Goal: Task Accomplishment & Management: Complete application form

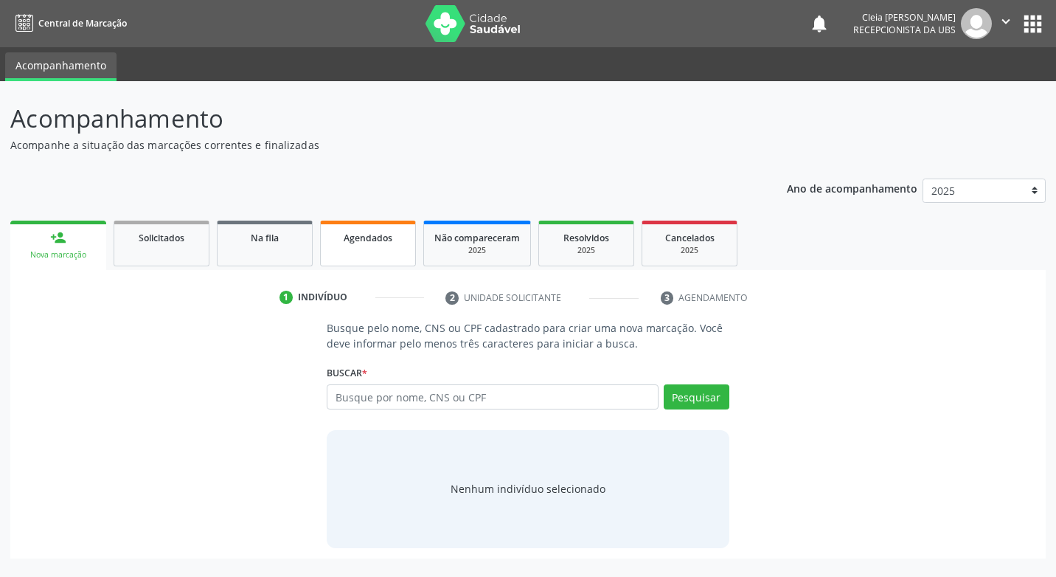
click at [389, 247] on link "Agendados" at bounding box center [368, 244] width 96 height 46
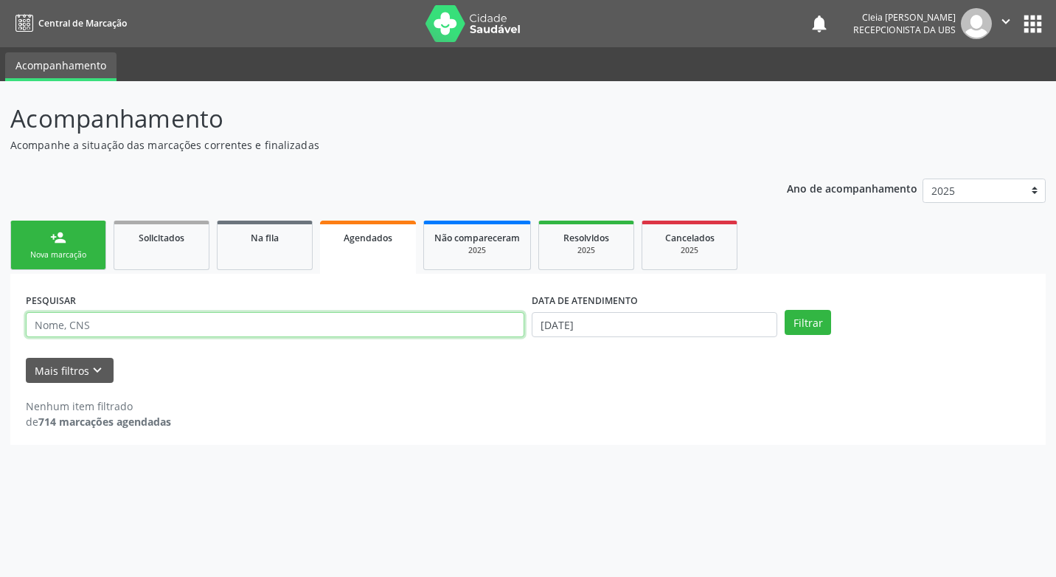
click at [151, 322] on input "text" at bounding box center [275, 324] width 499 height 25
type input "898002302711302"
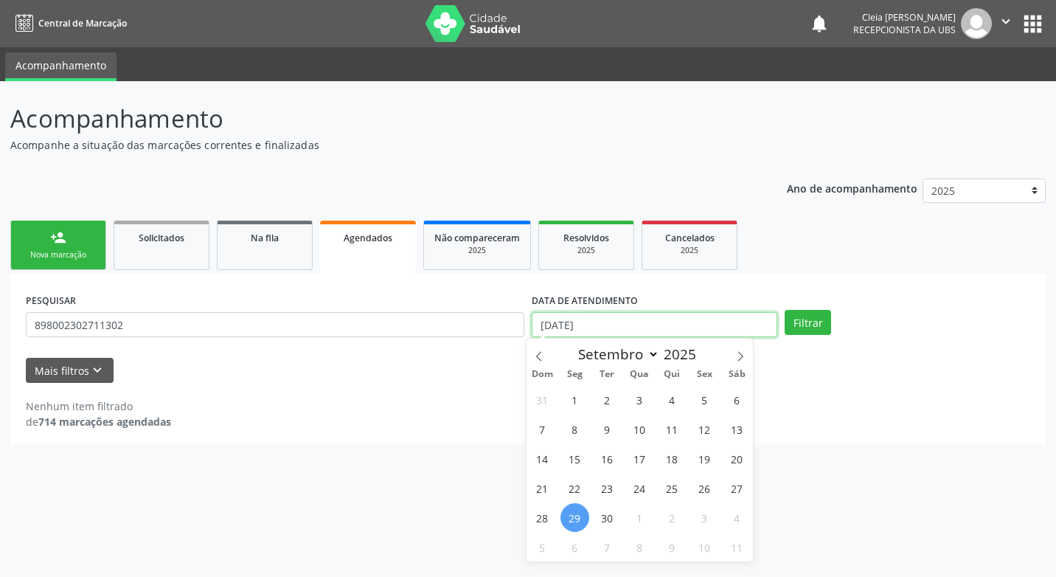
click at [612, 326] on input "[DATE]" at bounding box center [655, 324] width 246 height 25
click at [740, 361] on icon at bounding box center [740, 356] width 10 height 10
select select "9"
click at [575, 457] on span "13" at bounding box center [575, 458] width 29 height 29
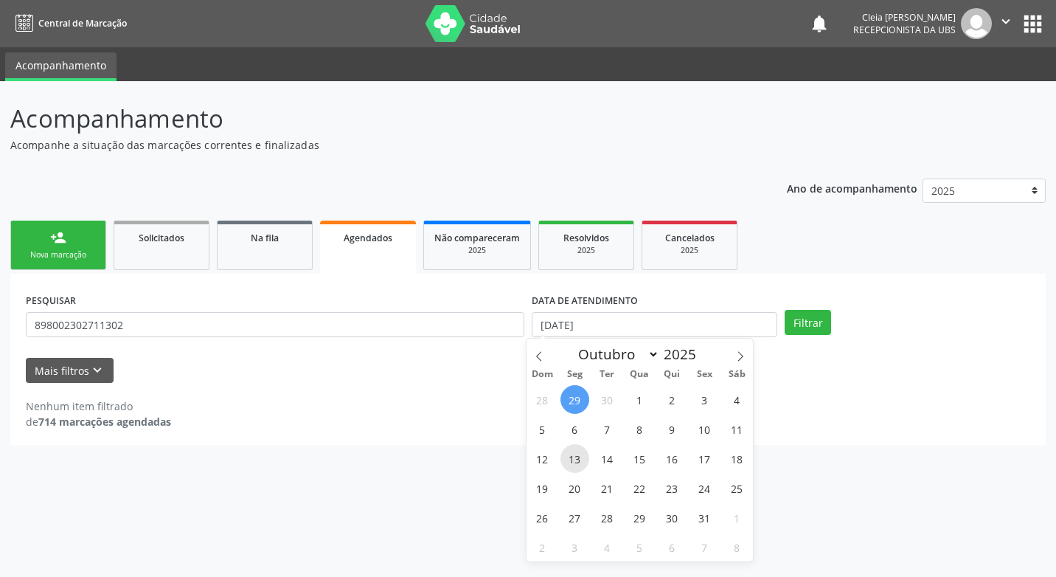
type input "13[DATE]"
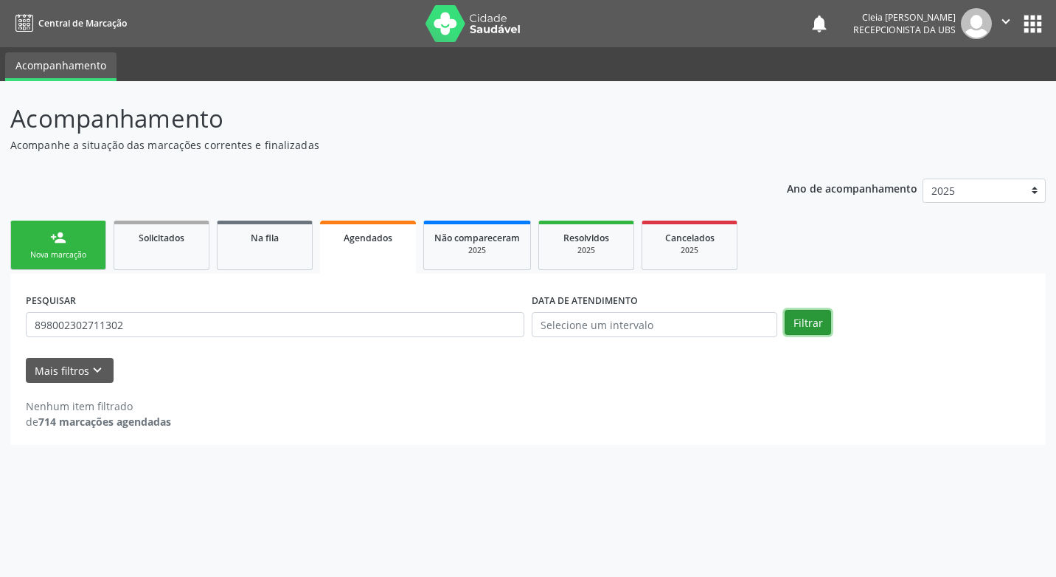
click at [804, 323] on button "Filtrar" at bounding box center [808, 322] width 46 height 25
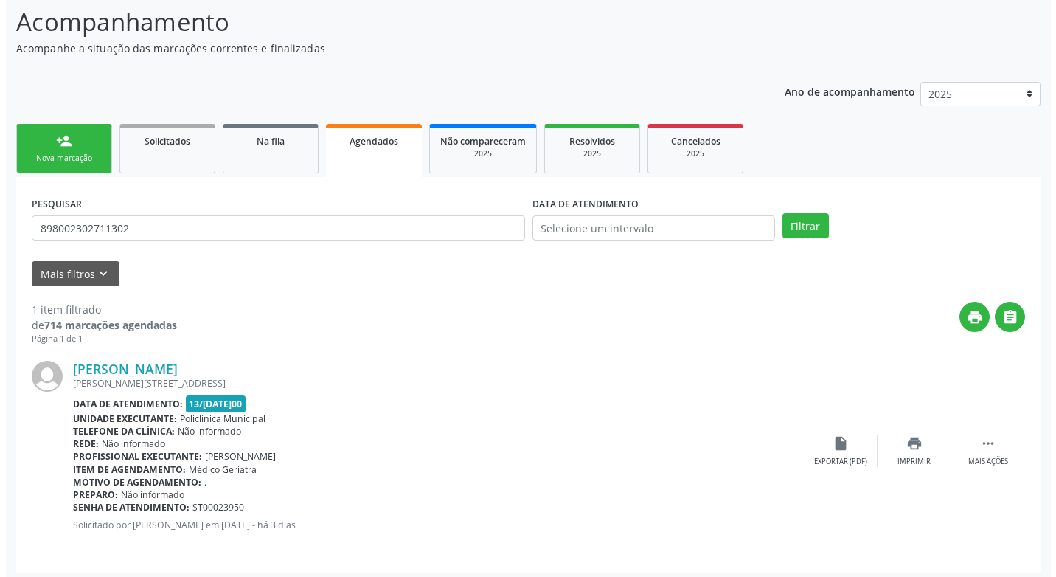
scroll to position [103, 0]
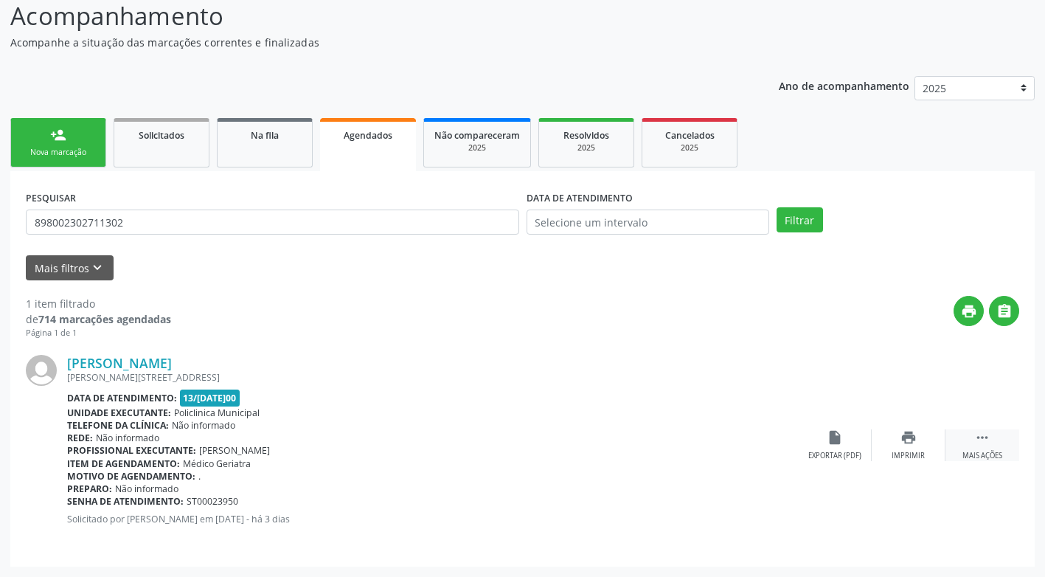
click at [977, 448] on div " Mais ações" at bounding box center [983, 445] width 74 height 32
click at [838, 452] on div "Cancelar" at bounding box center [834, 456] width 35 height 10
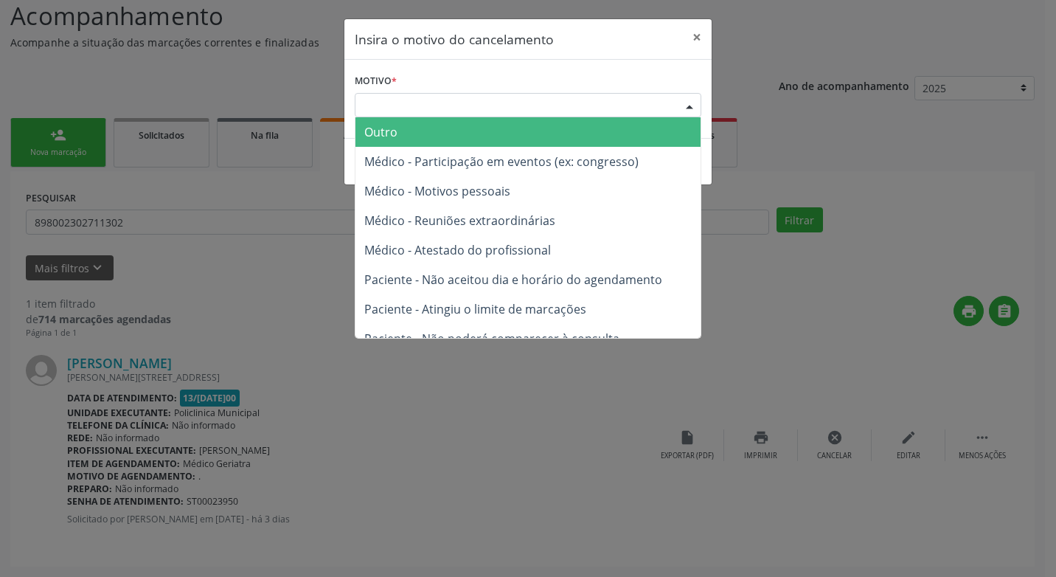
click at [494, 104] on div "Escolha o motivo" at bounding box center [528, 105] width 347 height 25
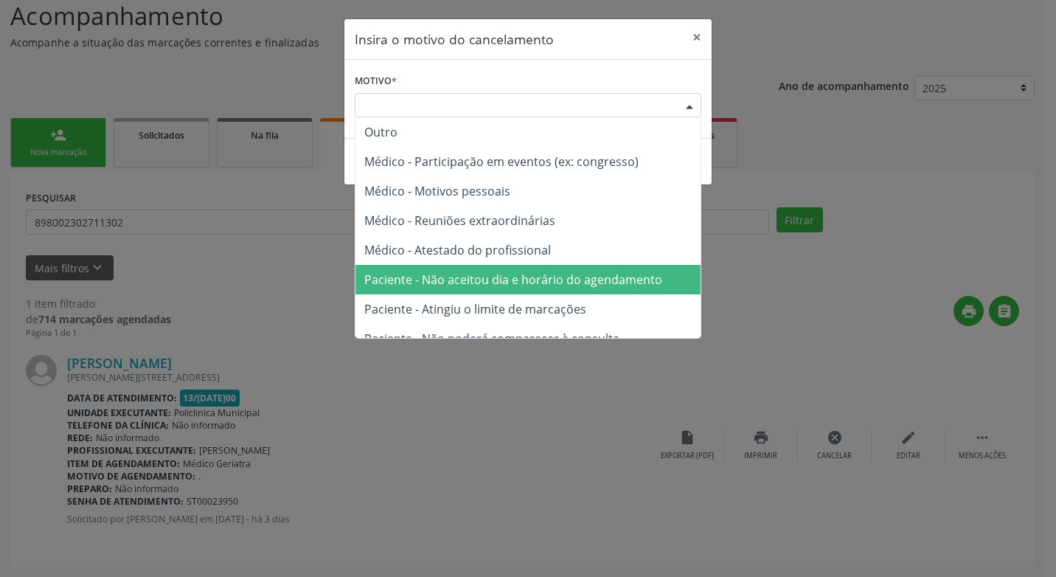
click at [547, 283] on span "Paciente - Não aceitou dia e horário do agendamento" at bounding box center [513, 279] width 298 height 16
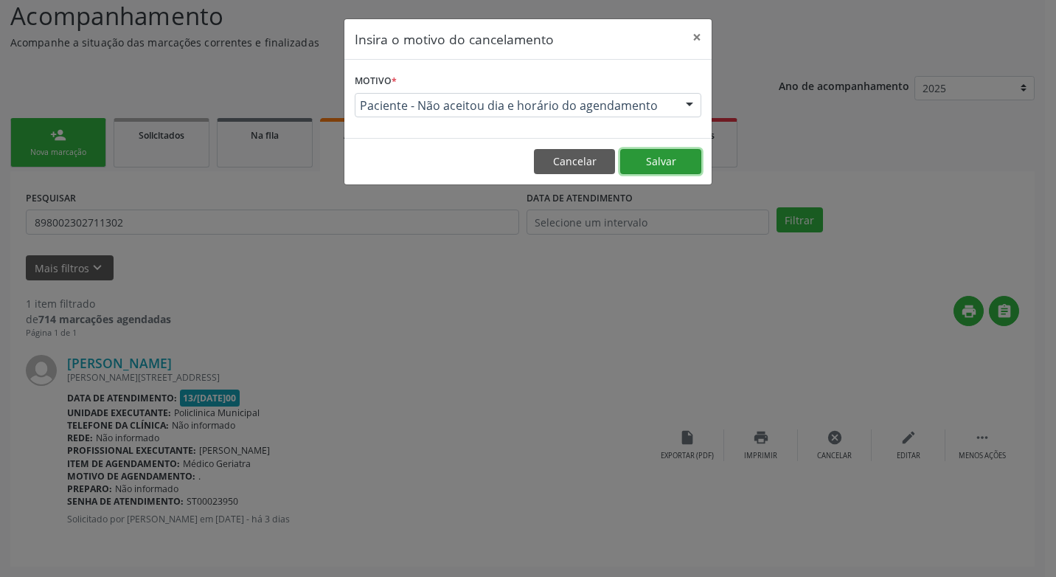
click at [682, 160] on button "Salvar" at bounding box center [660, 161] width 81 height 25
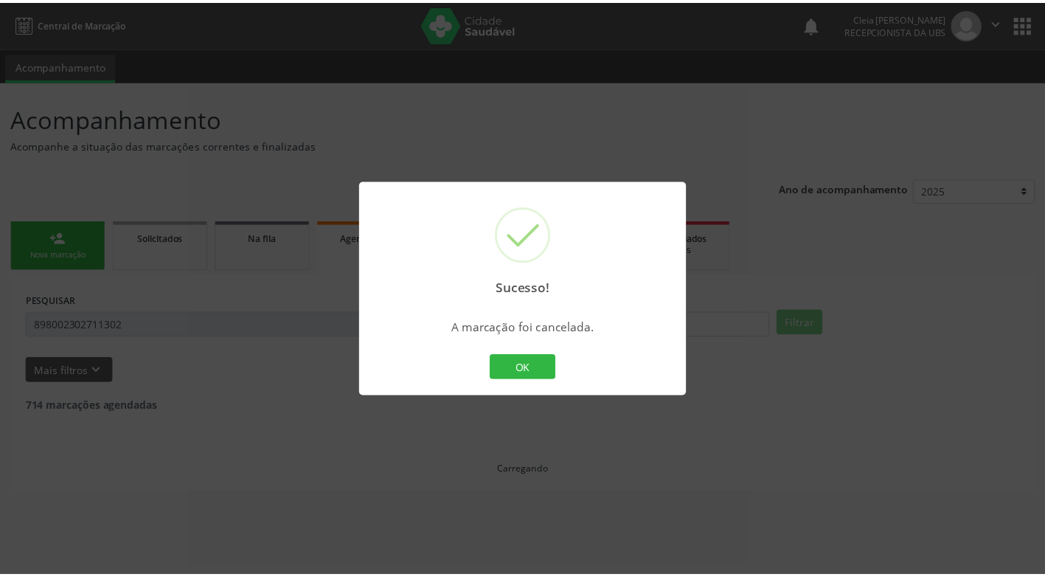
scroll to position [0, 0]
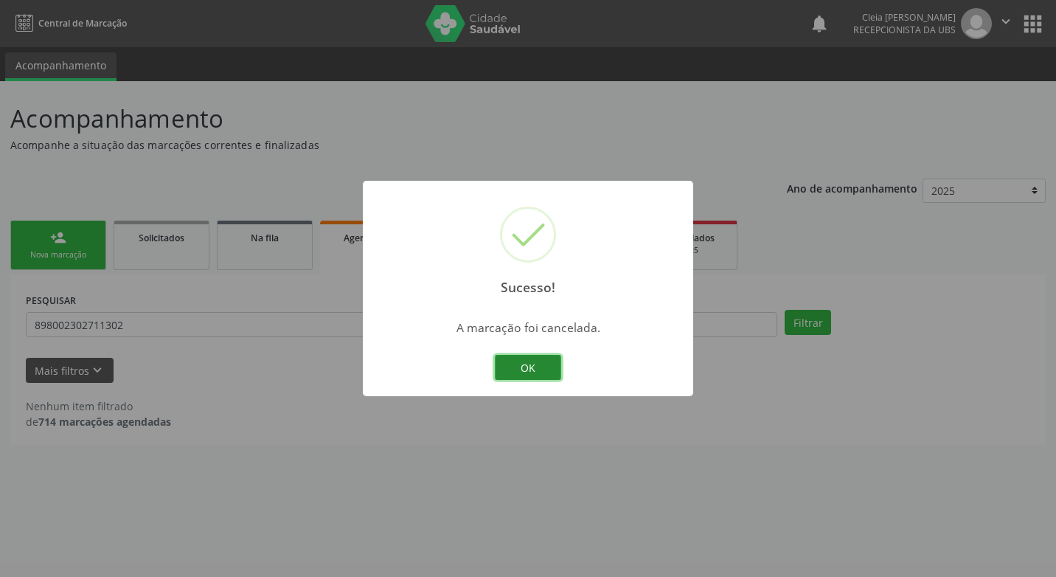
click at [530, 373] on button "OK" at bounding box center [528, 367] width 66 height 25
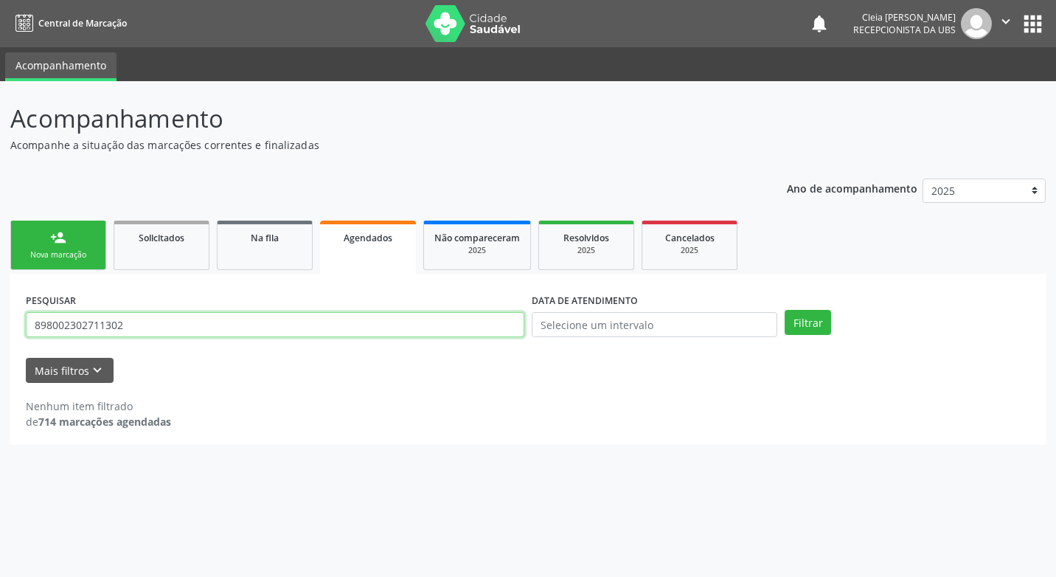
drag, startPoint x: 158, startPoint y: 322, endPoint x: 0, endPoint y: 334, distance: 158.3
click at [0, 334] on html "Central de Marcação notifications [PERSON_NAME] Recepcionista da UBS  Configur…" at bounding box center [528, 288] width 1056 height 577
type input "708501386759274"
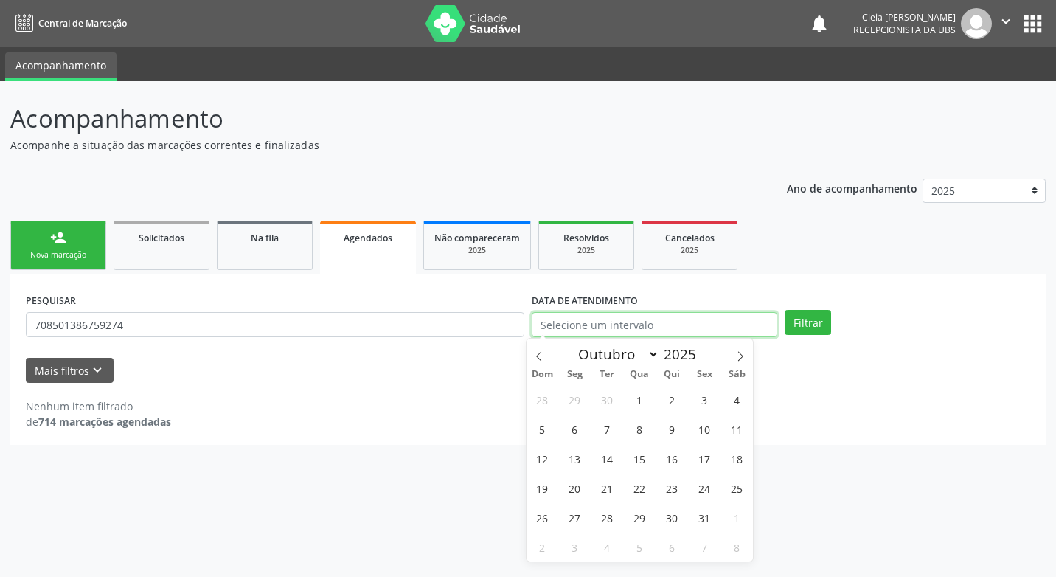
click at [754, 330] on input "text" at bounding box center [655, 324] width 246 height 25
click at [741, 357] on icon at bounding box center [740, 356] width 10 height 10
select select "10"
click at [578, 431] on span "3" at bounding box center [575, 429] width 29 height 29
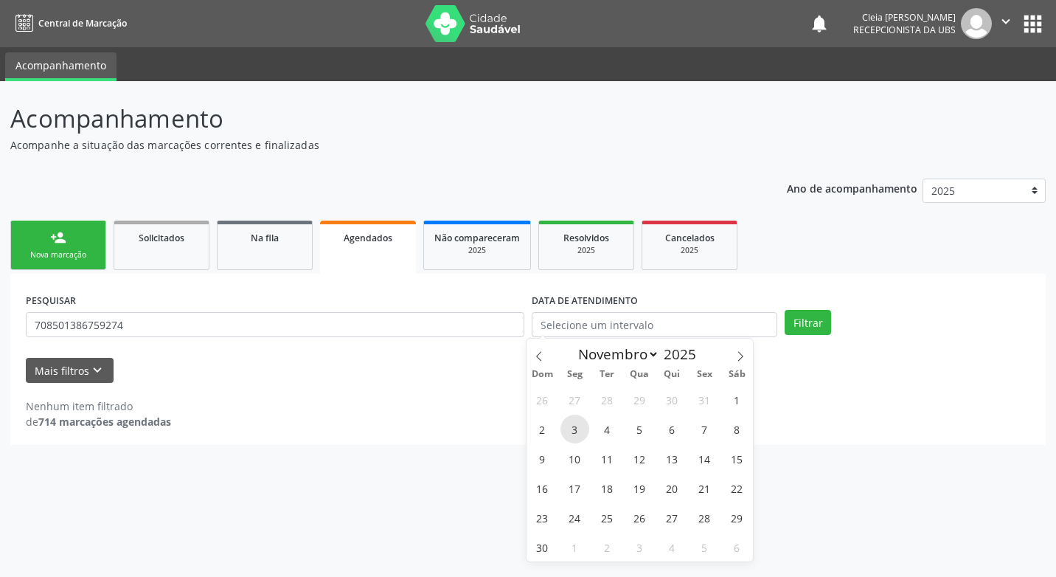
type input "03/[DATE]"
click at [578, 432] on span "3" at bounding box center [575, 429] width 29 height 29
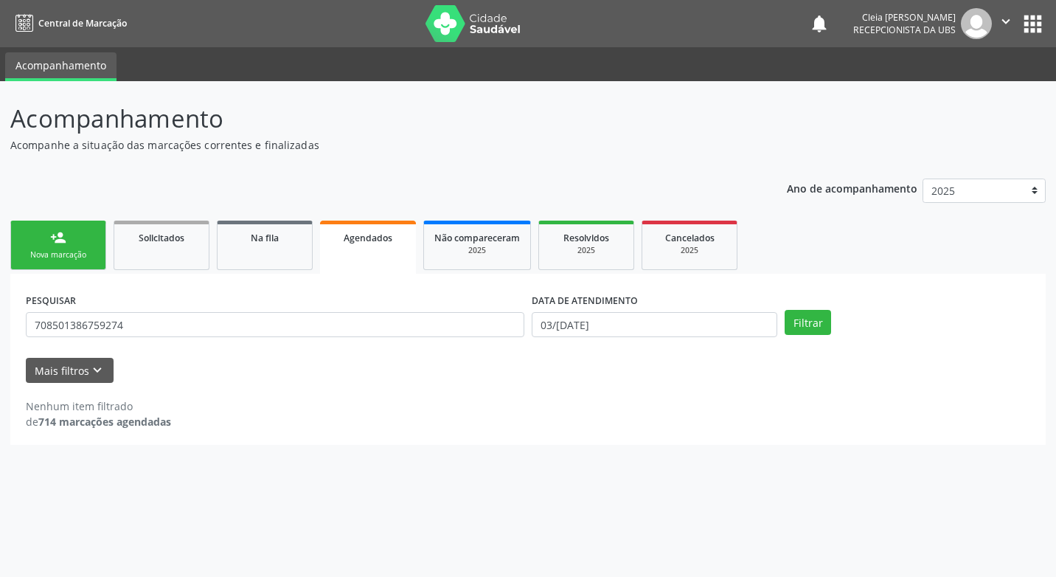
click at [578, 432] on div "PESQUISAR 708501386759274 DATA DE ATENDIMENTO 03/[DATE] Filtrar UNIDADE EXECUTA…" at bounding box center [528, 359] width 1036 height 171
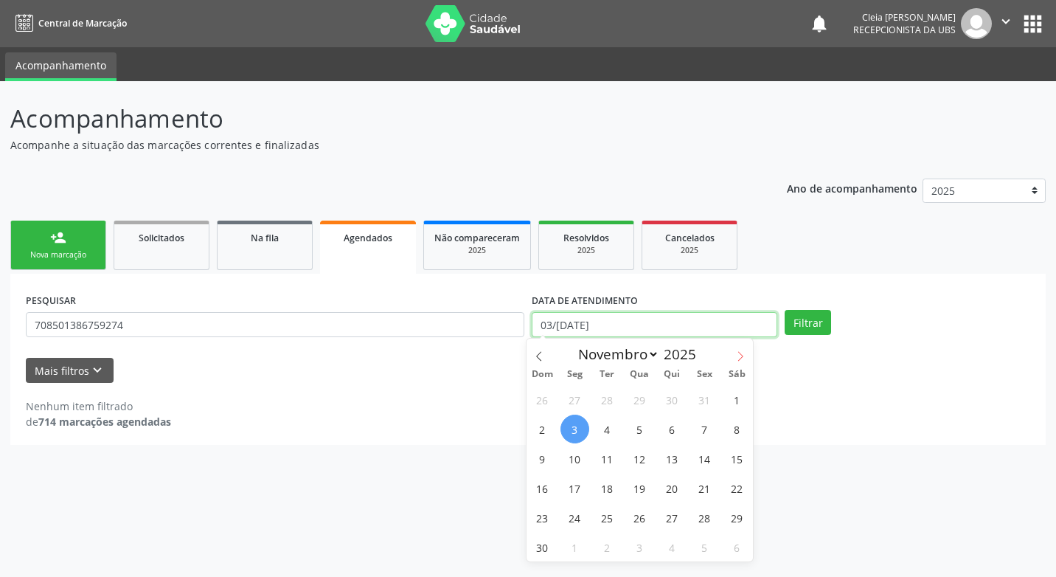
drag, startPoint x: 578, startPoint y: 432, endPoint x: 746, endPoint y: 328, distance: 197.1
click at [746, 328] on input "03/[DATE]" at bounding box center [655, 324] width 246 height 25
click at [544, 362] on span at bounding box center [539, 351] width 25 height 25
select select "9"
click at [708, 398] on span "3" at bounding box center [704, 399] width 29 height 29
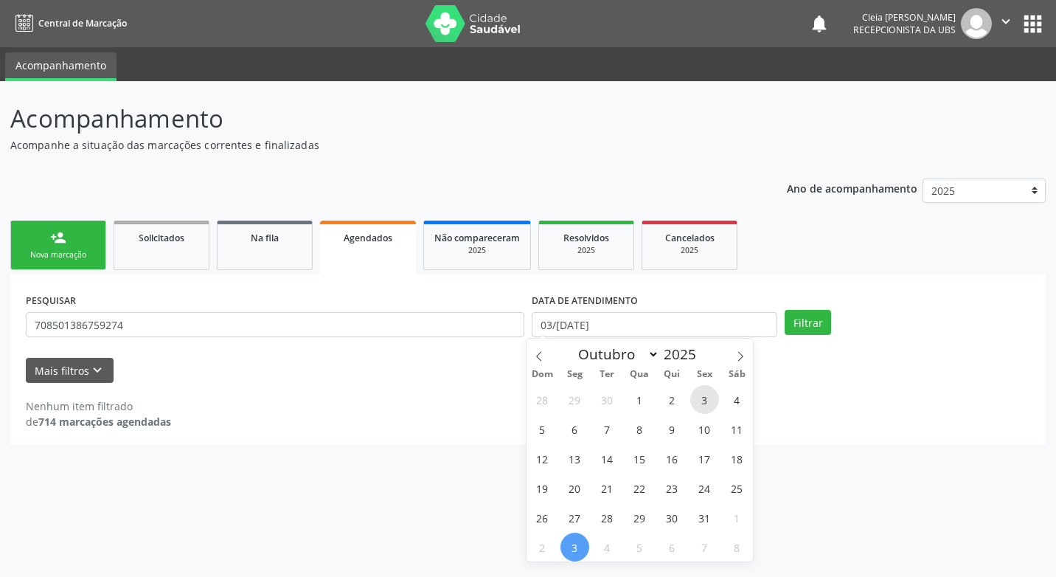
type input "03/[DATE]"
click at [708, 398] on span "3" at bounding box center [704, 399] width 29 height 29
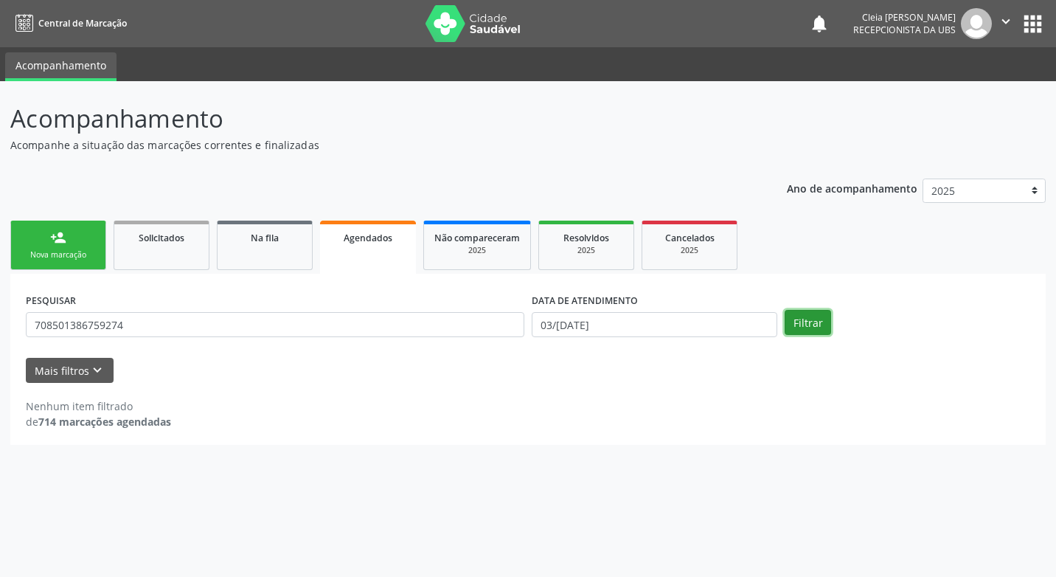
click at [814, 323] on button "Filtrar" at bounding box center [808, 322] width 46 height 25
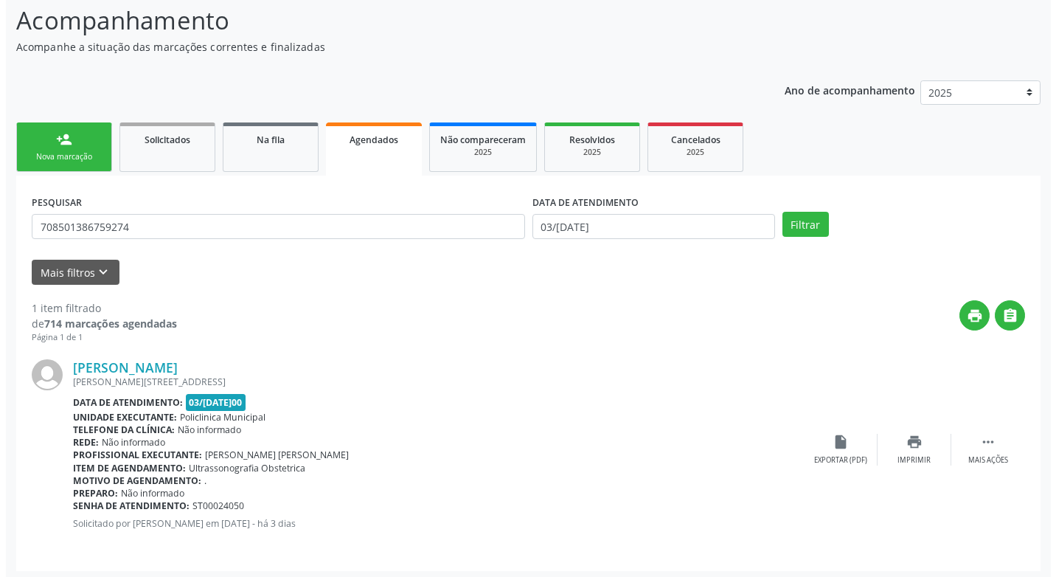
scroll to position [103, 0]
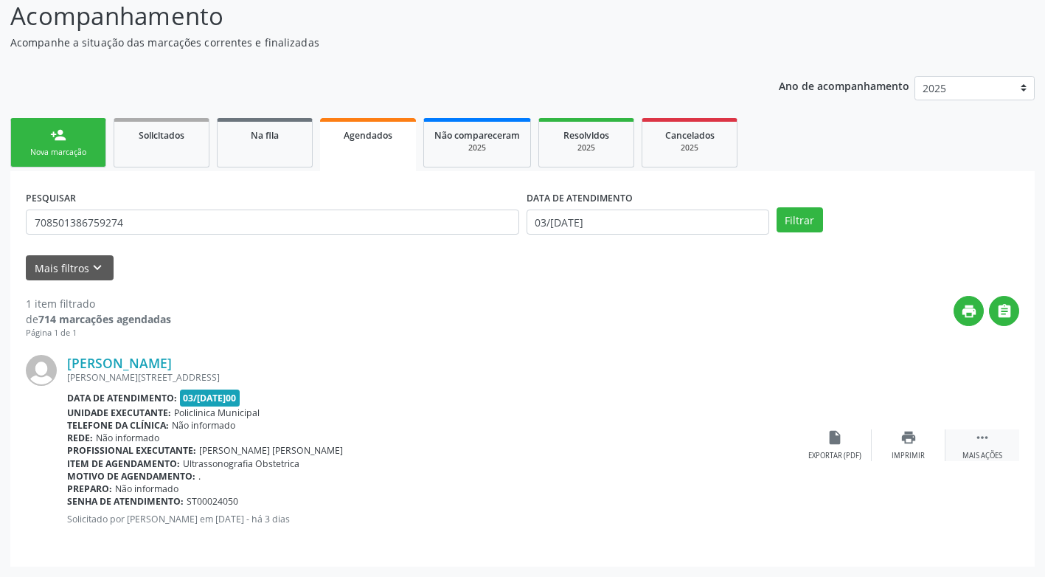
click at [979, 456] on div "Mais ações" at bounding box center [983, 456] width 40 height 10
click at [828, 457] on div "Cancelar" at bounding box center [834, 456] width 35 height 10
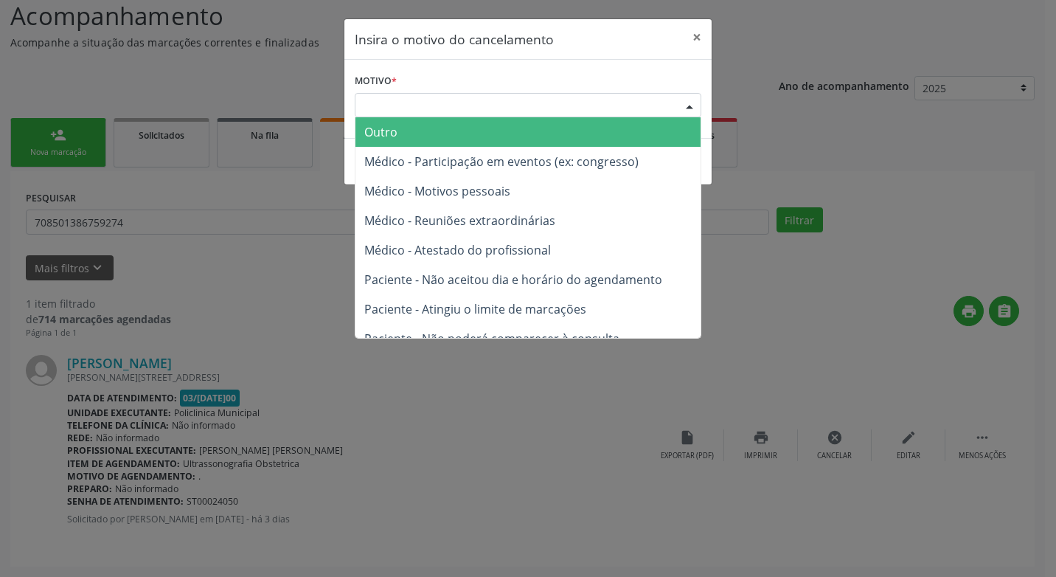
click at [499, 100] on div "Escolha o motivo" at bounding box center [528, 105] width 347 height 25
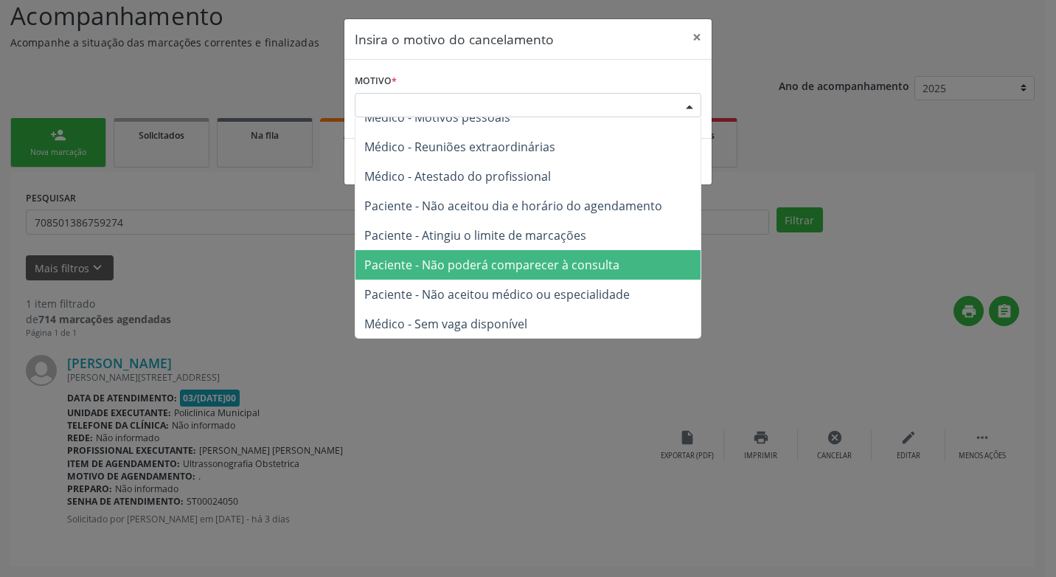
scroll to position [75, 0]
click at [522, 263] on span "Paciente - Não poderá comparecer à consulta" at bounding box center [491, 264] width 255 height 16
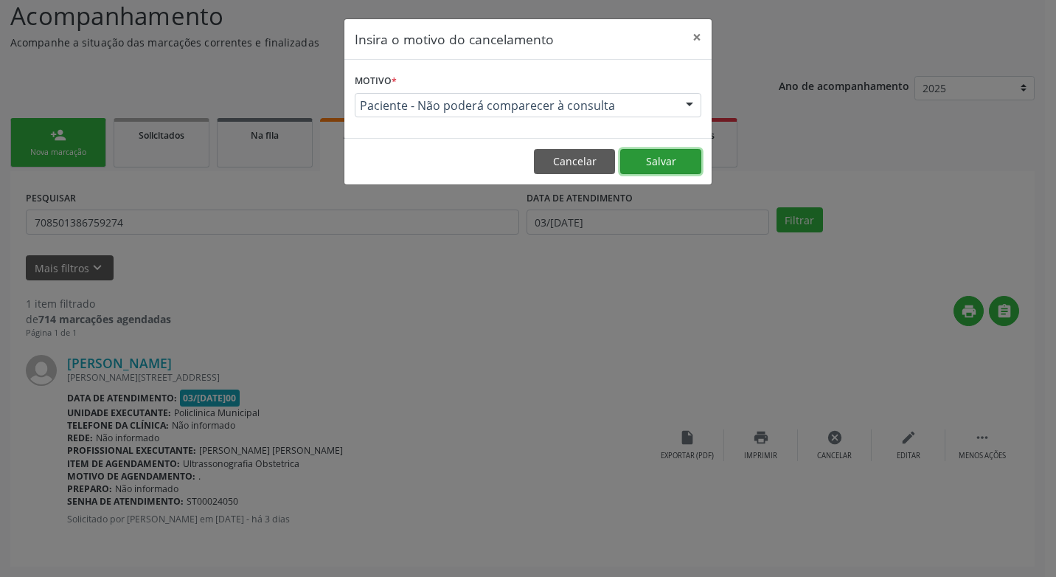
click at [690, 164] on button "Salvar" at bounding box center [660, 161] width 81 height 25
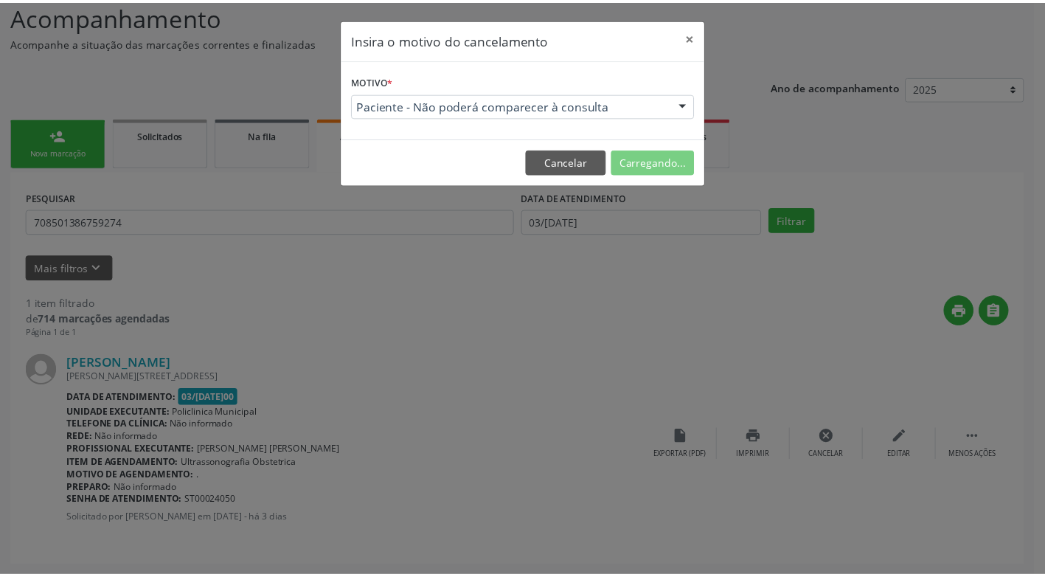
scroll to position [0, 0]
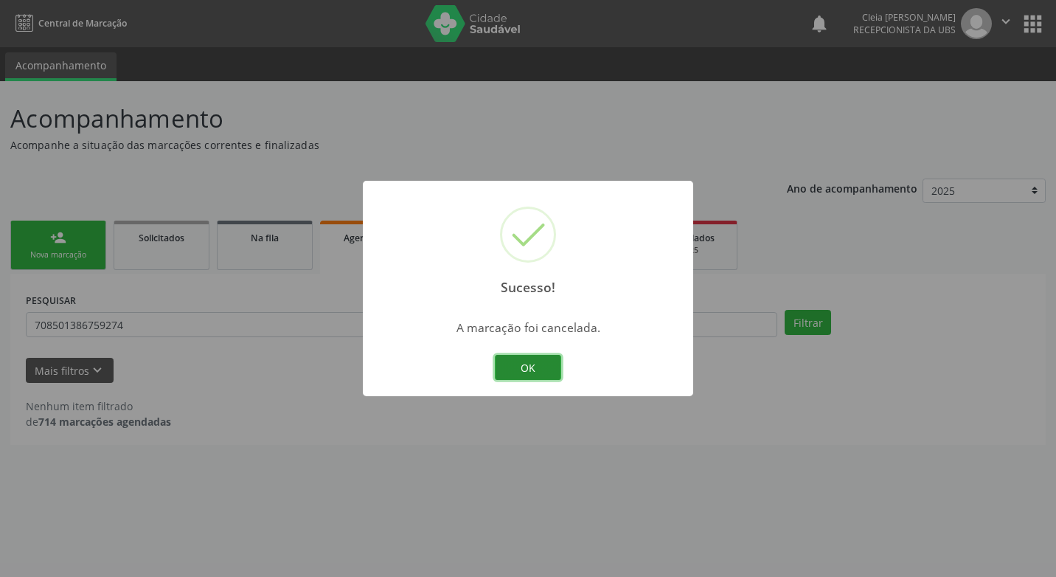
click at [534, 370] on button "OK" at bounding box center [528, 367] width 66 height 25
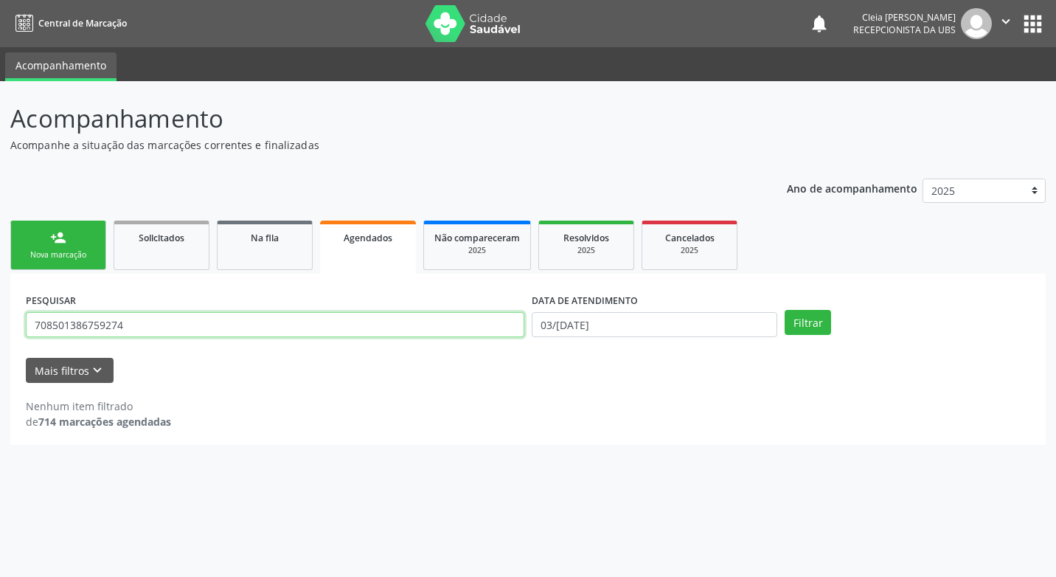
drag, startPoint x: 128, startPoint y: 324, endPoint x: -3, endPoint y: 350, distance: 133.1
click at [0, 350] on html "Central de Marcação notifications [PERSON_NAME] Recepcionista da UBS  Configur…" at bounding box center [528, 288] width 1056 height 577
type input "706805218261722"
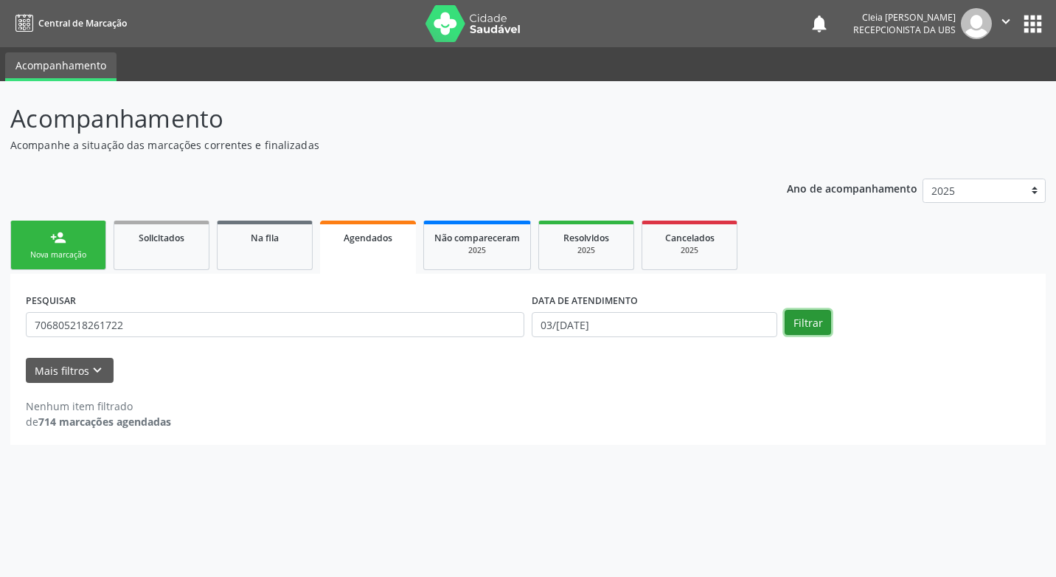
click at [803, 323] on button "Filtrar" at bounding box center [808, 322] width 46 height 25
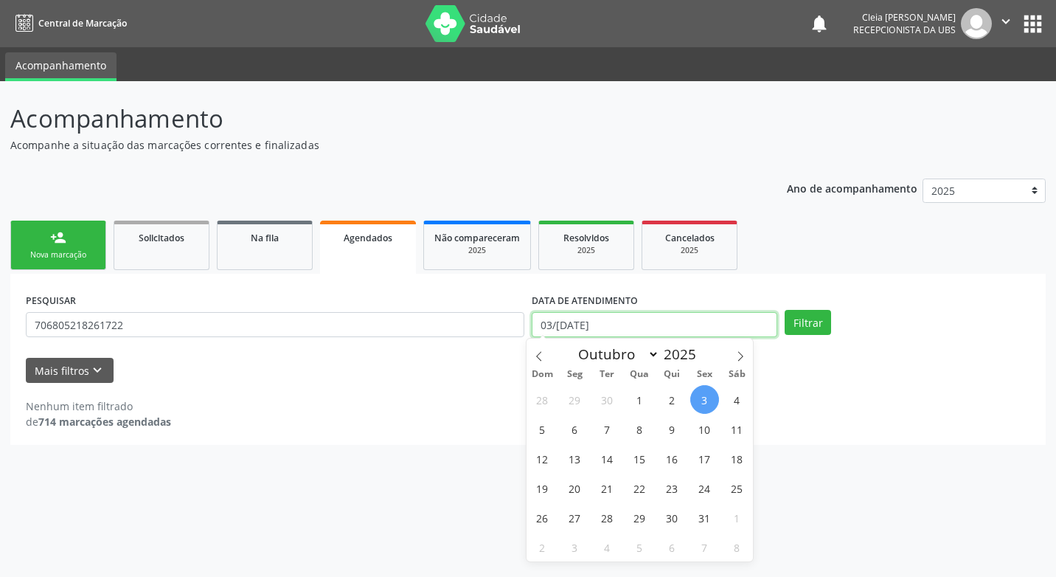
click at [732, 321] on input "03/[DATE]" at bounding box center [655, 324] width 246 height 25
click at [676, 520] on span "30" at bounding box center [672, 517] width 29 height 29
type input "30[DATE]"
click at [676, 520] on span "30" at bounding box center [672, 517] width 29 height 29
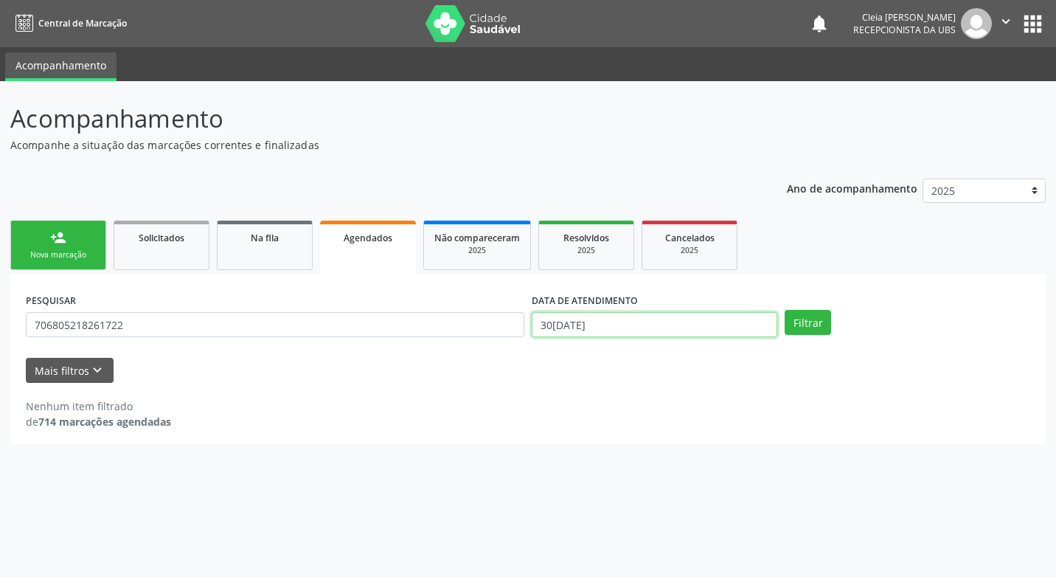
click at [609, 321] on input "30[DATE]" at bounding box center [655, 324] width 246 height 25
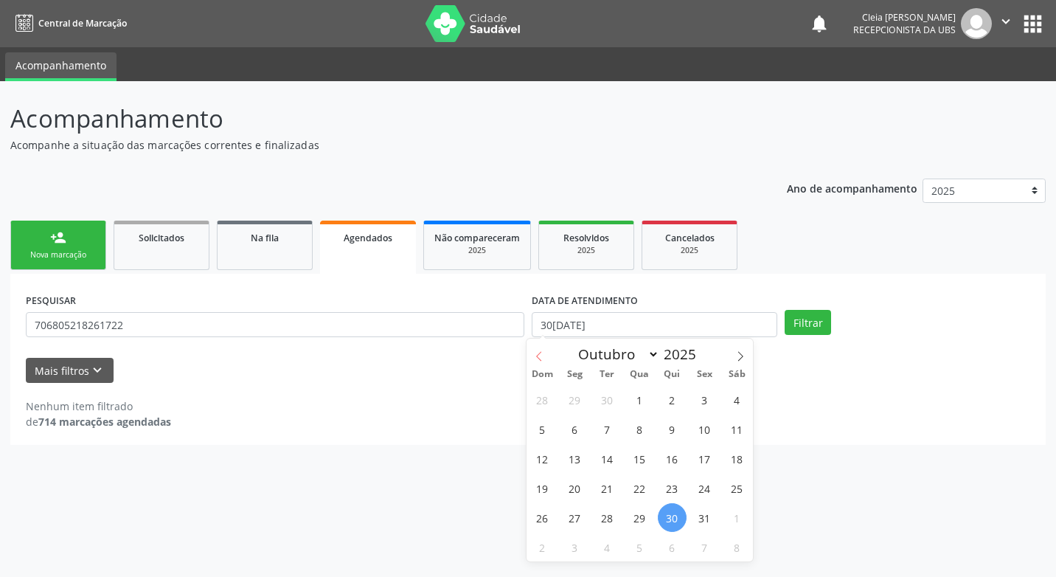
click at [544, 363] on span at bounding box center [539, 351] width 25 height 25
select select "8"
click at [603, 521] on span "30" at bounding box center [607, 517] width 29 height 29
type input "30[DATE]"
click at [603, 521] on span "30" at bounding box center [607, 517] width 29 height 29
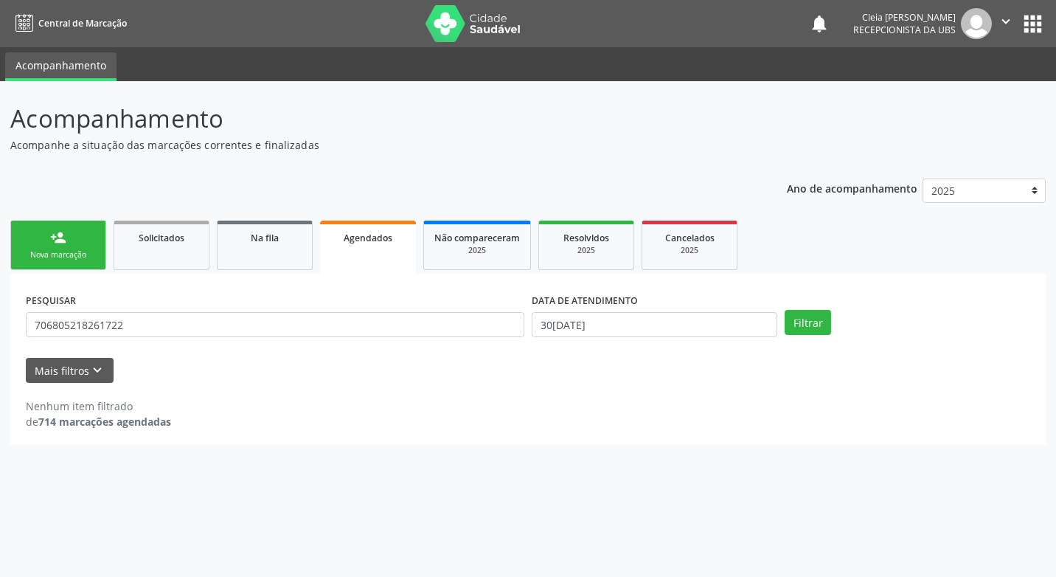
click at [603, 521] on div "Acompanhamento Acompanhe a situação das marcações correntes e finalizadas Relat…" at bounding box center [528, 329] width 1056 height 496
click at [817, 328] on button "Filtrar" at bounding box center [808, 322] width 46 height 25
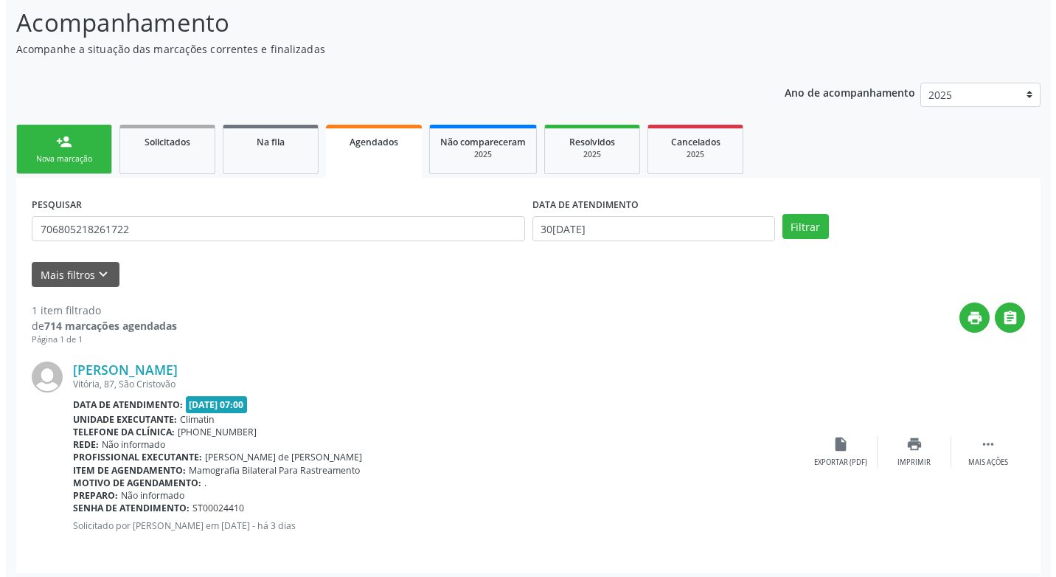
scroll to position [103, 0]
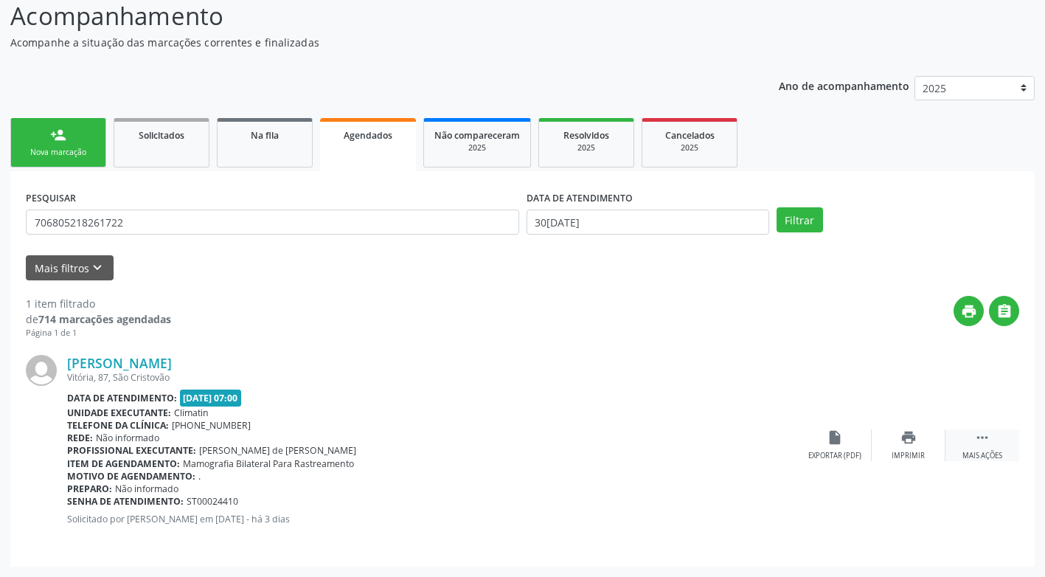
click at [996, 458] on div "Mais ações" at bounding box center [983, 456] width 40 height 10
click at [842, 457] on div "Cancelar" at bounding box center [834, 456] width 35 height 10
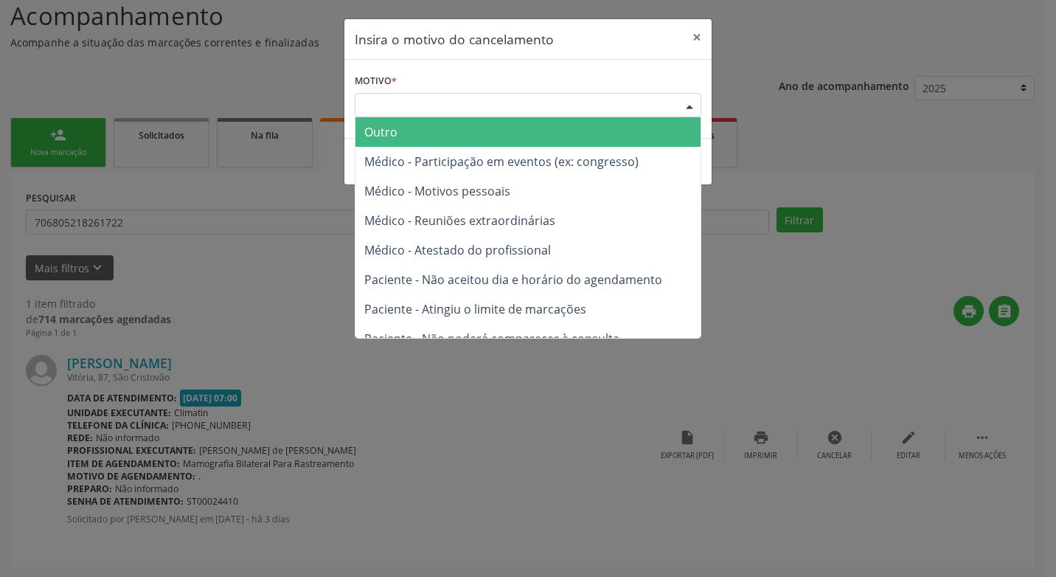
click at [549, 103] on div "Escolha o motivo" at bounding box center [528, 105] width 347 height 25
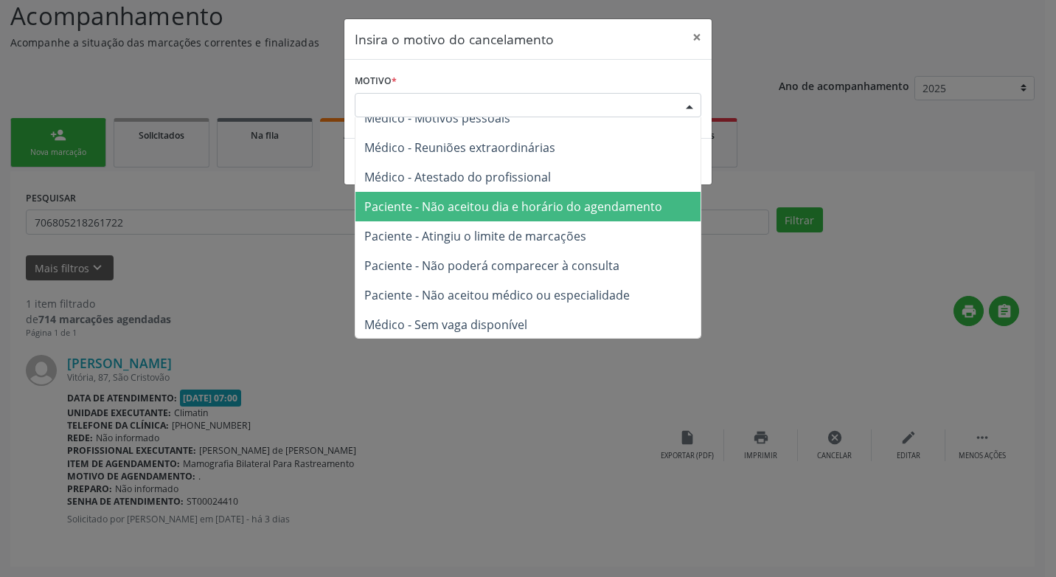
scroll to position [75, 0]
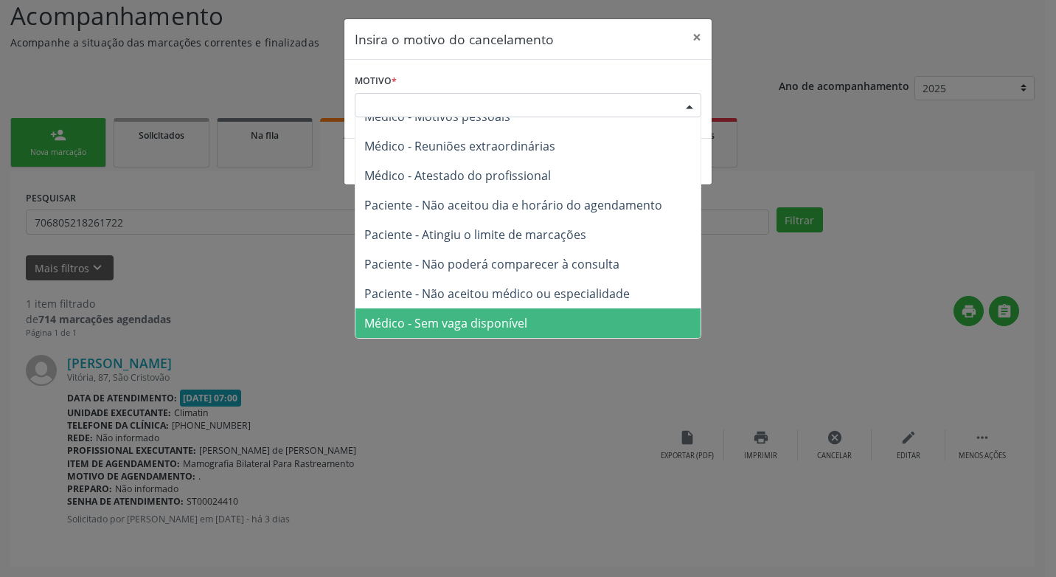
click at [516, 325] on span "Médico - Sem vaga disponível" at bounding box center [445, 323] width 163 height 16
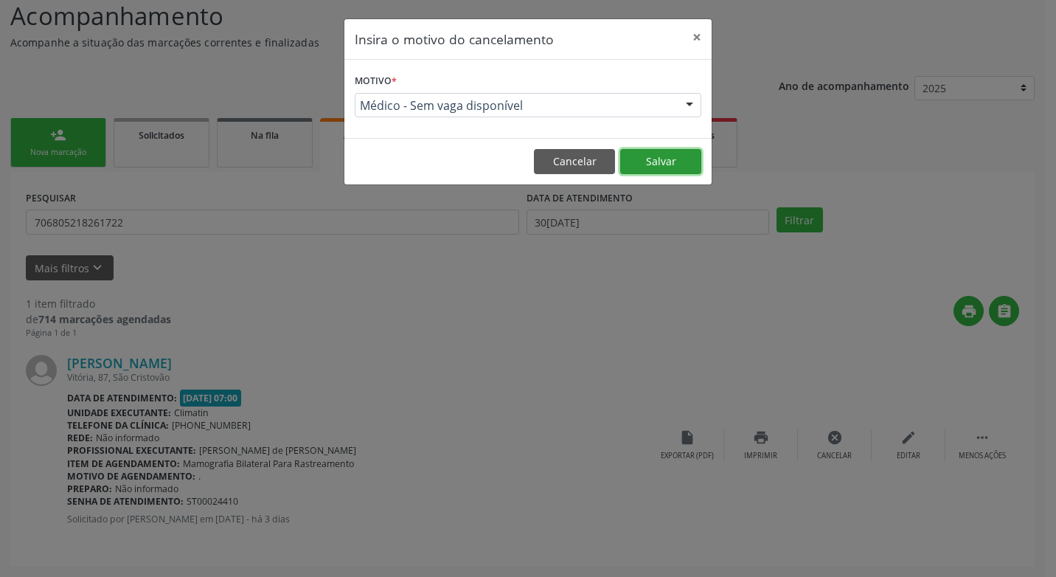
click at [646, 170] on button "Salvar" at bounding box center [660, 161] width 81 height 25
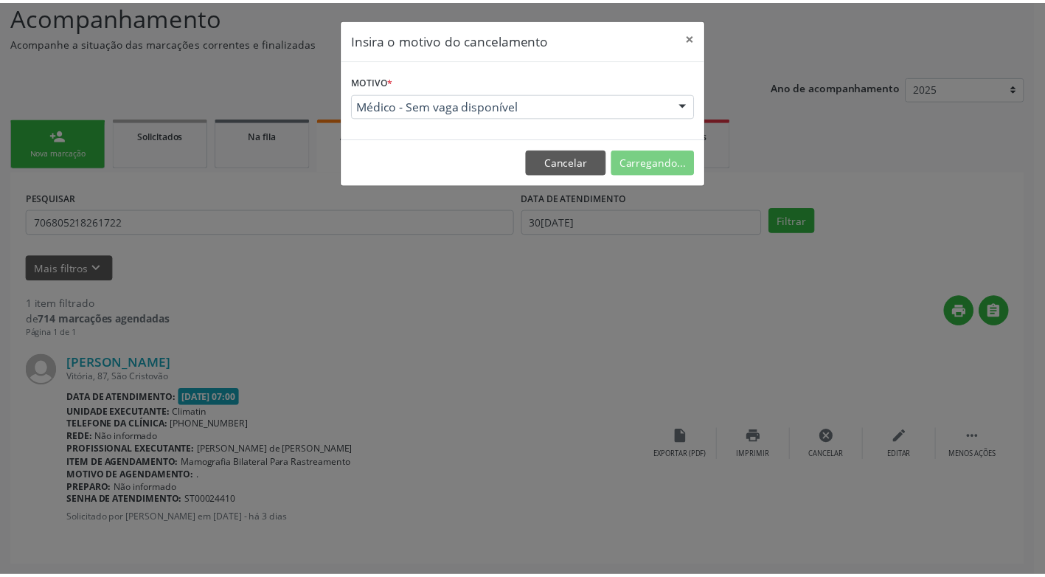
scroll to position [0, 0]
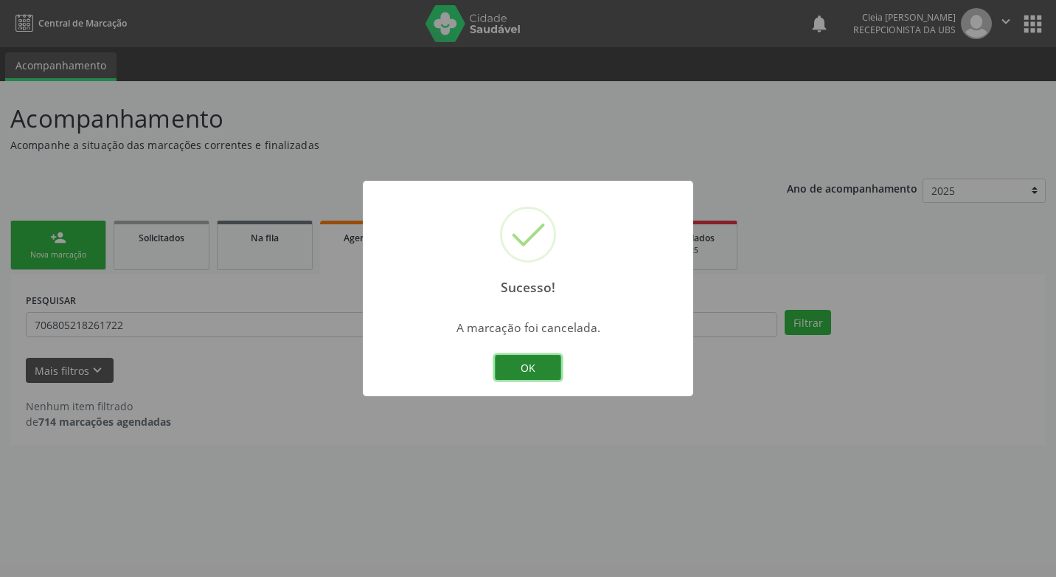
click at [551, 367] on button "OK" at bounding box center [528, 367] width 66 height 25
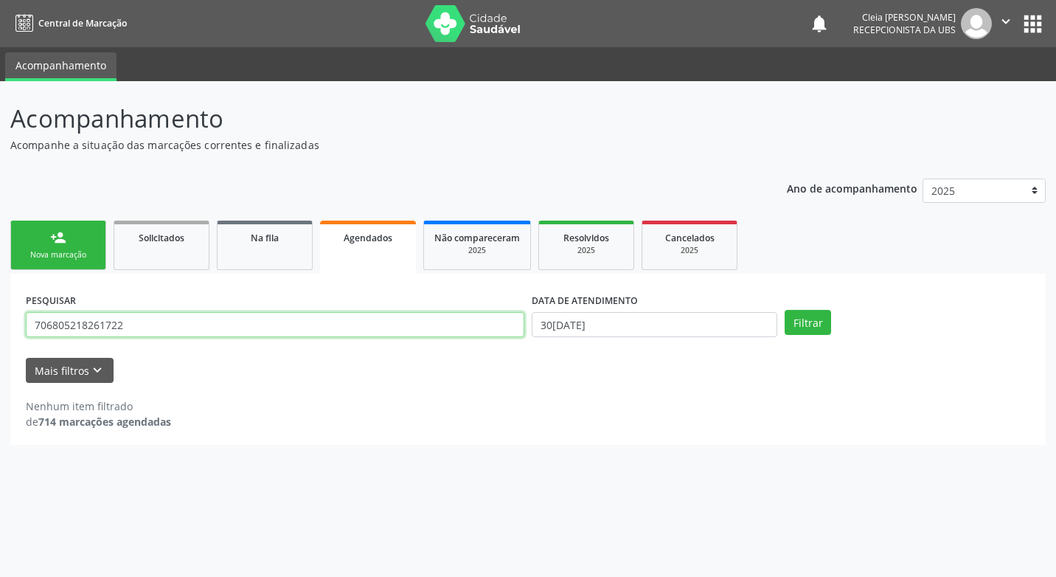
drag, startPoint x: 134, startPoint y: 320, endPoint x: -3, endPoint y: 354, distance: 140.6
click at [0, 354] on html "Central de Marcação notifications [PERSON_NAME] Recepcionista da UBS  Configur…" at bounding box center [528, 288] width 1056 height 577
type input "708005372645229"
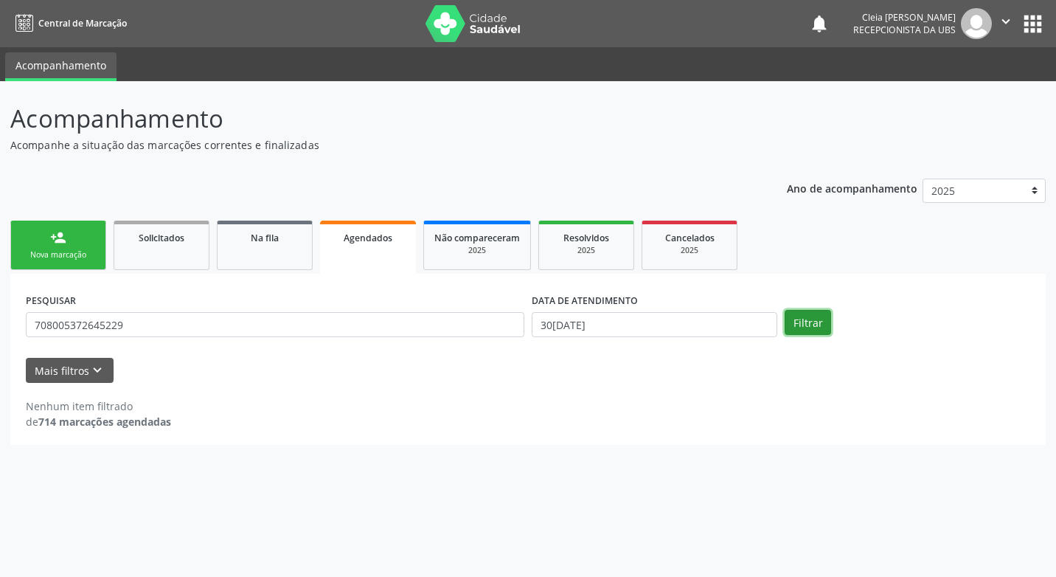
click at [801, 332] on button "Filtrar" at bounding box center [808, 322] width 46 height 25
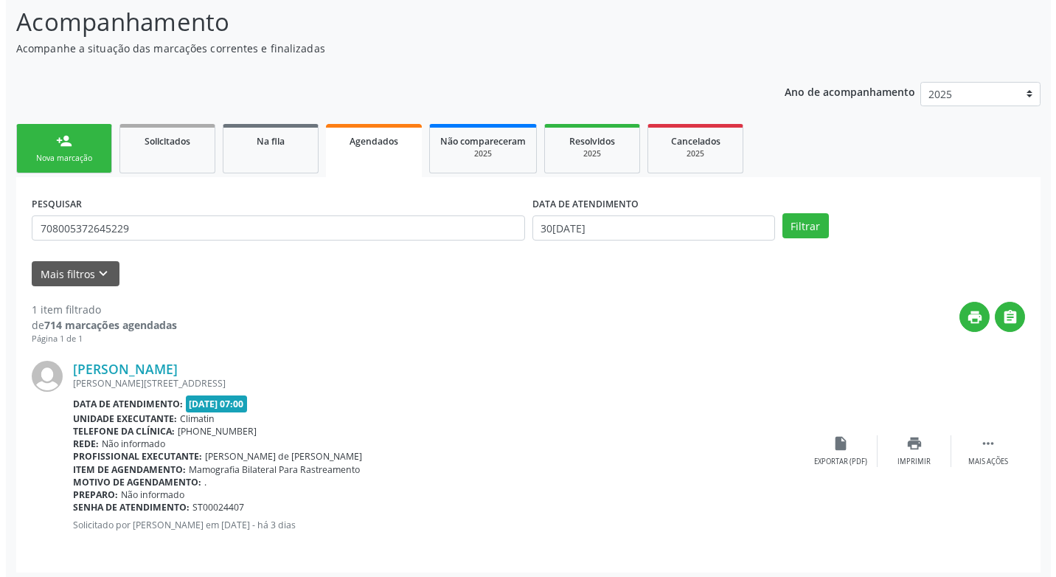
scroll to position [103, 0]
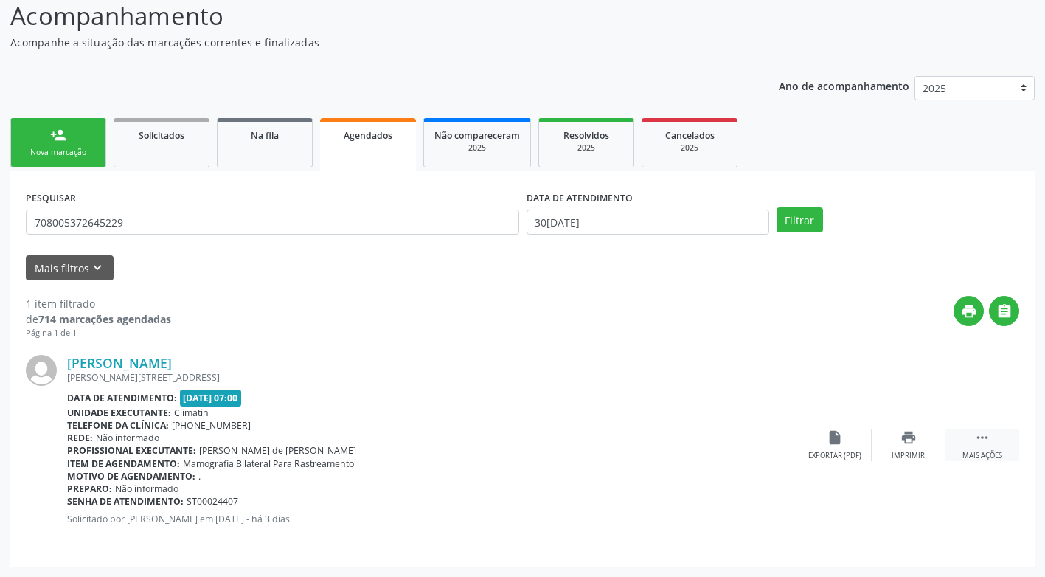
click at [990, 453] on div "Mais ações" at bounding box center [983, 456] width 40 height 10
click at [832, 450] on div "cancel Cancelar" at bounding box center [835, 445] width 74 height 32
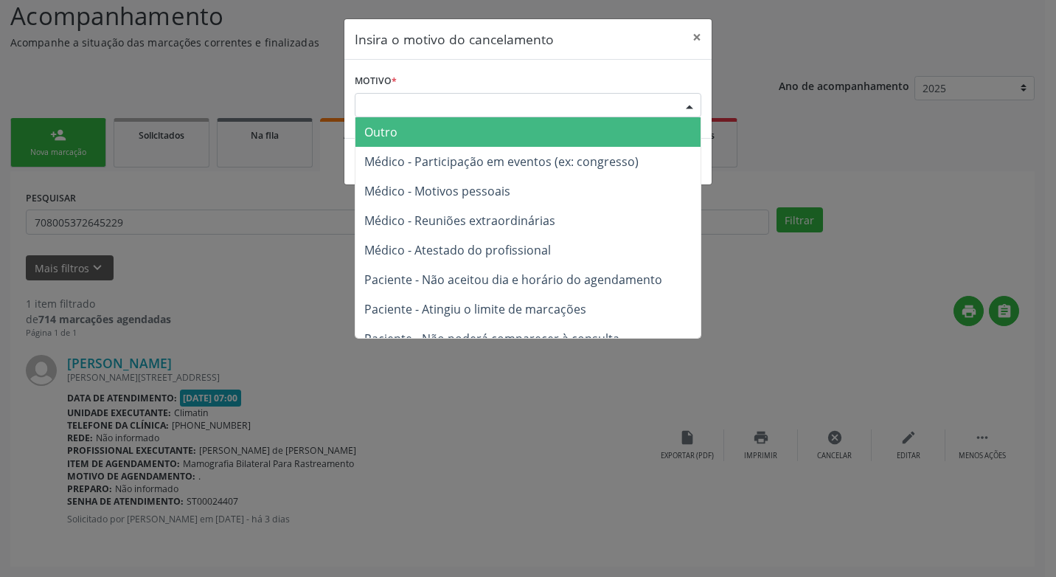
click at [583, 103] on div "Escolha o motivo" at bounding box center [528, 105] width 347 height 25
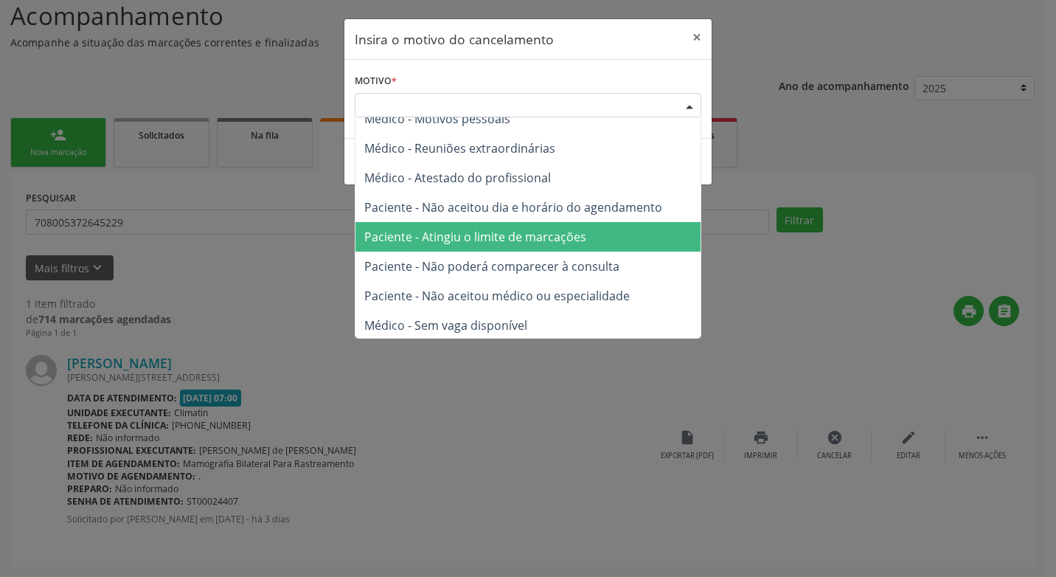
scroll to position [75, 0]
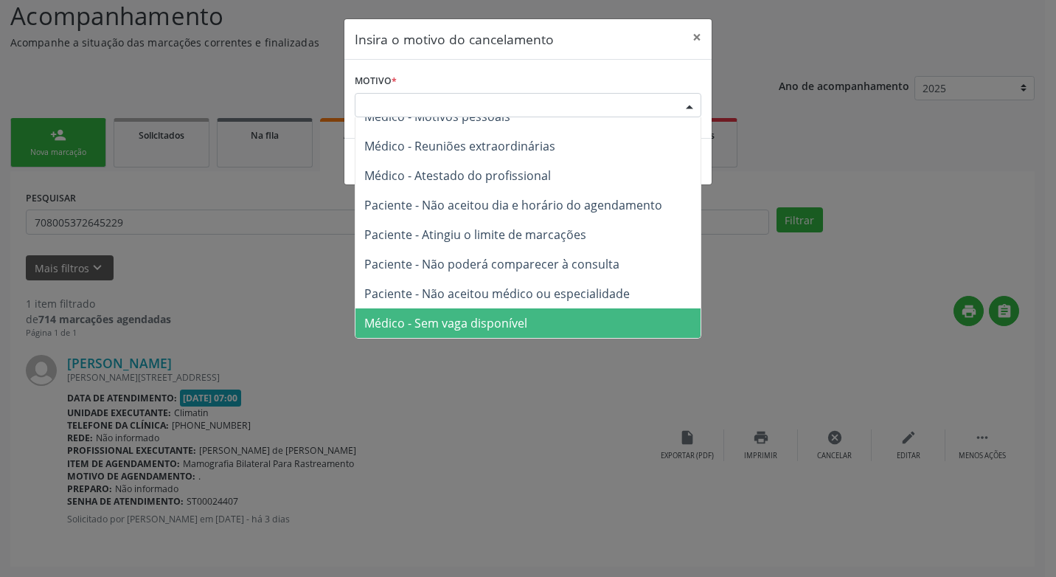
click at [519, 327] on span "Médico - Sem vaga disponível" at bounding box center [445, 323] width 163 height 16
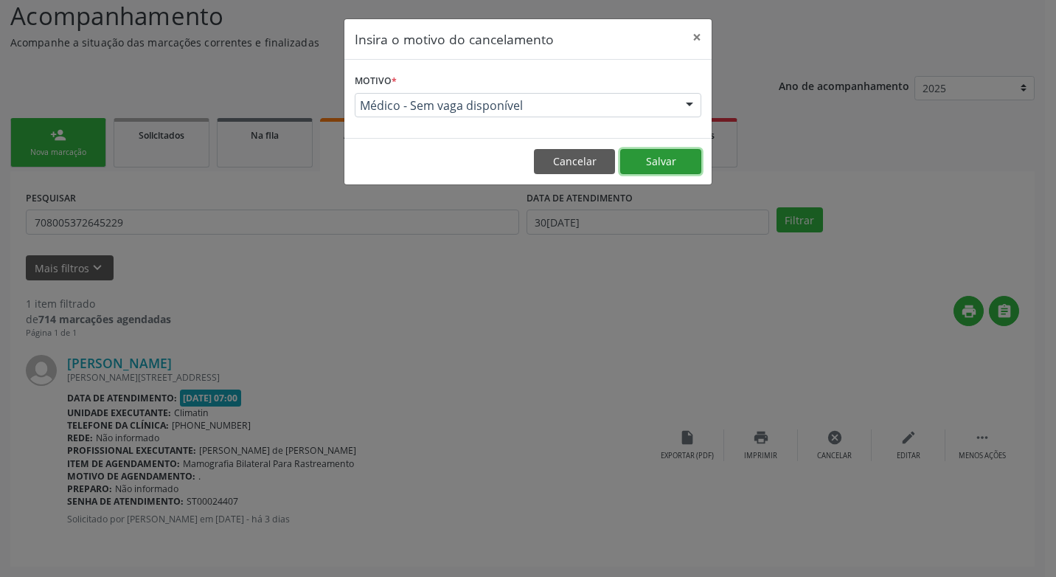
click at [649, 162] on button "Salvar" at bounding box center [660, 161] width 81 height 25
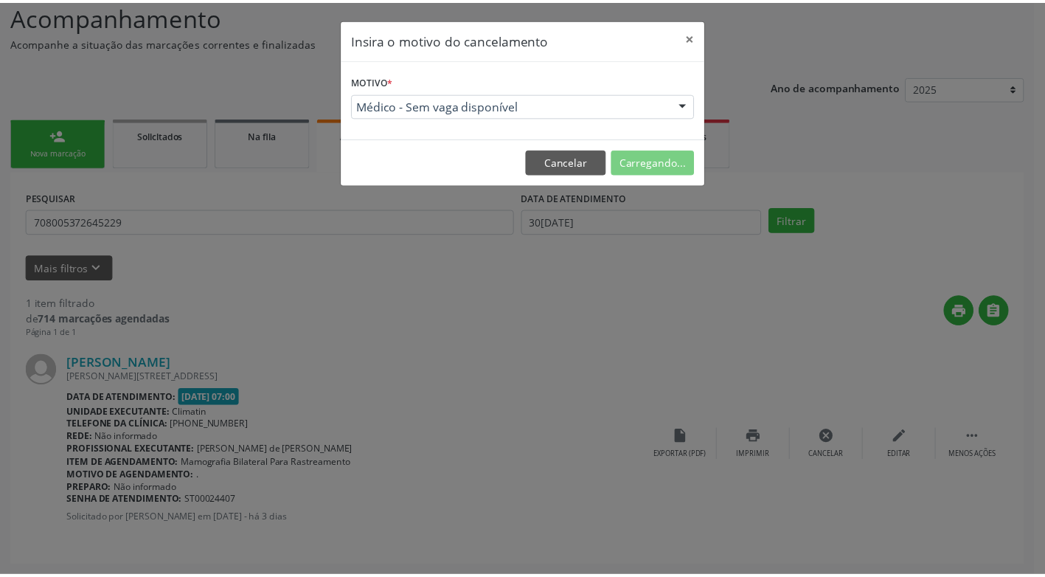
scroll to position [0, 0]
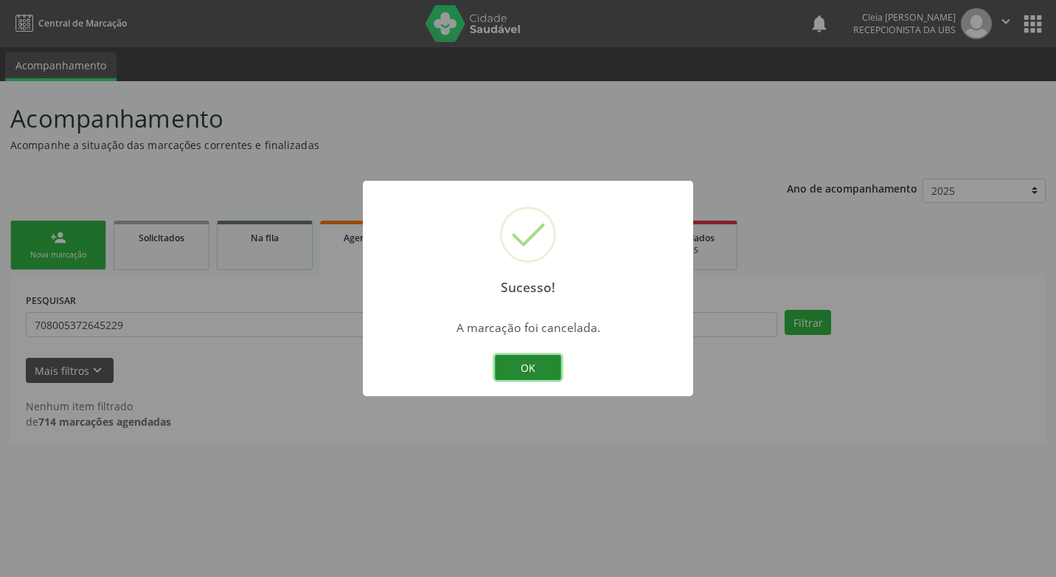
click at [555, 366] on button "OK" at bounding box center [528, 367] width 66 height 25
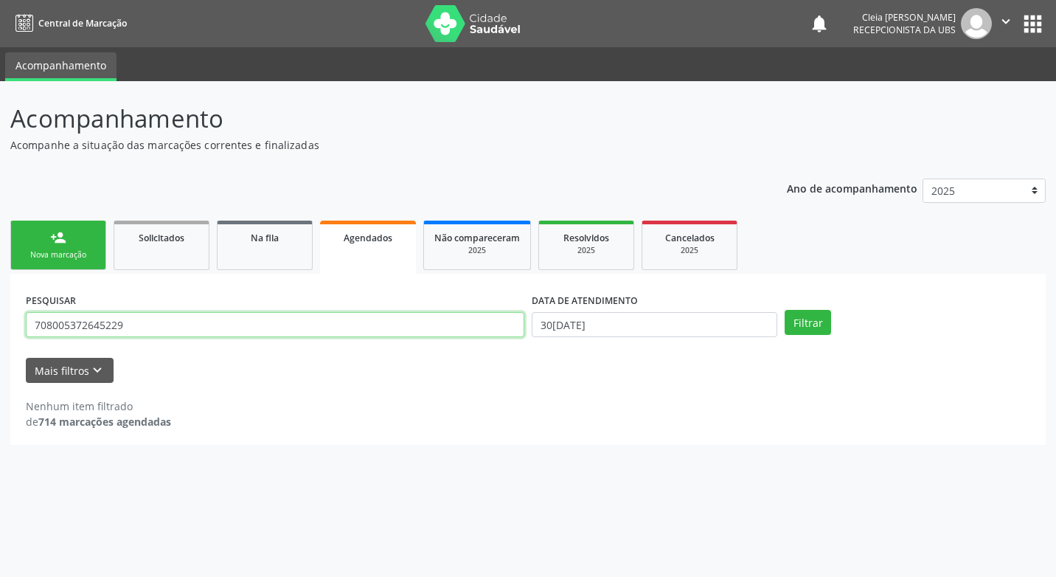
drag, startPoint x: 127, startPoint y: 321, endPoint x: -3, endPoint y: 332, distance: 130.3
click at [0, 332] on html "Central de Marcação notifications [PERSON_NAME] Recepcionista da UBS  Configur…" at bounding box center [528, 288] width 1056 height 577
type input "704302597971893"
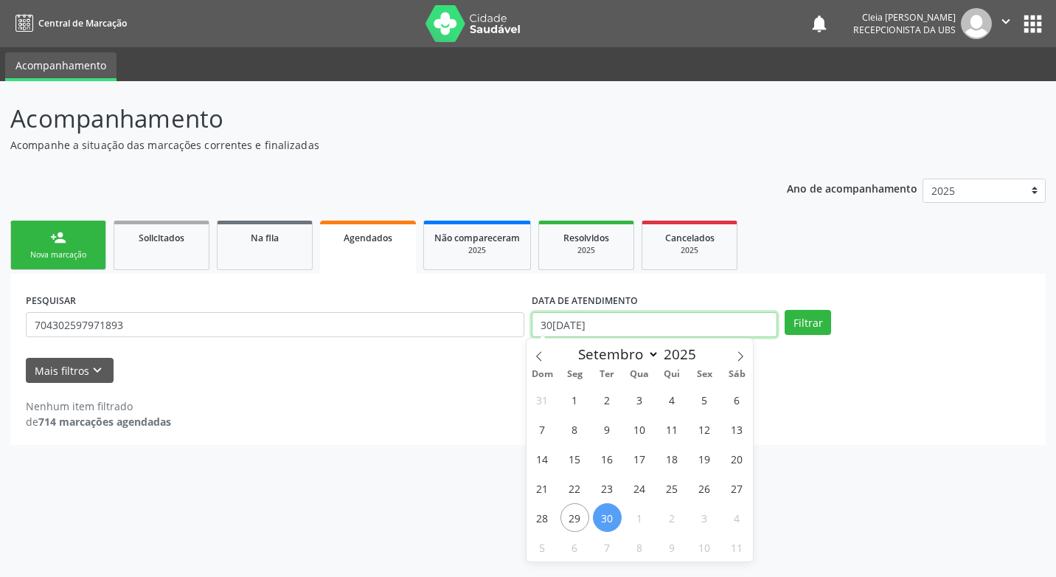
click at [637, 328] on input "30[DATE]" at bounding box center [655, 324] width 246 height 25
click at [741, 350] on span at bounding box center [740, 351] width 25 height 25
select select "9"
click at [572, 434] on span "6" at bounding box center [575, 429] width 29 height 29
type input "06[DATE]"
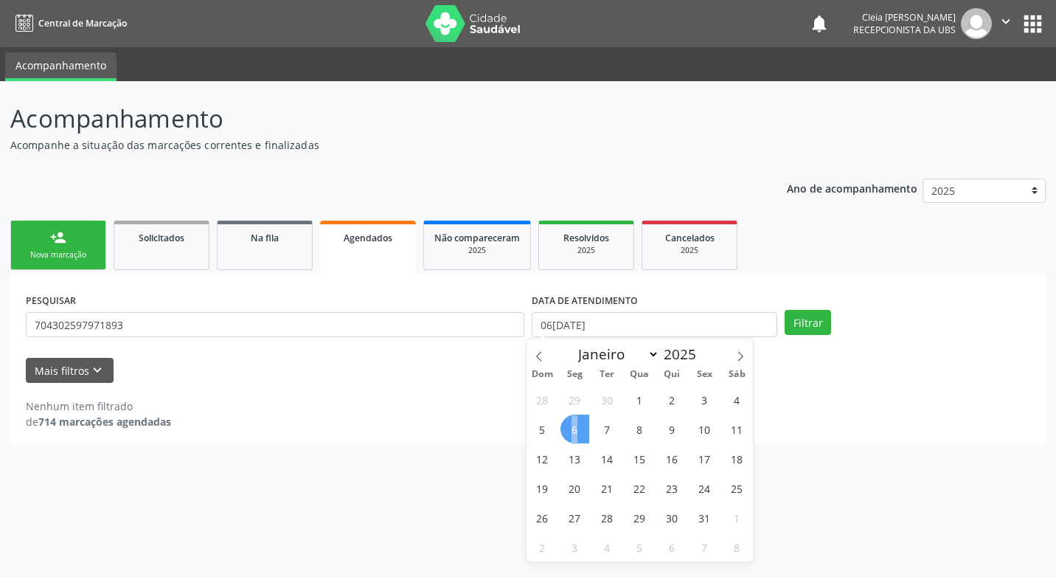
click at [572, 434] on span "6" at bounding box center [575, 429] width 29 height 29
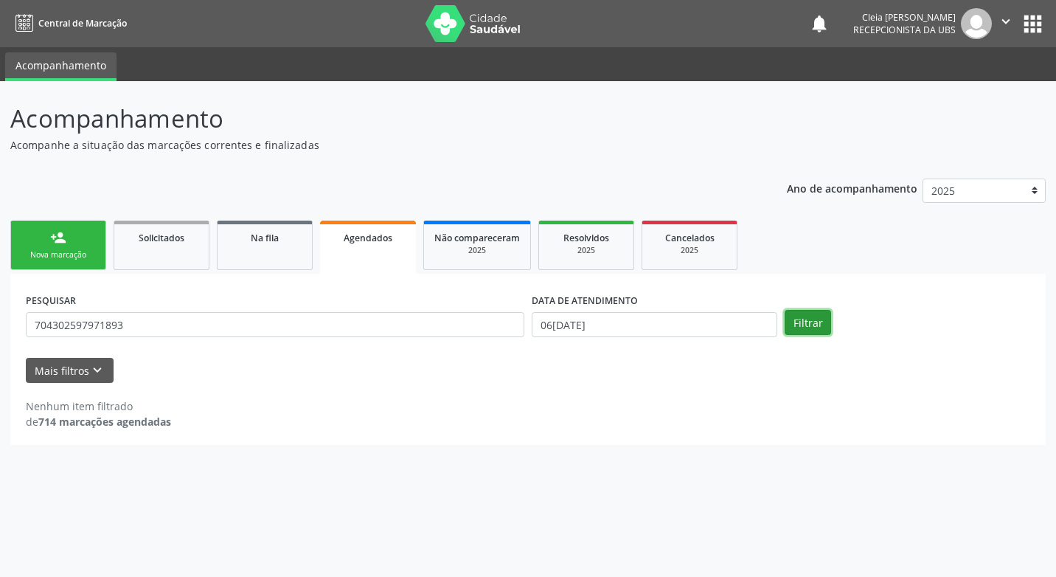
click at [824, 325] on button "Filtrar" at bounding box center [808, 322] width 46 height 25
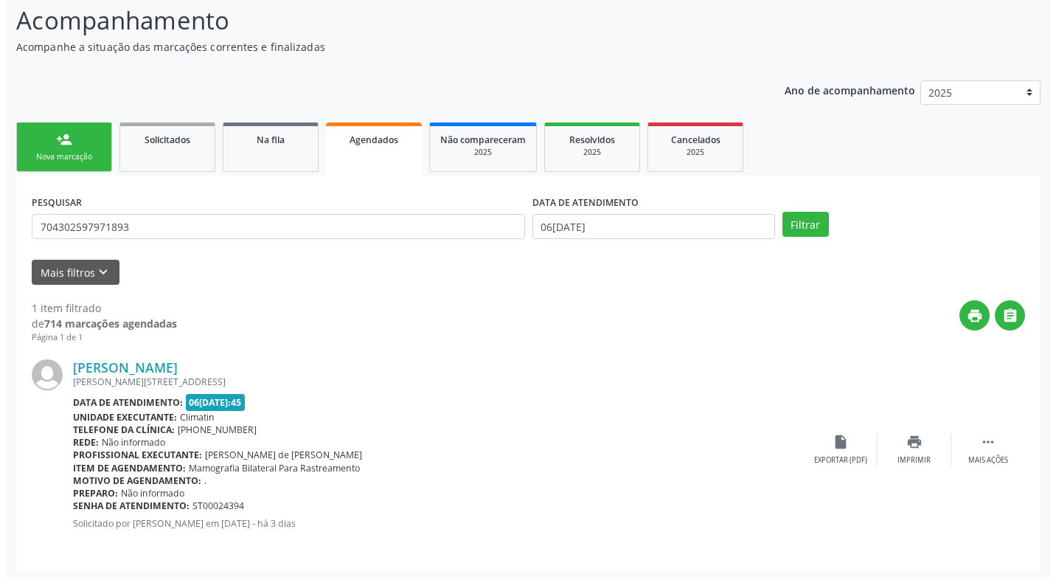
scroll to position [103, 0]
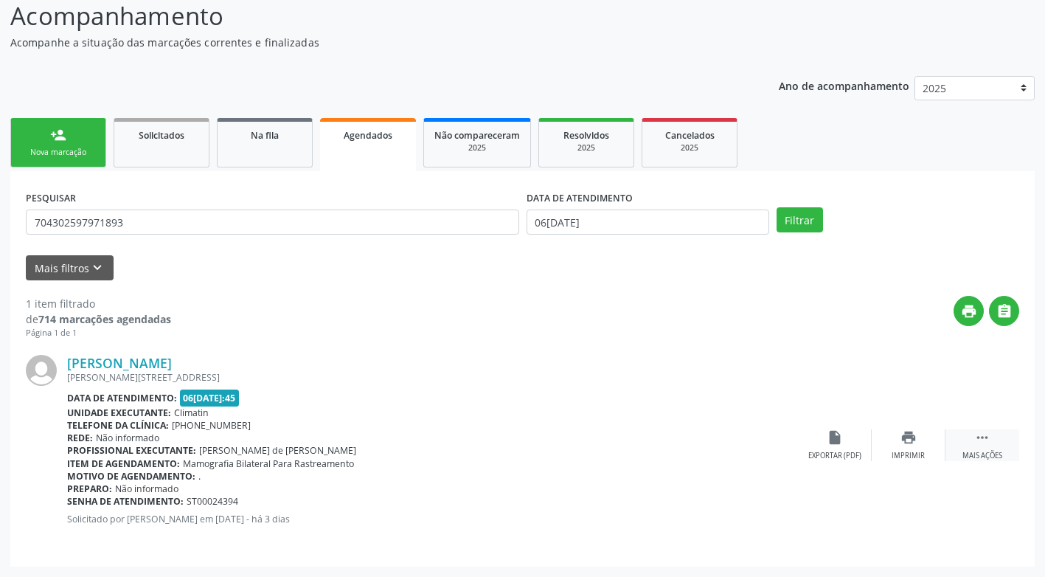
click at [978, 459] on div "Mais ações" at bounding box center [983, 456] width 40 height 10
click at [829, 456] on div "Cancelar" at bounding box center [834, 456] width 35 height 10
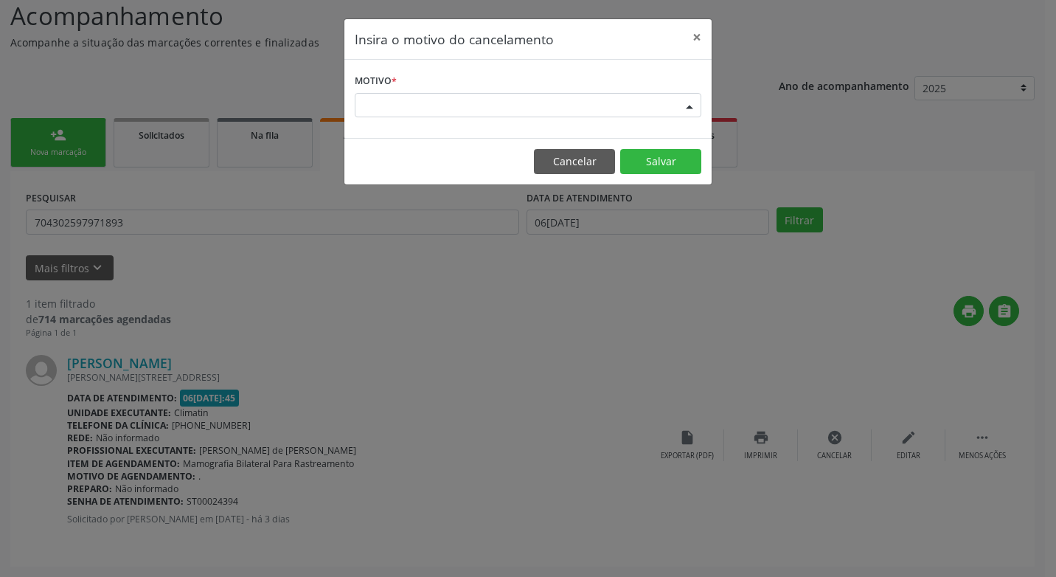
click at [555, 106] on div "Escolha o motivo" at bounding box center [528, 105] width 347 height 25
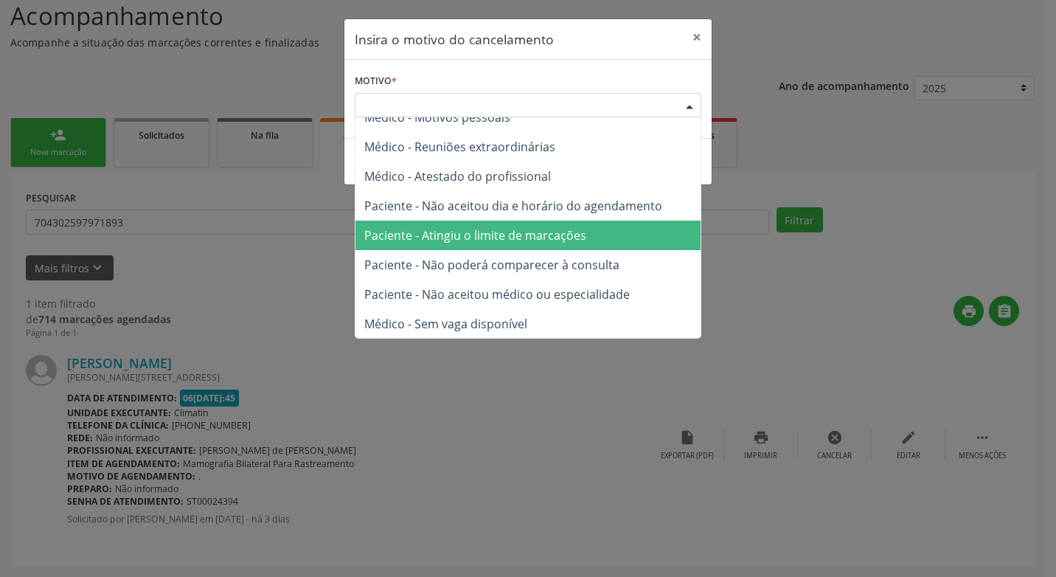
scroll to position [75, 0]
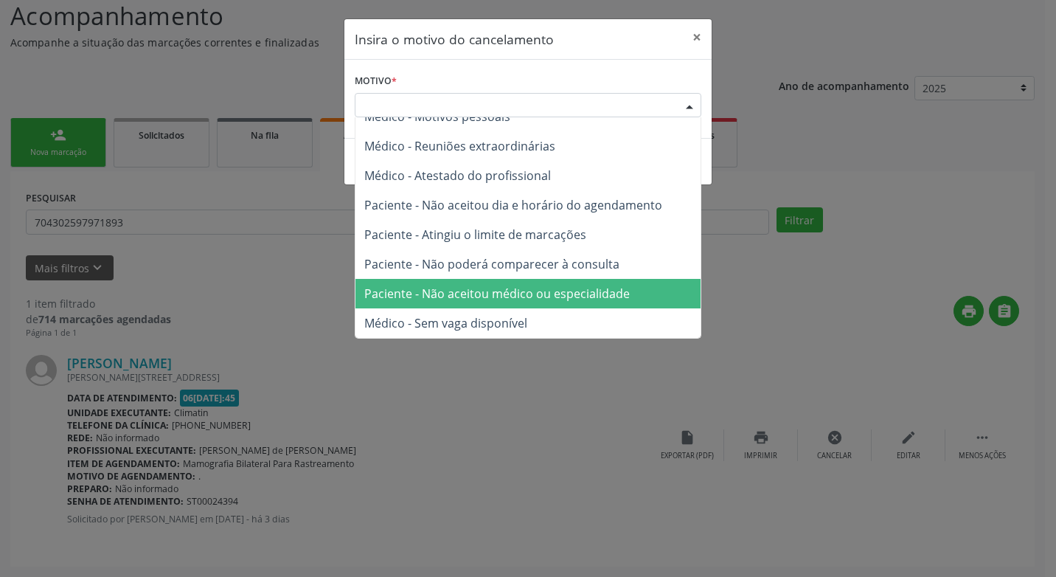
click at [505, 298] on span "Paciente - Não aceitou médico ou especialidade" at bounding box center [497, 293] width 266 height 16
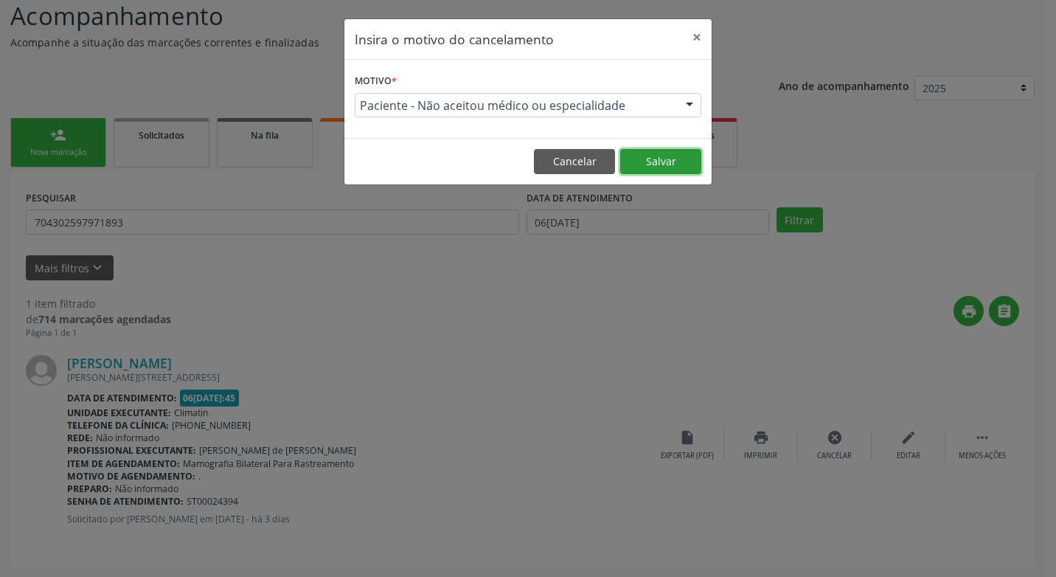
click at [666, 158] on button "Salvar" at bounding box center [660, 161] width 81 height 25
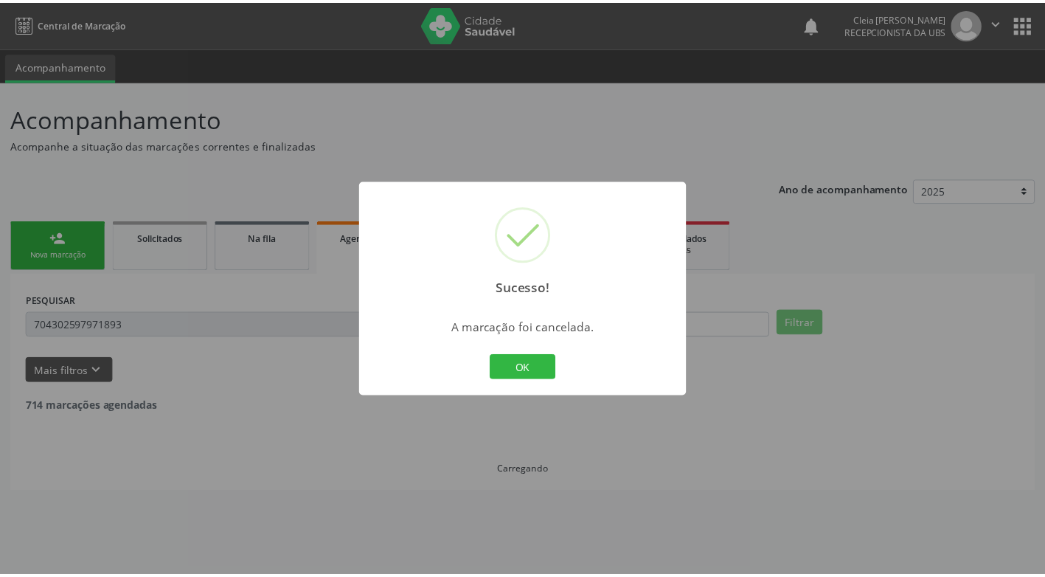
scroll to position [0, 0]
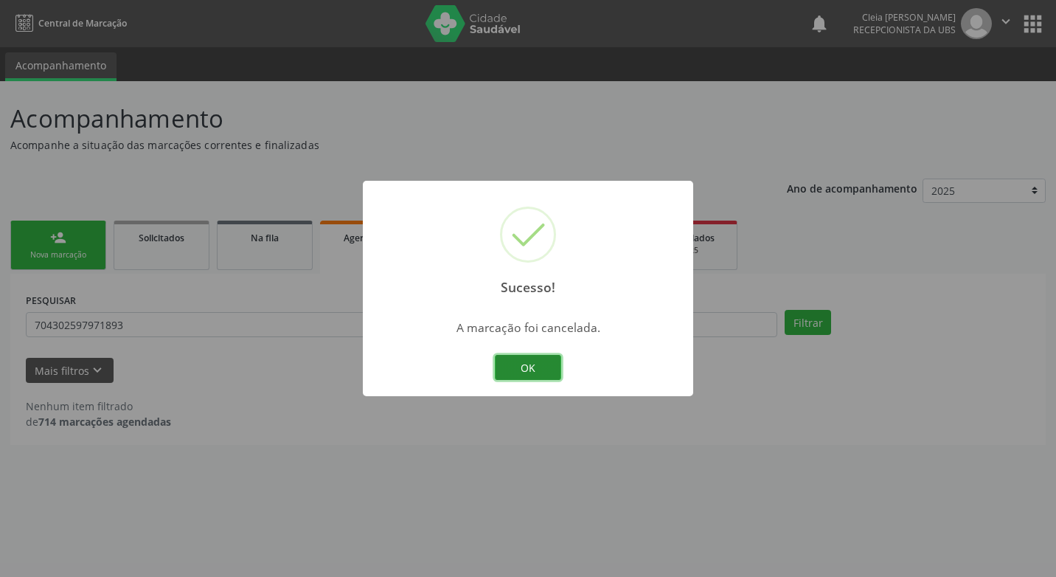
click at [519, 370] on button "OK" at bounding box center [528, 367] width 66 height 25
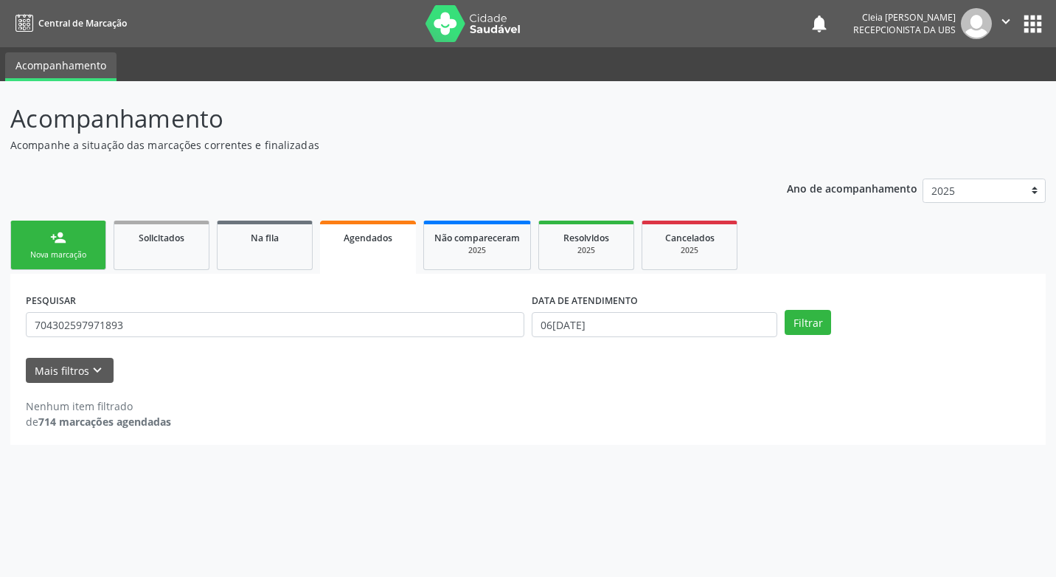
click at [69, 229] on link "person_add Nova marcação" at bounding box center [58, 245] width 96 height 49
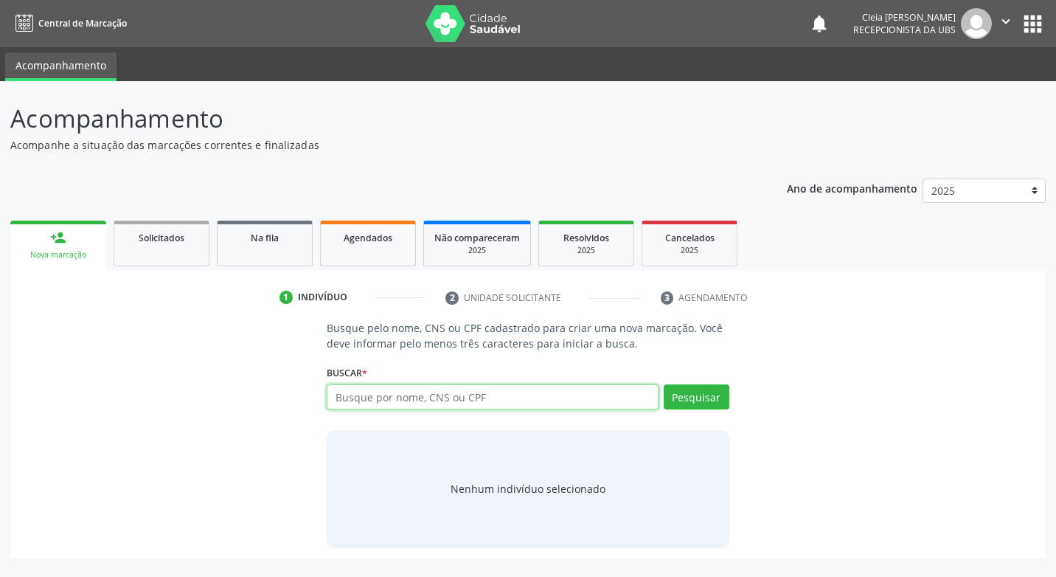
click at [374, 398] on input "text" at bounding box center [492, 396] width 331 height 25
type input "706205449966361"
click at [710, 402] on button "Pesquisar" at bounding box center [697, 396] width 66 height 25
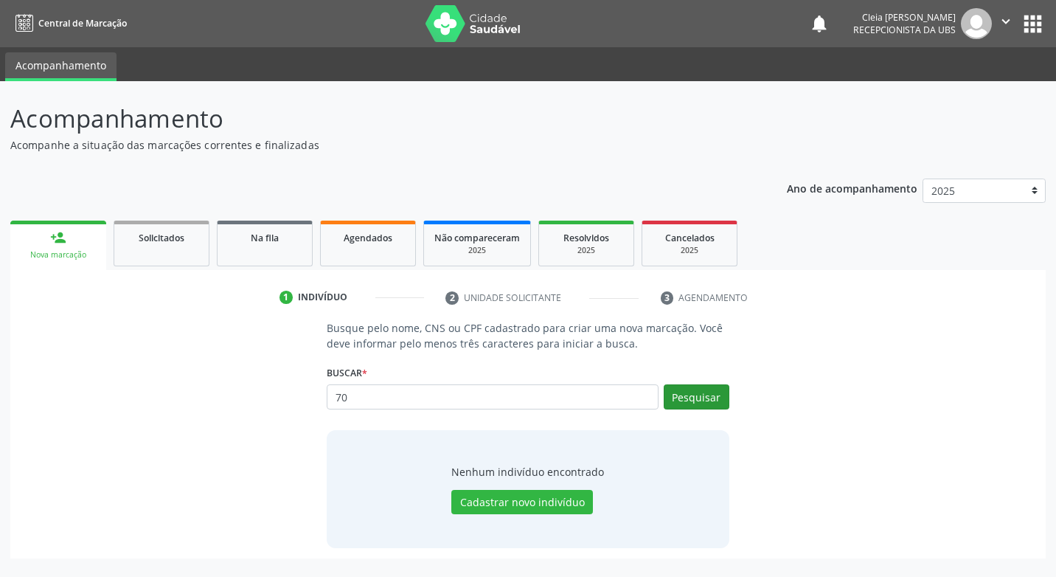
type input "7"
type input "706204549966361"
click at [708, 402] on button "Pesquisar" at bounding box center [697, 396] width 66 height 25
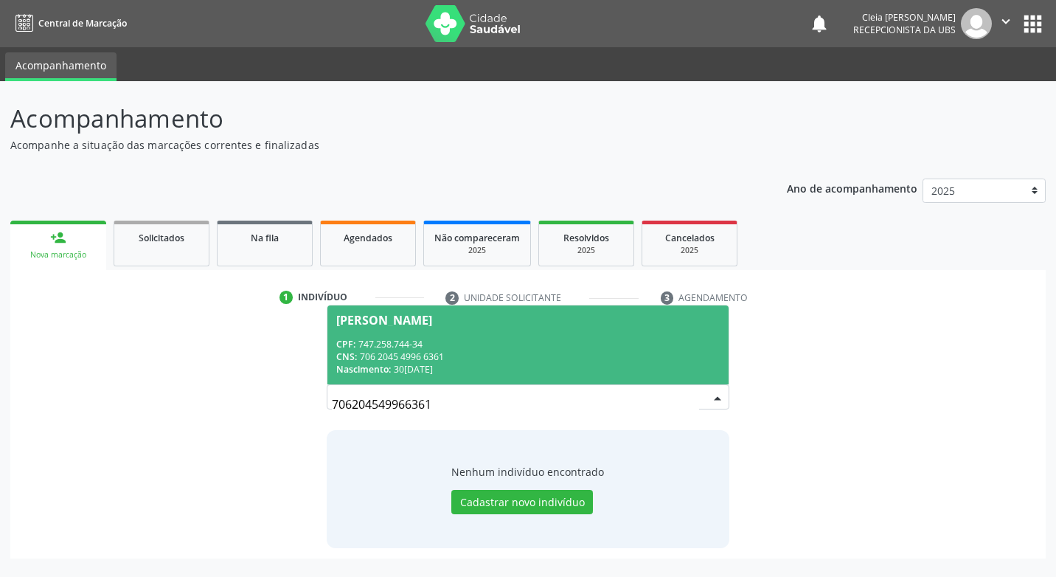
click at [527, 347] on div "CPF: 747.258.744-34" at bounding box center [527, 344] width 383 height 13
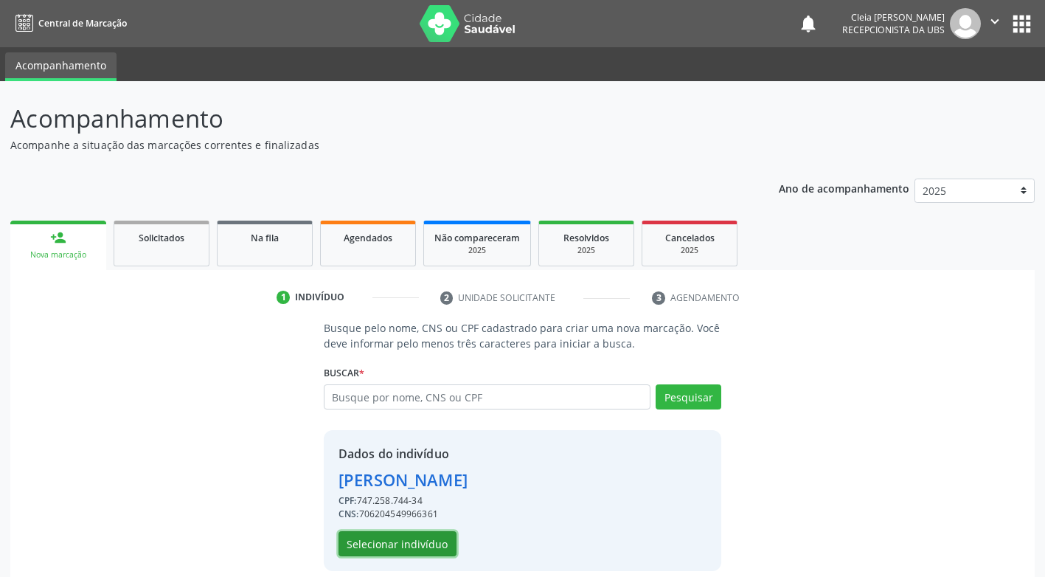
click at [405, 543] on button "Selecionar indivíduo" at bounding box center [398, 543] width 118 height 25
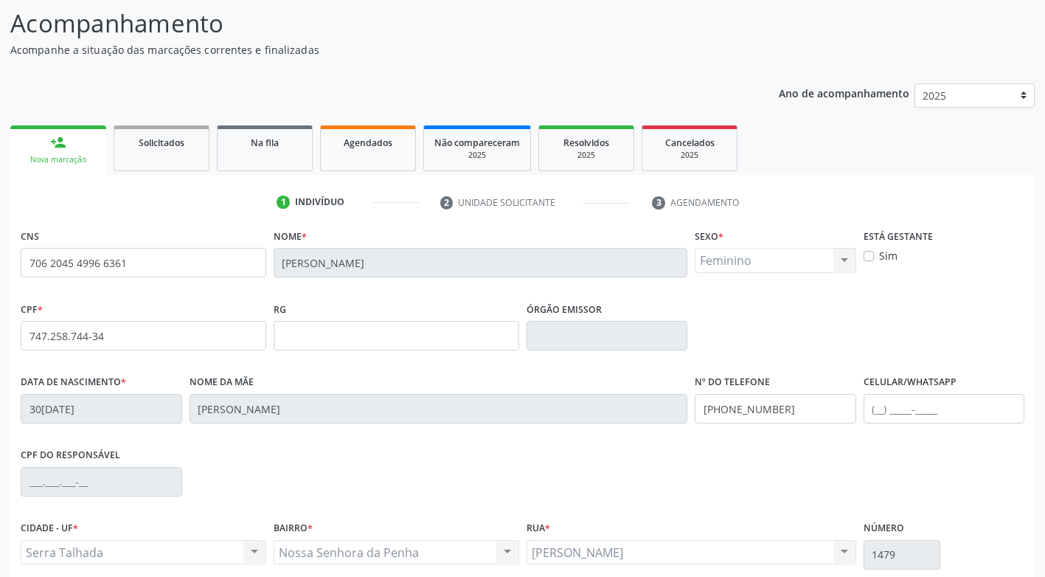
scroll to position [223, 0]
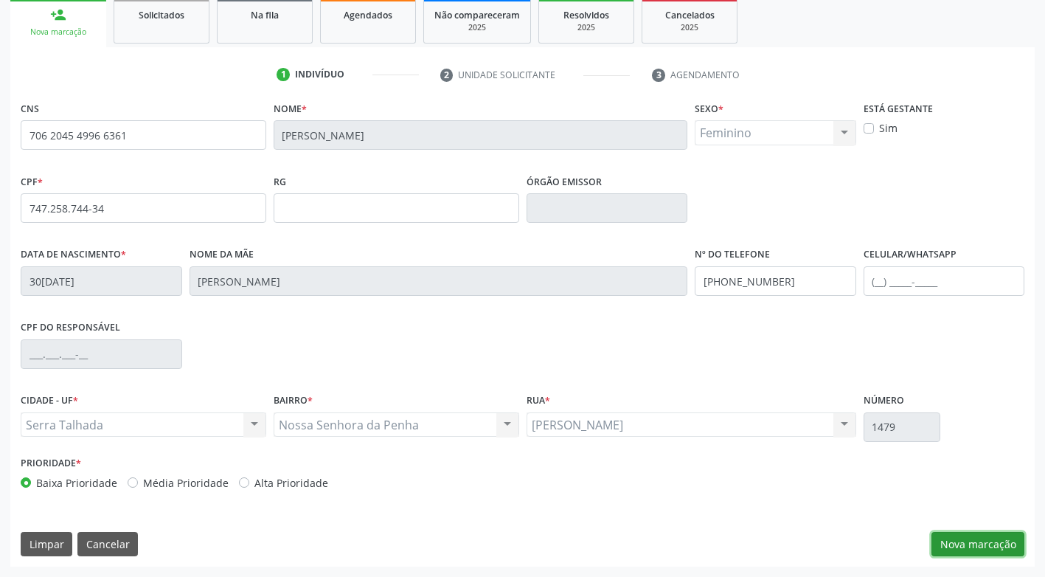
click at [1014, 543] on button "Nova marcação" at bounding box center [978, 544] width 93 height 25
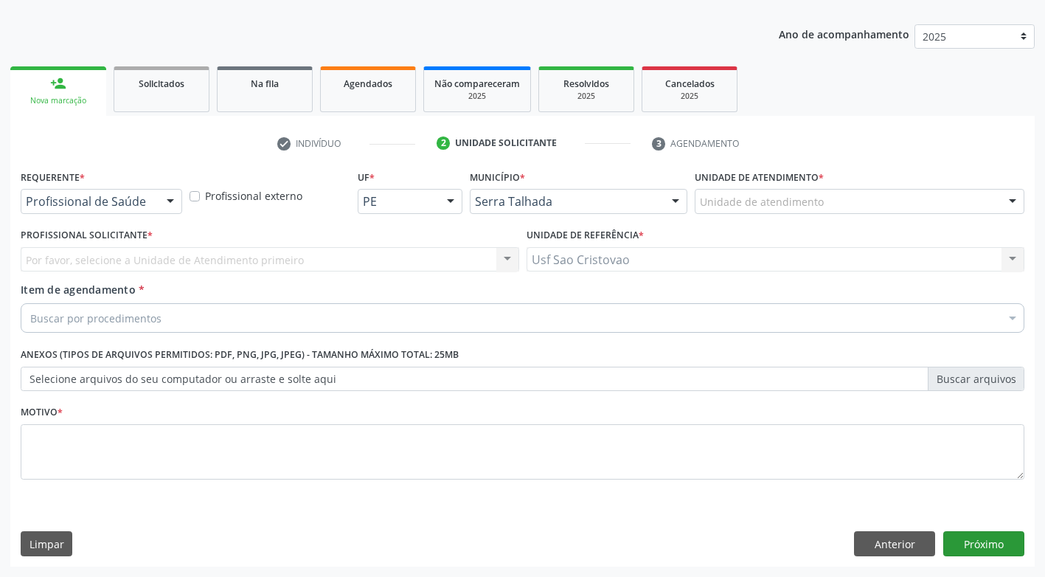
scroll to position [154, 0]
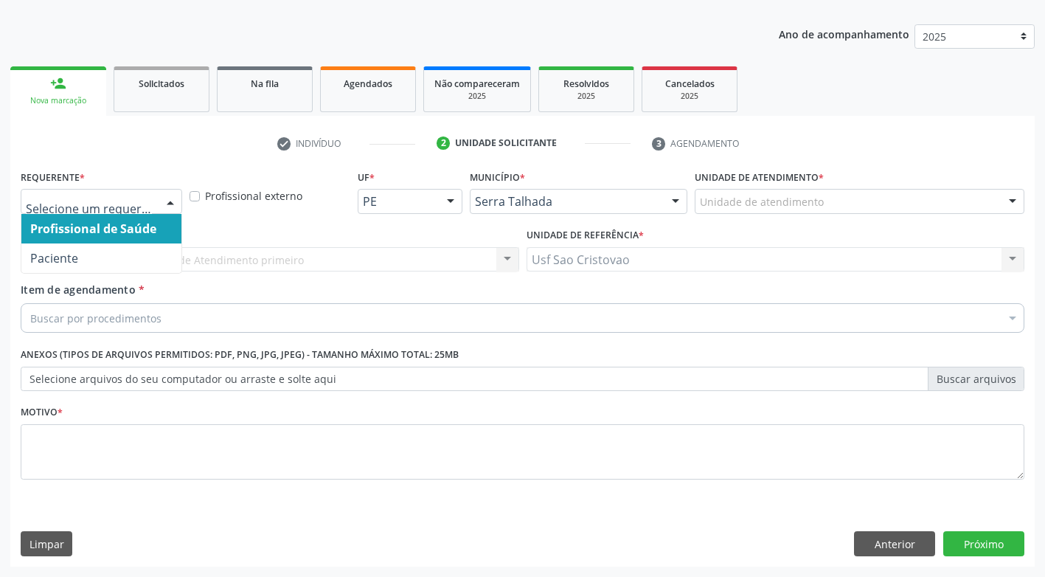
click at [169, 202] on div at bounding box center [170, 202] width 22 height 25
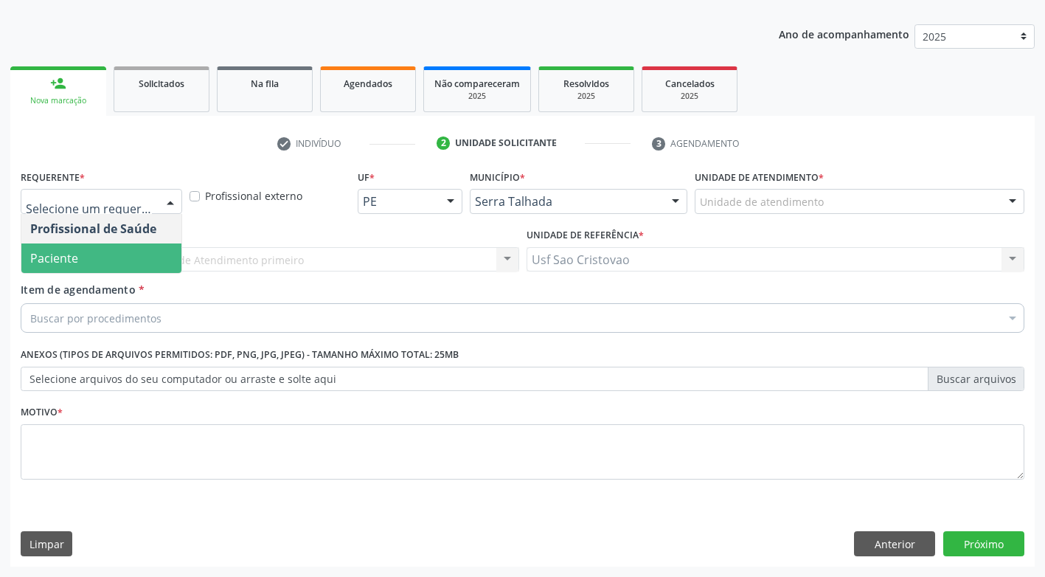
click at [165, 254] on span "Paciente" at bounding box center [101, 258] width 160 height 30
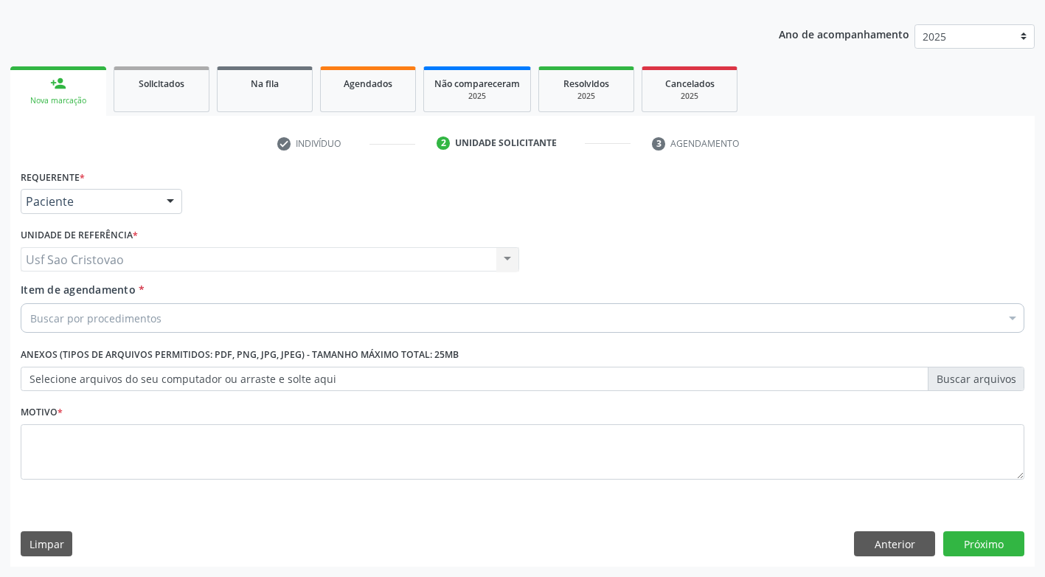
click at [165, 314] on div "Buscar por procedimentos" at bounding box center [523, 318] width 1004 height 30
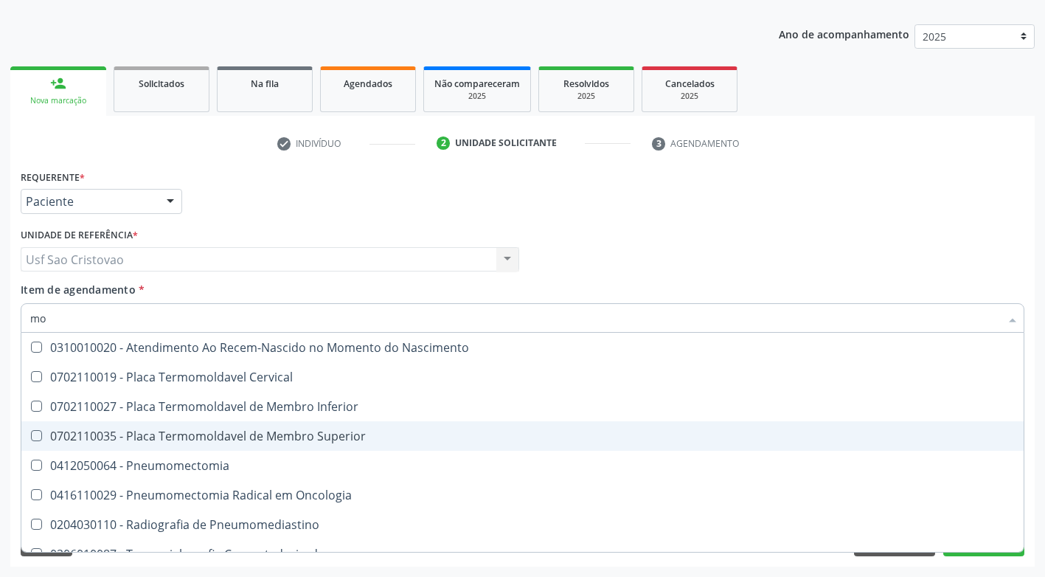
type input "m"
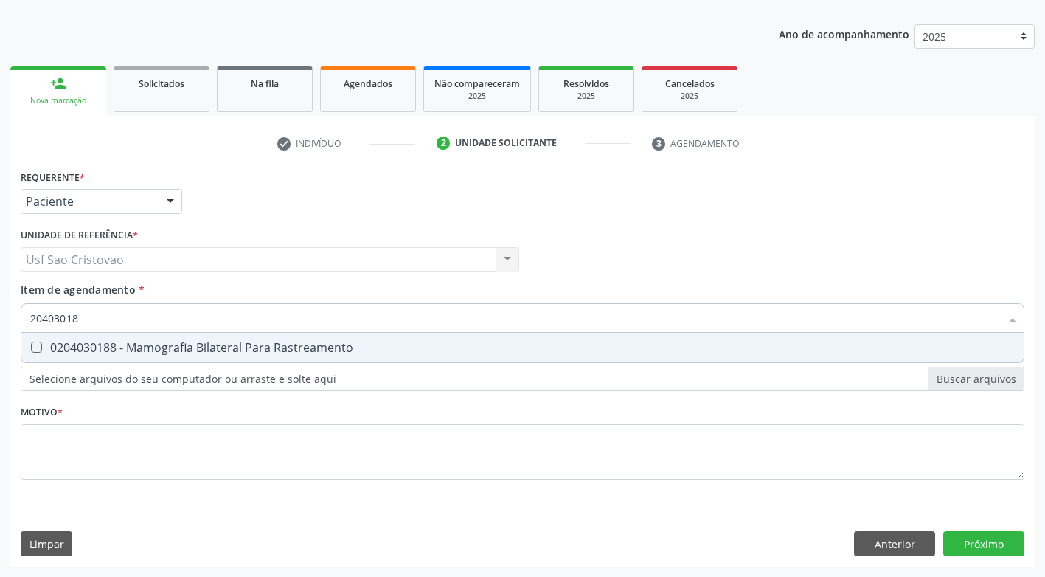
type input "204030188"
click at [34, 349] on Rastreamento at bounding box center [36, 347] width 11 height 11
click at [31, 349] on Rastreamento "checkbox" at bounding box center [26, 347] width 10 height 10
checkbox Rastreamento "true"
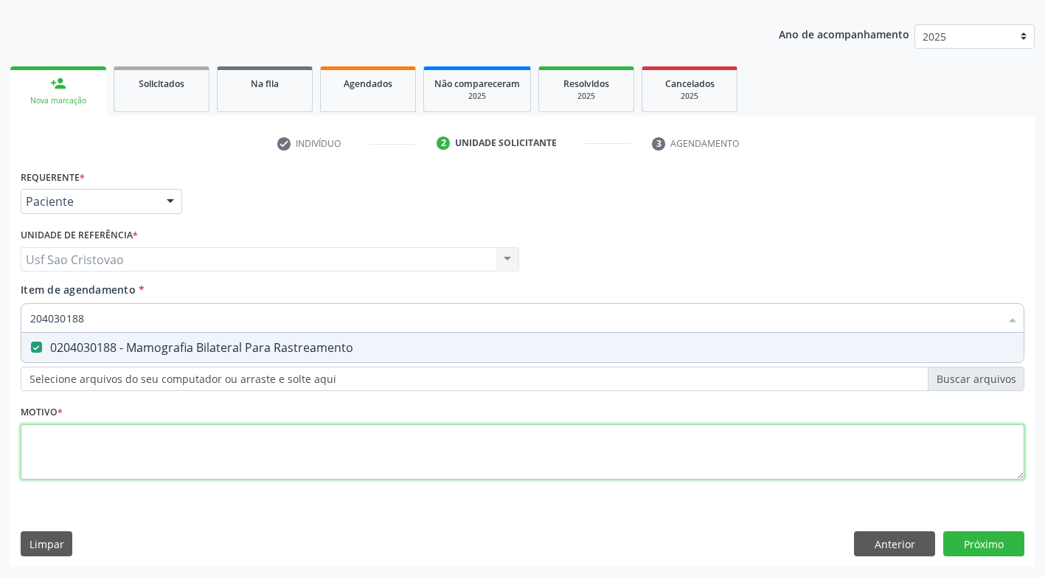
click at [299, 446] on div "Requerente * Paciente Profissional de Saúde Paciente Nenhum resultado encontrad…" at bounding box center [523, 333] width 1004 height 334
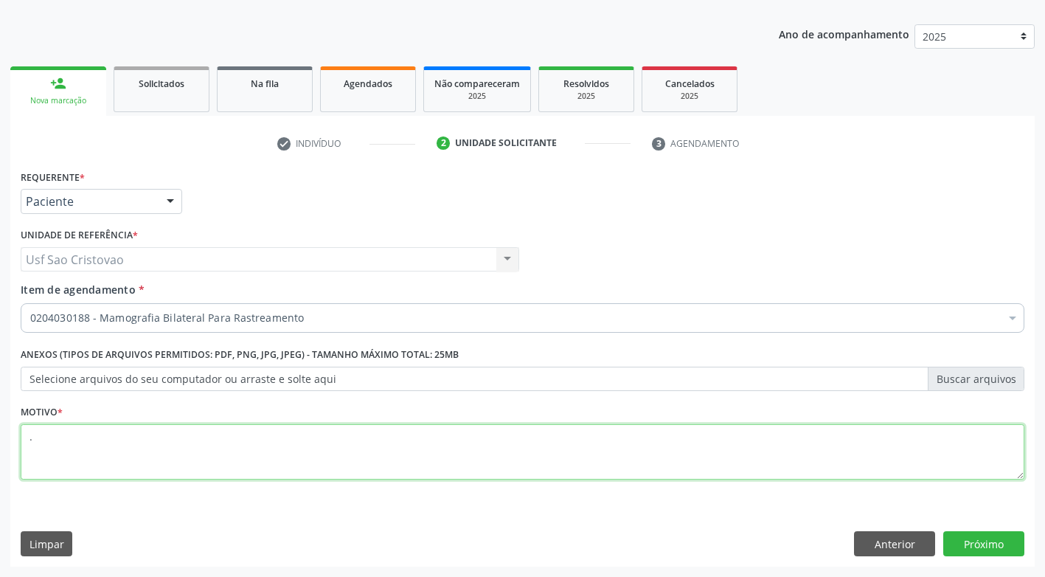
type textarea "."
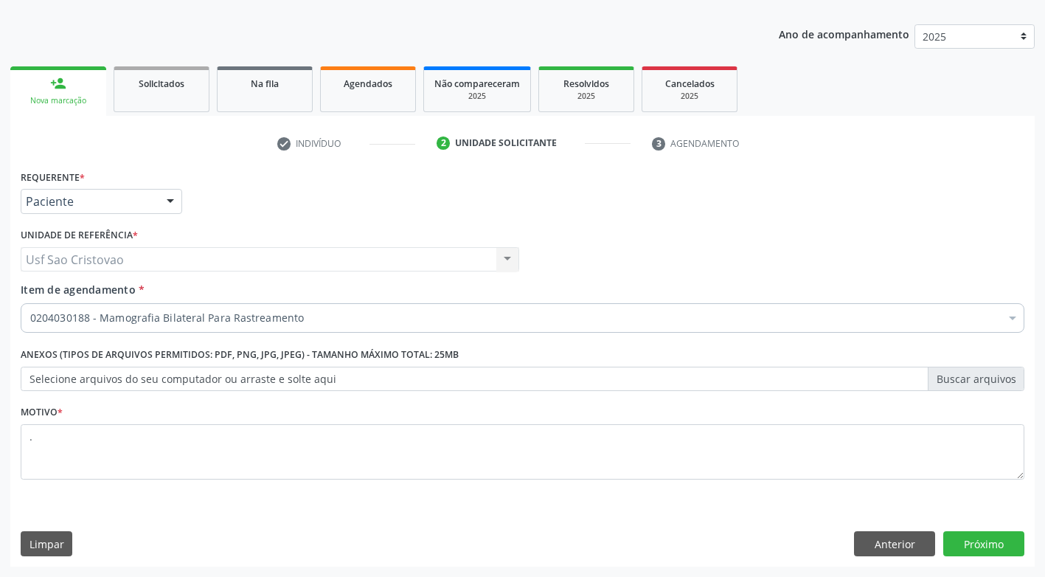
click at [733, 538] on div "Limpar Anterior Próximo" at bounding box center [523, 543] width 1004 height 25
click at [979, 549] on button "Próximo" at bounding box center [983, 543] width 81 height 25
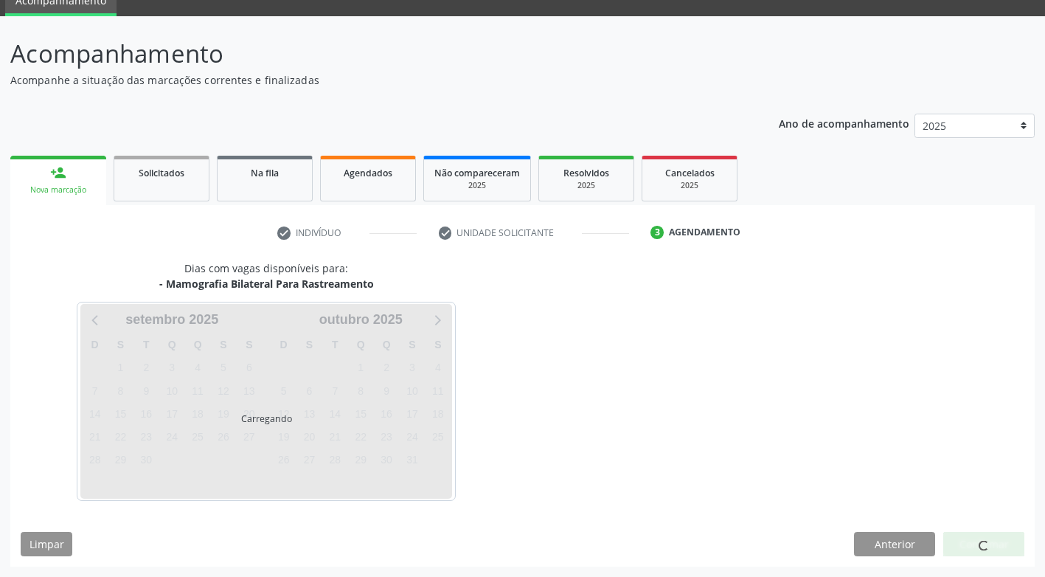
scroll to position [65, 0]
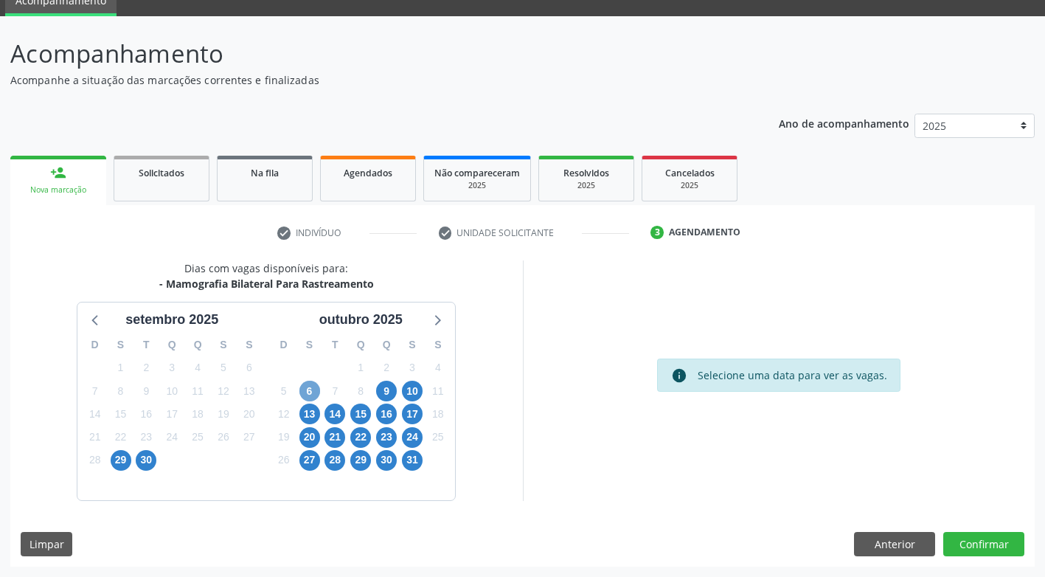
click at [306, 388] on span "6" at bounding box center [309, 391] width 21 height 21
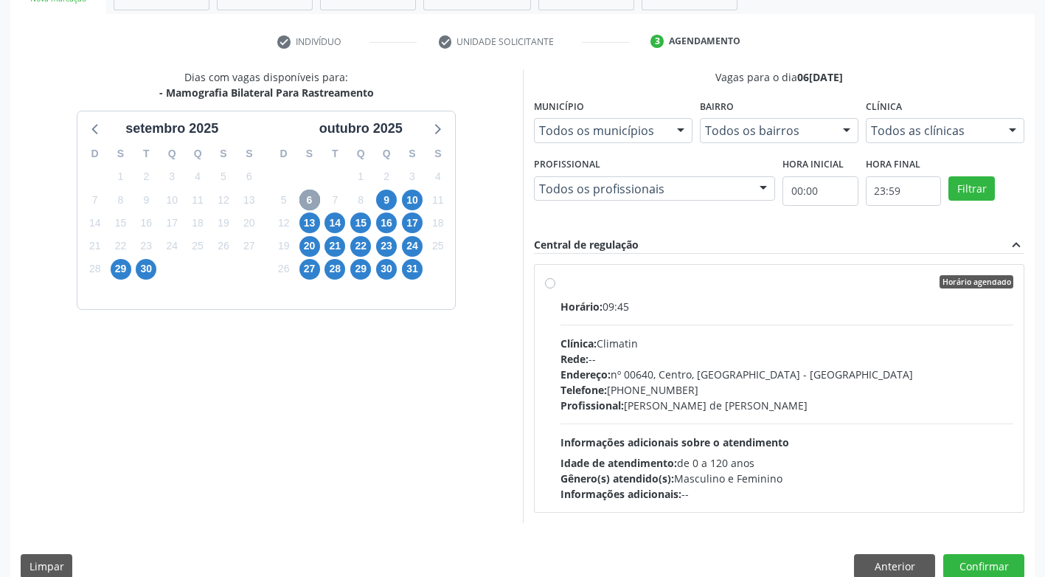
scroll to position [278, 0]
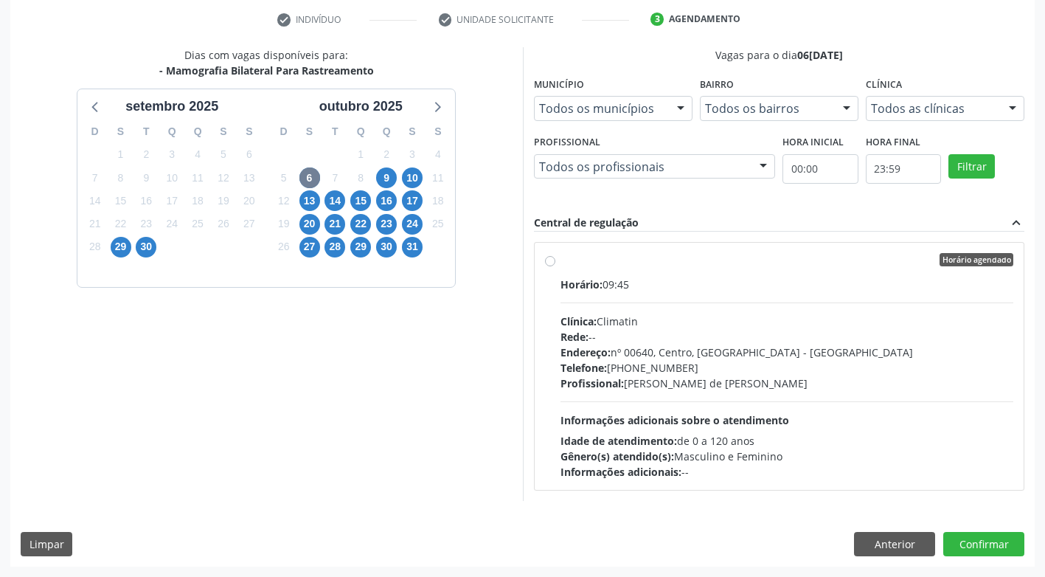
click at [561, 259] on label "Horário agendado Horário: 09:45 Clínica: Climatin Rede: -- Endereço: nº 00640, …" at bounding box center [788, 366] width 454 height 226
click at [550, 259] on input "Horário agendado Horário: 09:45 Clínica: Climatin Rede: -- Endereço: nº 00640, …" at bounding box center [550, 259] width 10 height 13
radio input "true"
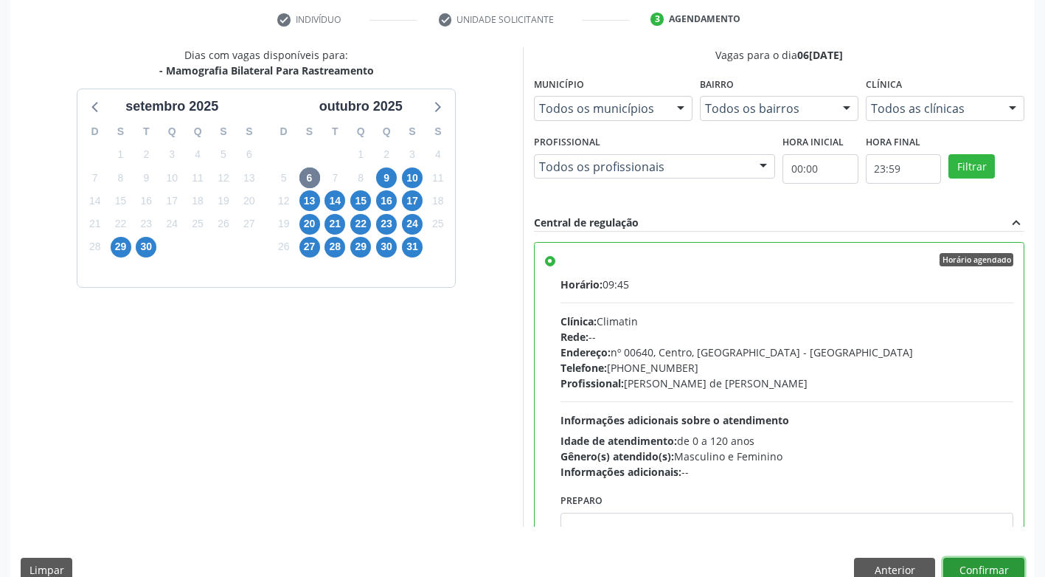
click at [954, 564] on button "Confirmar" at bounding box center [983, 570] width 81 height 25
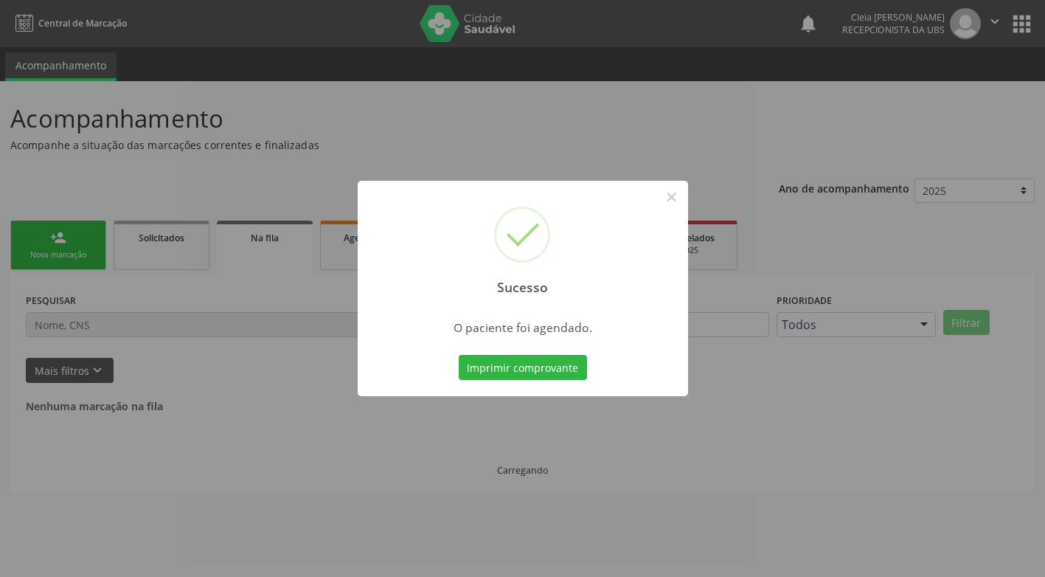
scroll to position [0, 0]
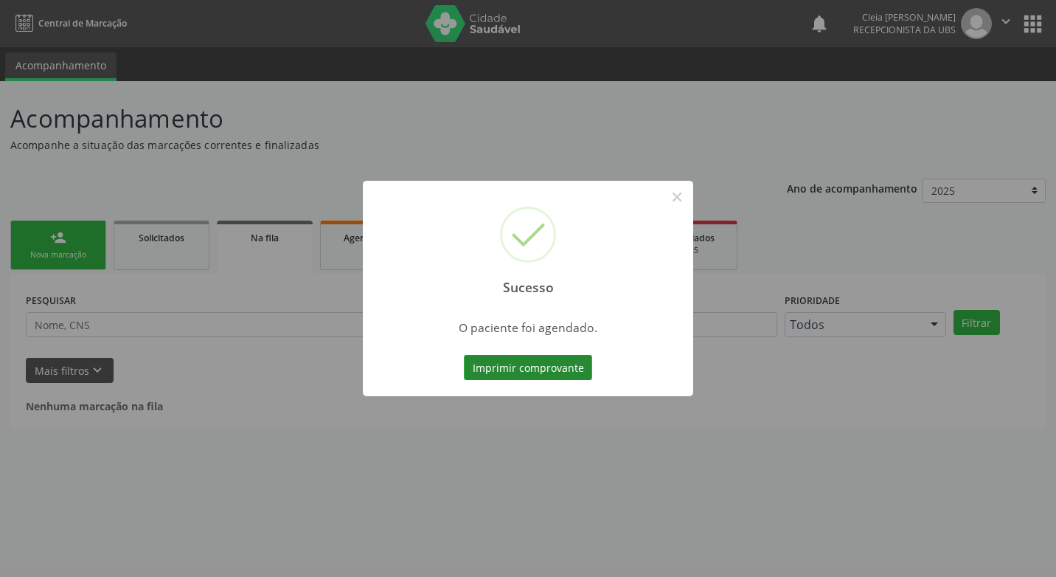
click at [521, 366] on button "Imprimir comprovante" at bounding box center [528, 367] width 128 height 25
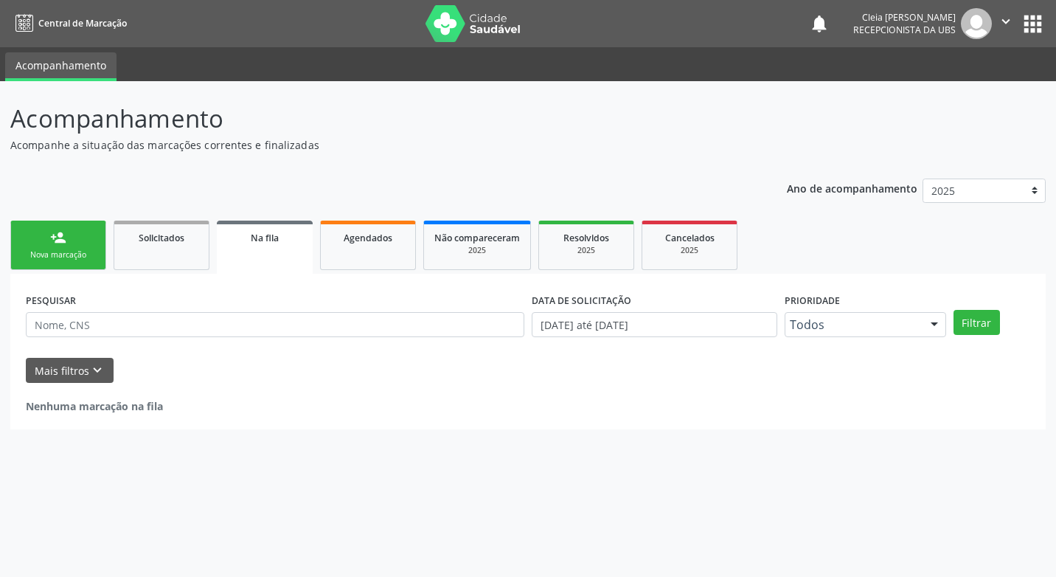
click at [50, 236] on div "person_add" at bounding box center [58, 237] width 16 height 16
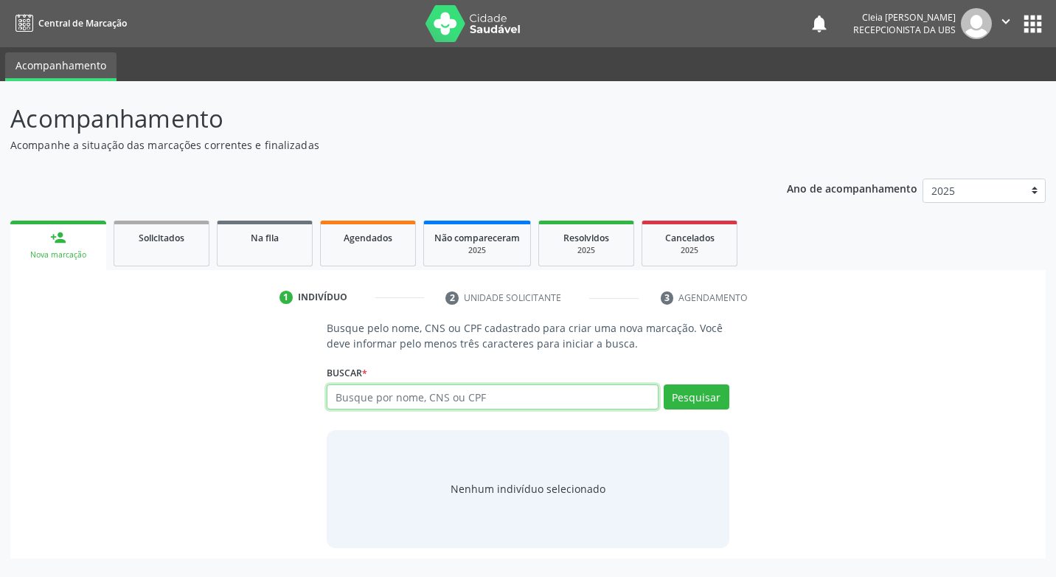
click at [519, 401] on input "text" at bounding box center [492, 396] width 331 height 25
type input "74797908420"
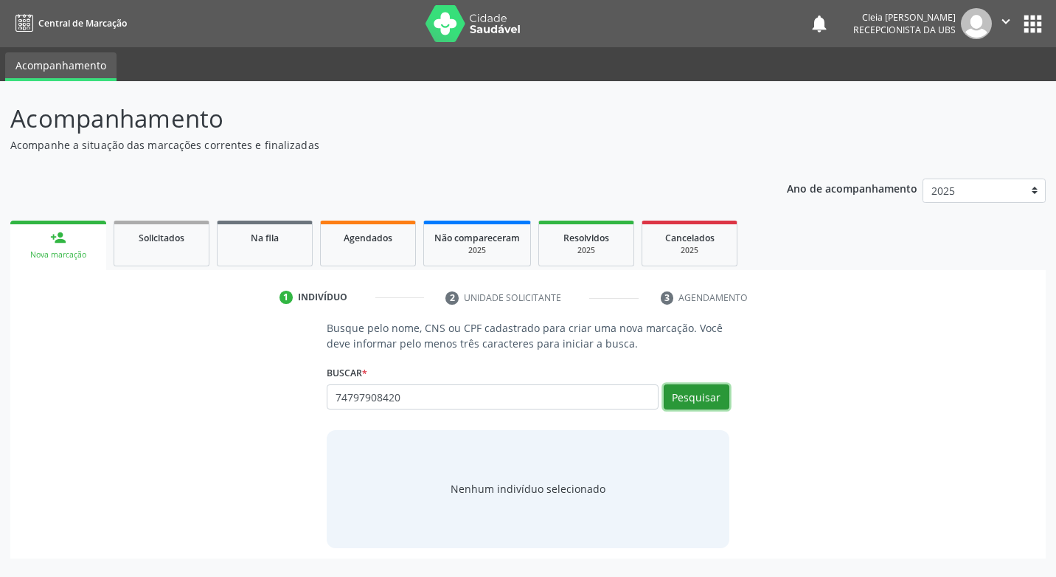
click at [716, 398] on button "Pesquisar" at bounding box center [697, 396] width 66 height 25
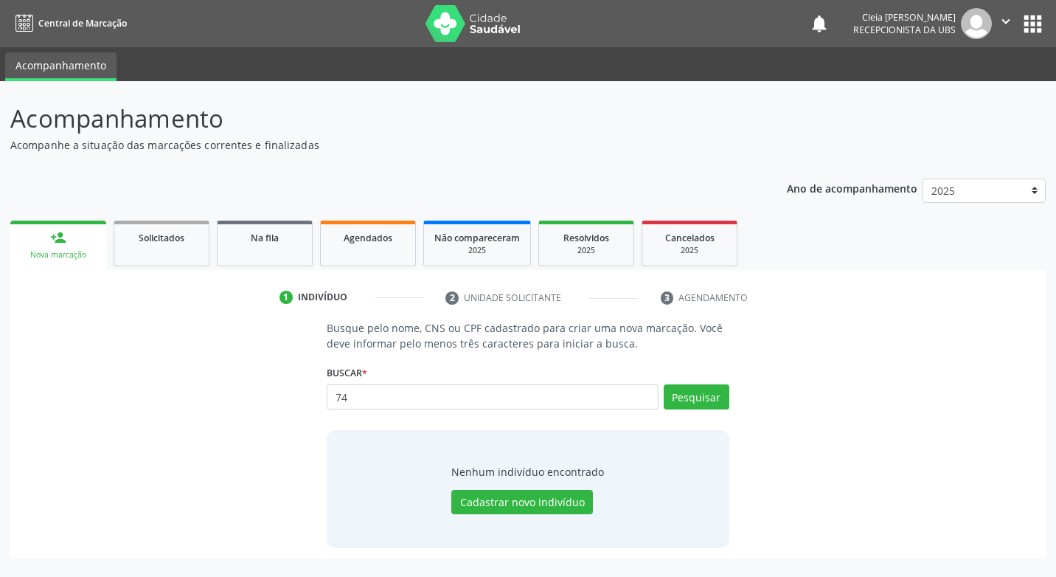
type input "7"
type input "adeilda [PERSON_NAME]"
click at [697, 399] on button "Pesquisar" at bounding box center [697, 396] width 66 height 25
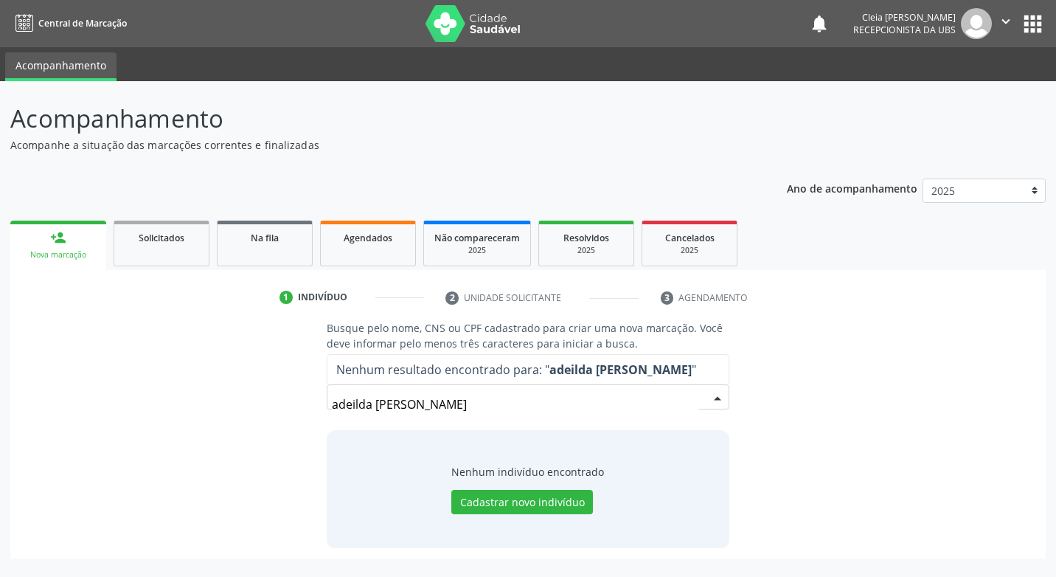
drag, startPoint x: 452, startPoint y: 406, endPoint x: 252, endPoint y: 412, distance: 200.0
click at [262, 427] on div "Busque pelo nome, CNS ou CPF cadastrado para criar uma nova marcação. Você deve…" at bounding box center [528, 433] width 1015 height 227
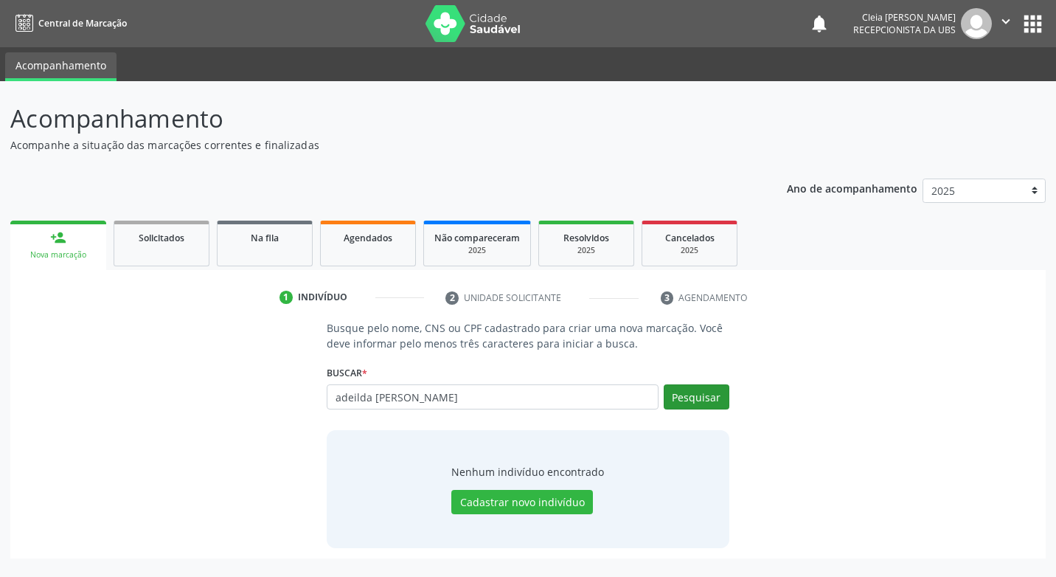
type input "adeilda [PERSON_NAME]"
click at [694, 401] on button "Pesquisar" at bounding box center [697, 396] width 66 height 25
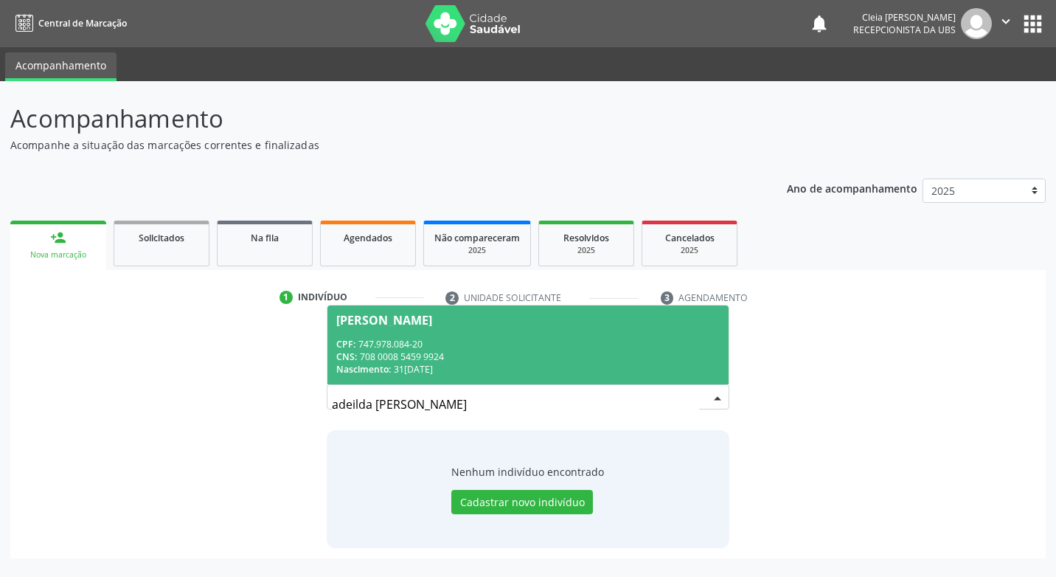
click at [449, 330] on span "[PERSON_NAME] CPF: 747.978.084-20 CNS: 708 0008 5459 9924 Nascimento: 31[DATE]" at bounding box center [528, 344] width 401 height 79
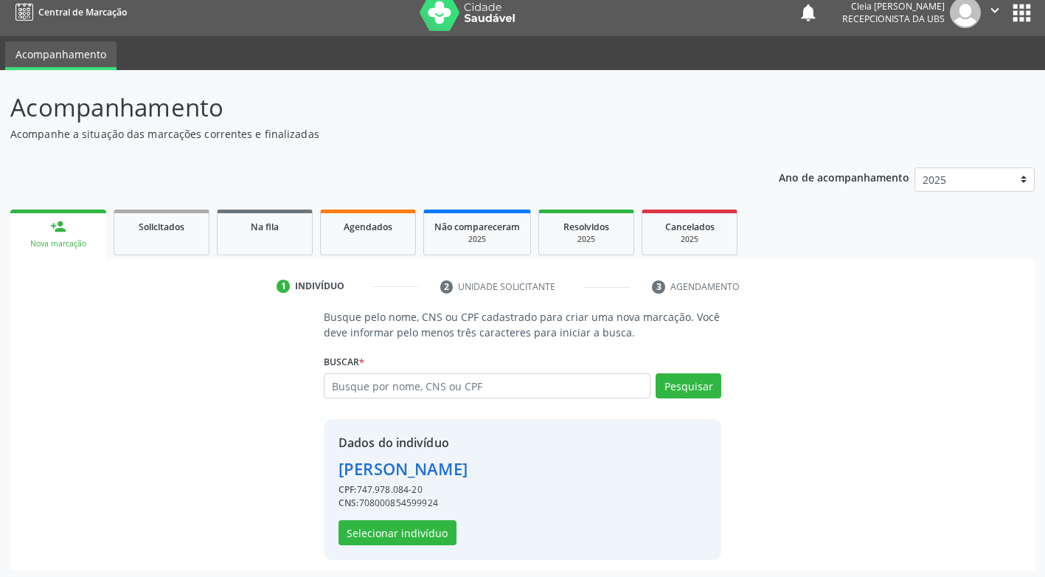
scroll to position [15, 0]
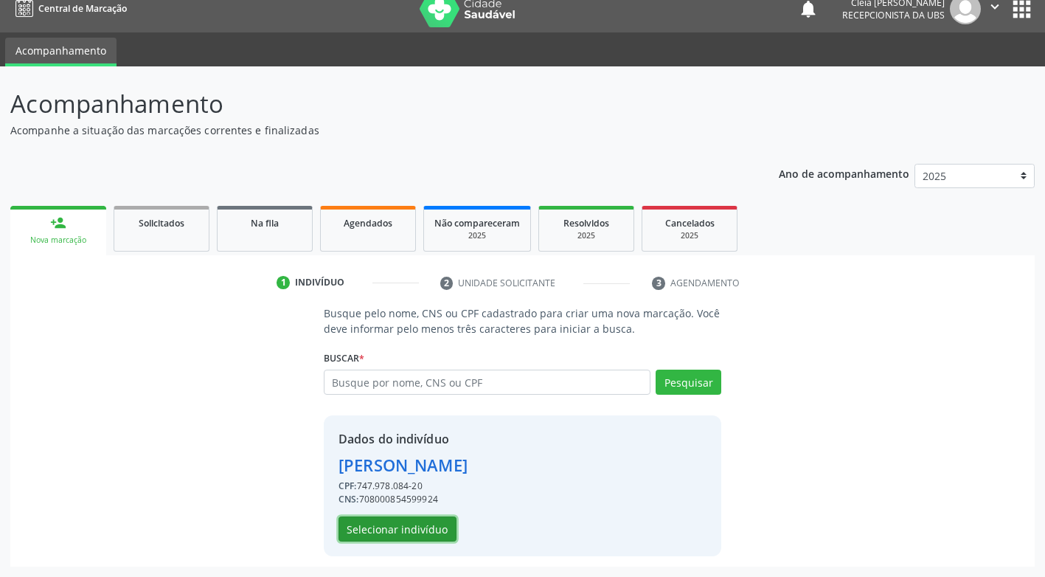
click at [417, 528] on button "Selecionar indivíduo" at bounding box center [398, 528] width 118 height 25
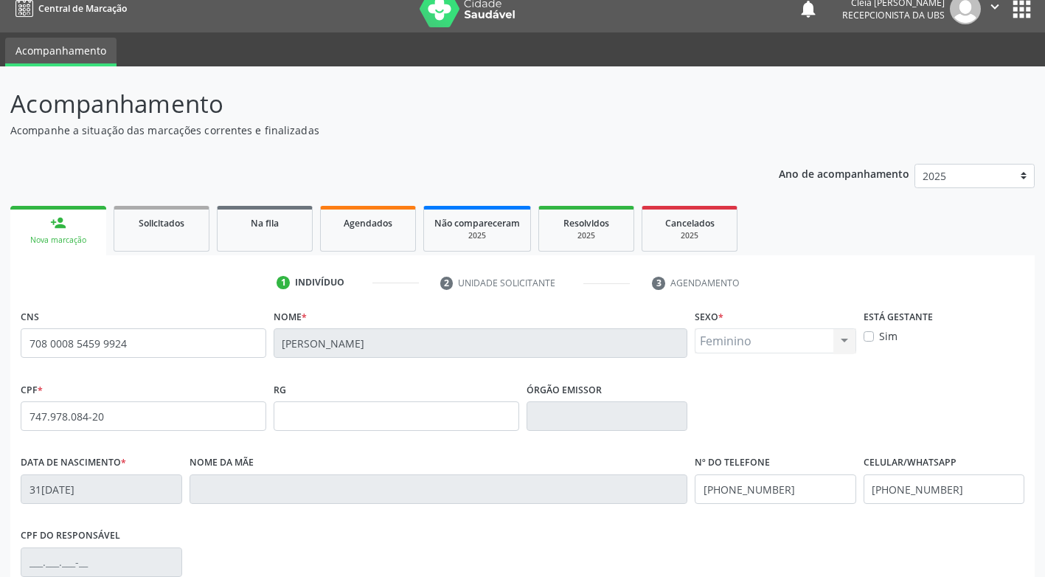
scroll to position [223, 0]
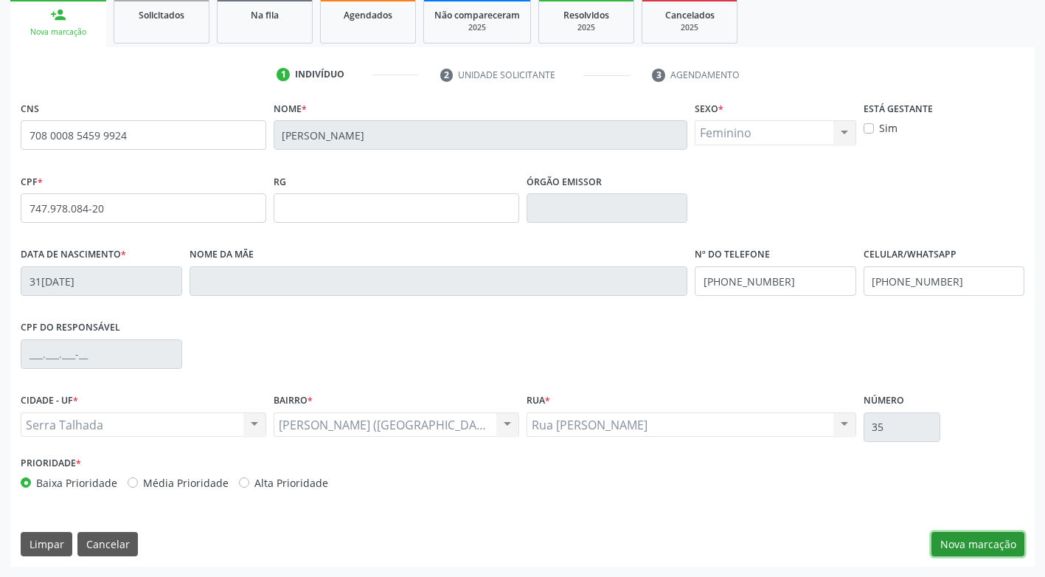
click at [997, 548] on button "Nova marcação" at bounding box center [978, 544] width 93 height 25
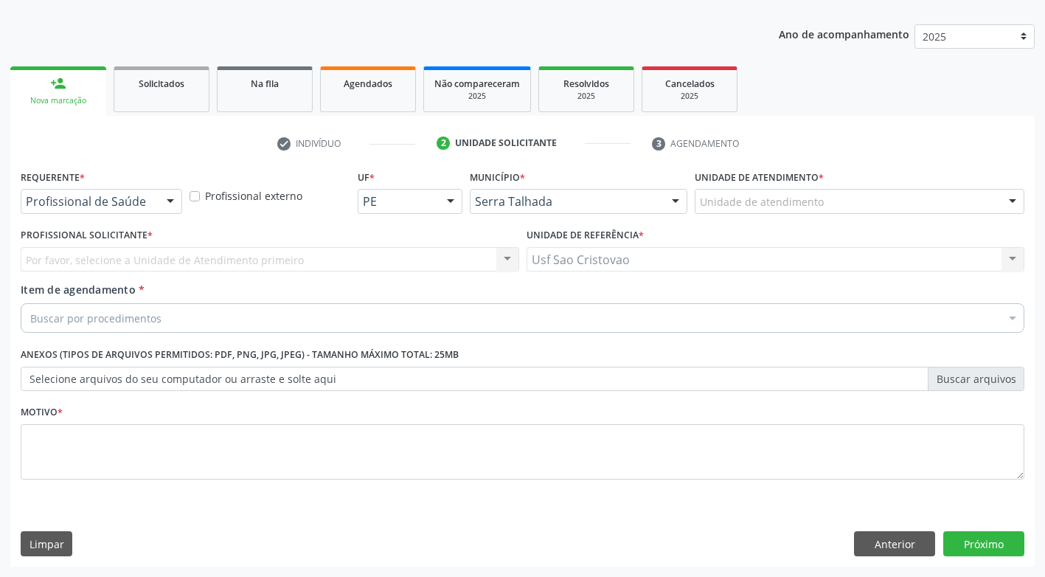
scroll to position [154, 0]
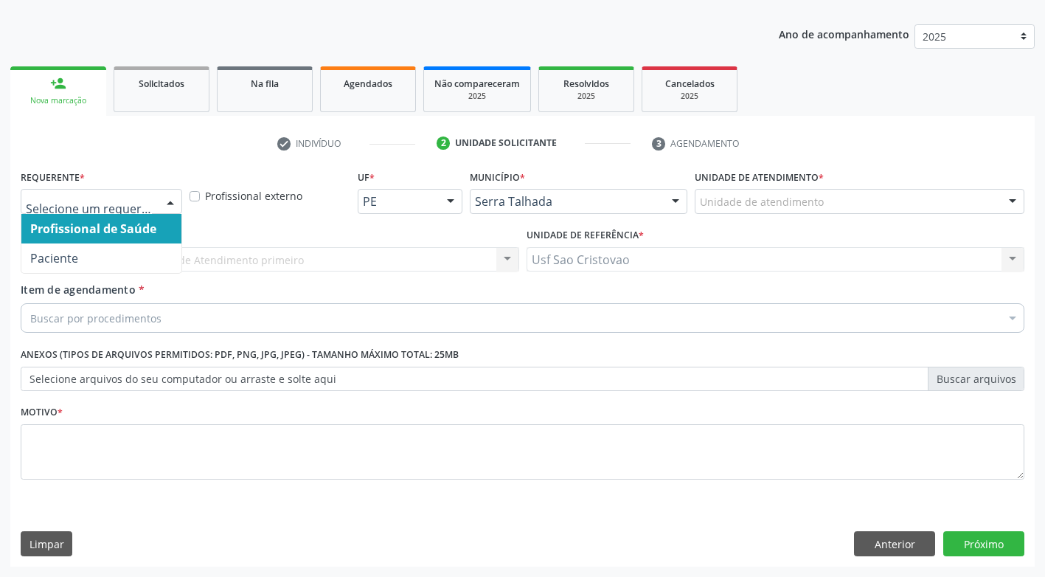
click at [170, 202] on div at bounding box center [170, 202] width 22 height 25
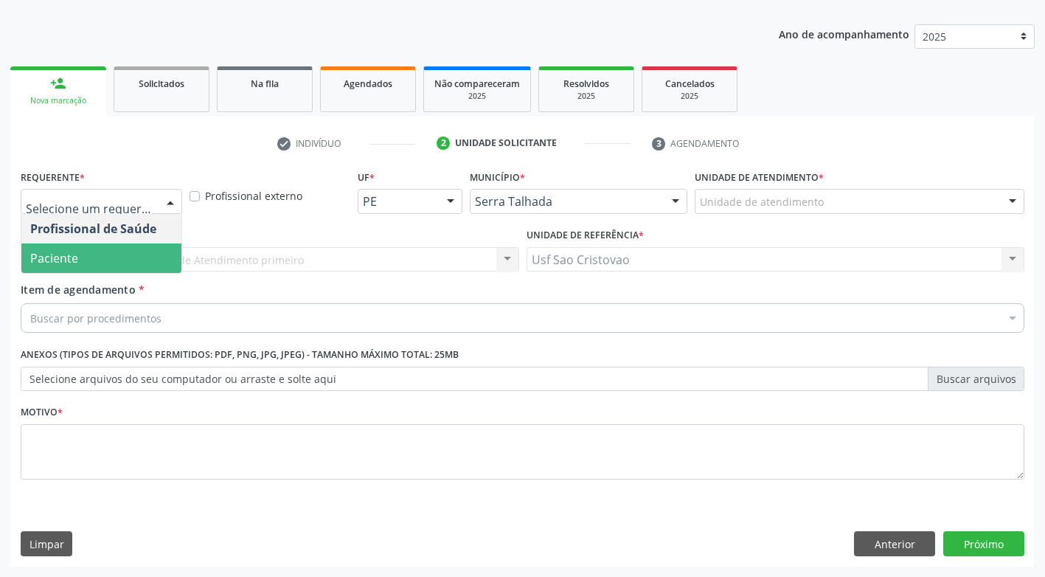
click at [169, 262] on span "Paciente" at bounding box center [101, 258] width 160 height 30
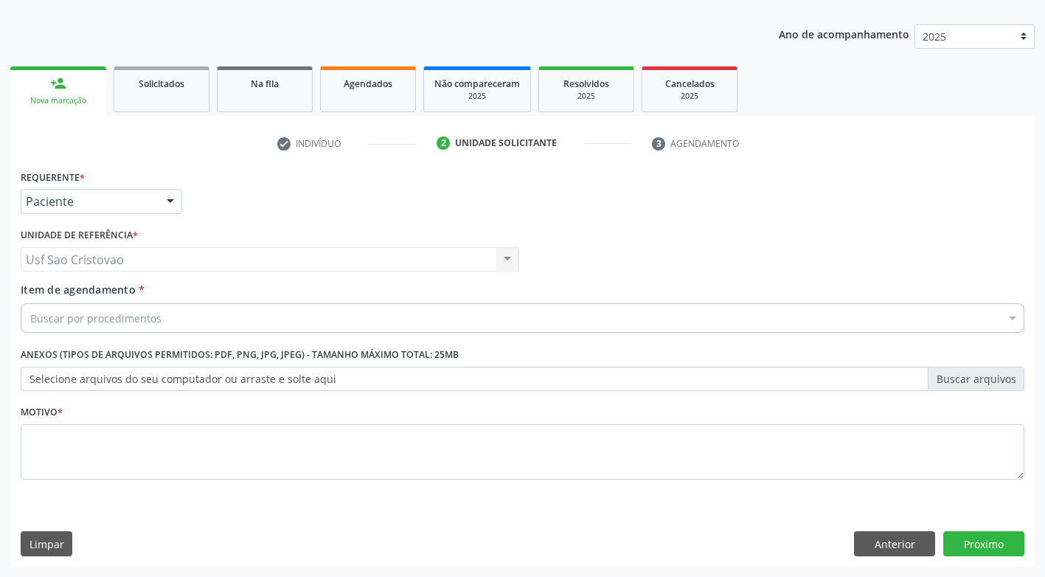
click at [164, 314] on div "Buscar por procedimentos" at bounding box center [523, 318] width 1004 height 30
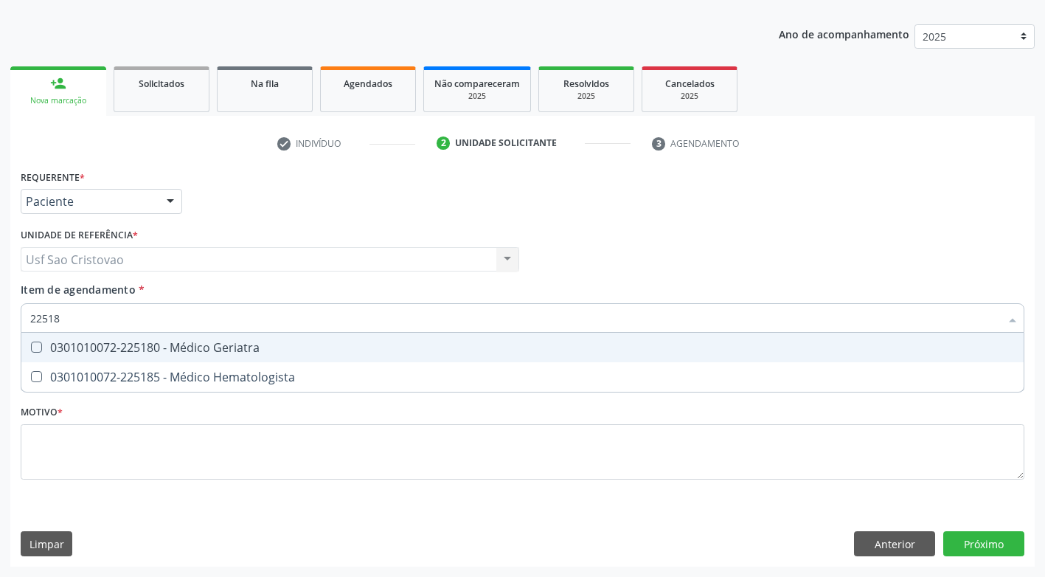
type input "225180"
click at [41, 347] on Geriatra at bounding box center [36, 347] width 11 height 11
click at [31, 347] on Geriatra "checkbox" at bounding box center [26, 347] width 10 height 10
checkbox Geriatra "true"
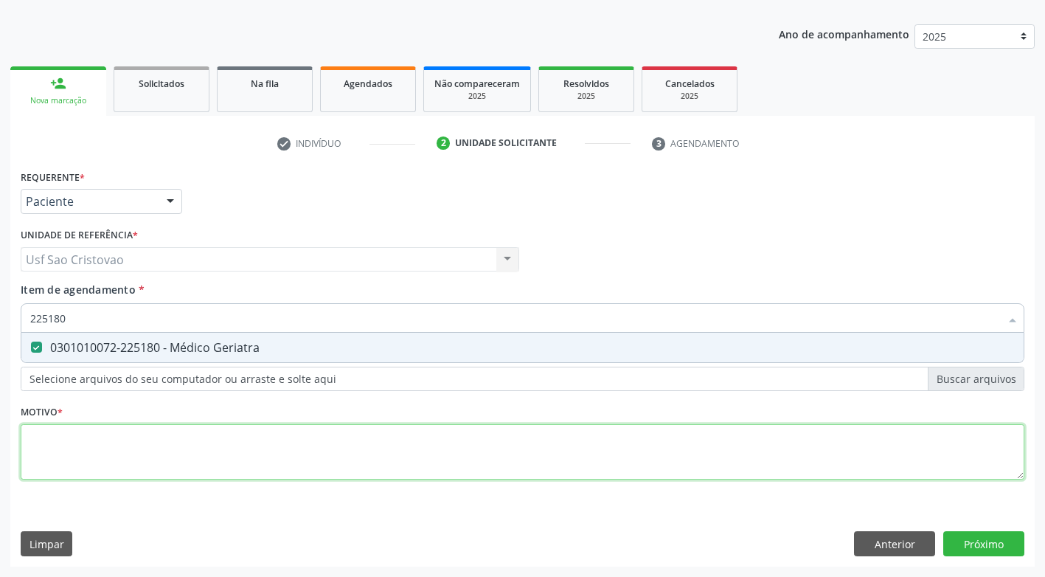
click at [110, 443] on div "Requerente * Paciente Profissional de Saúde Paciente Nenhum resultado encontrad…" at bounding box center [523, 333] width 1004 height 334
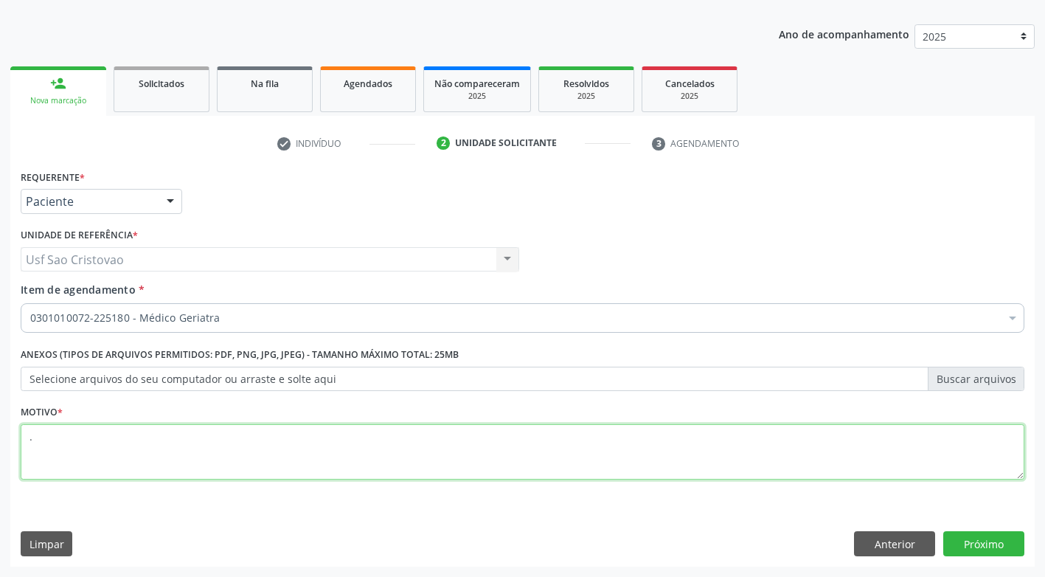
type textarea "."
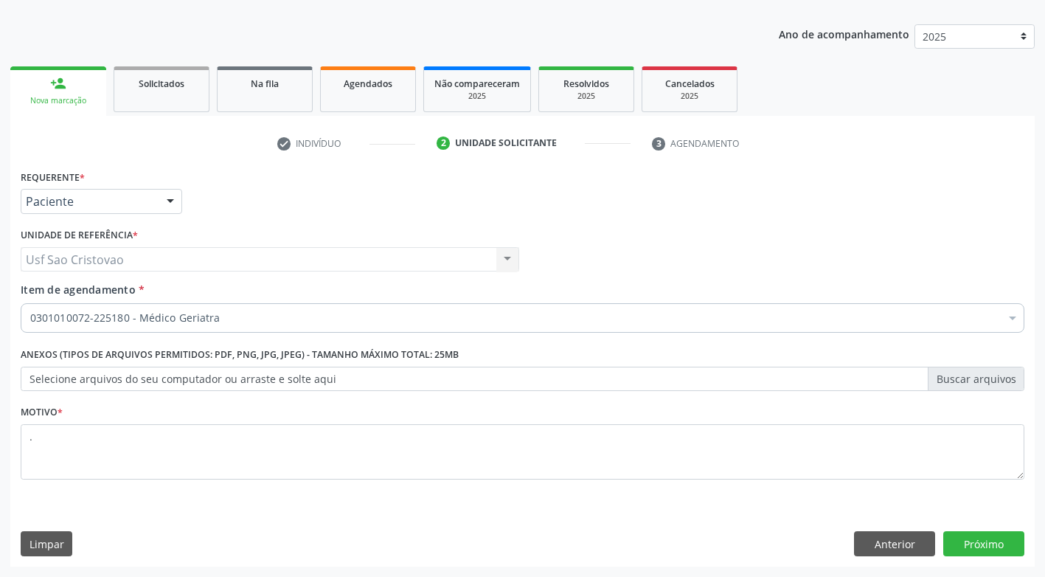
click at [530, 545] on div "Limpar Anterior Próximo" at bounding box center [523, 543] width 1004 height 25
click at [979, 540] on button "Próximo" at bounding box center [983, 543] width 81 height 25
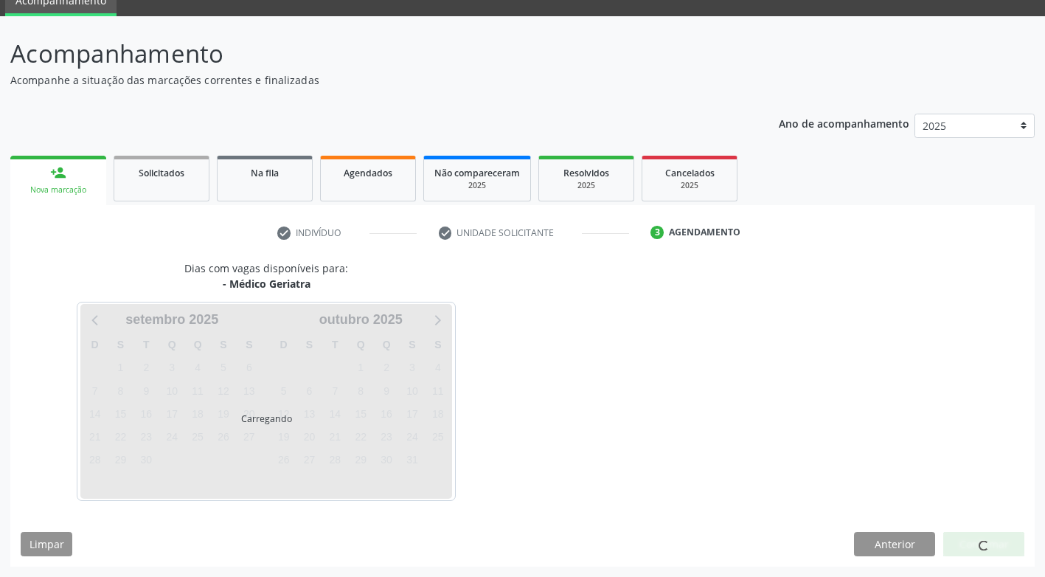
scroll to position [65, 0]
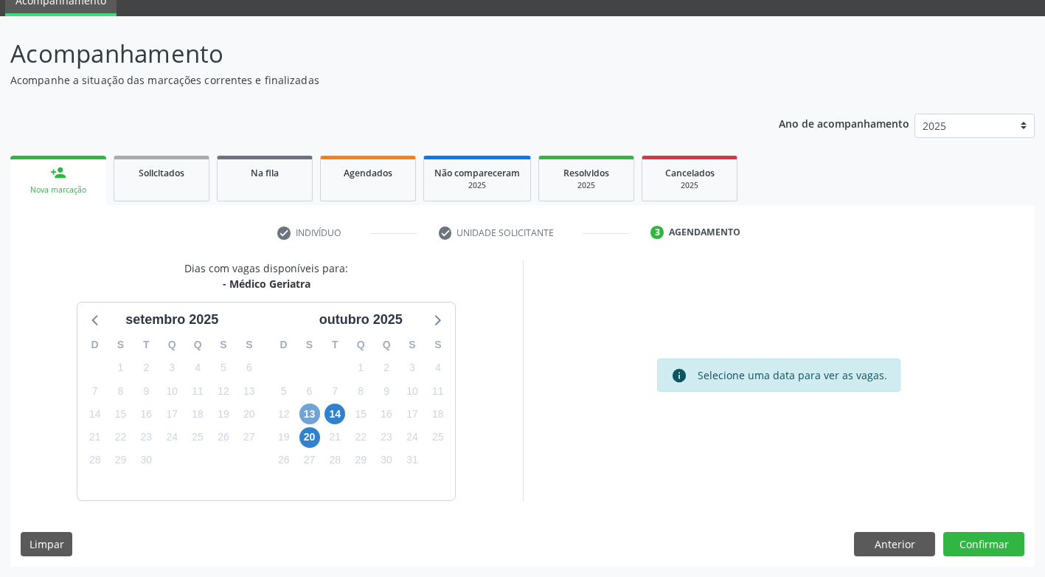
click at [305, 411] on span "13" at bounding box center [309, 414] width 21 height 21
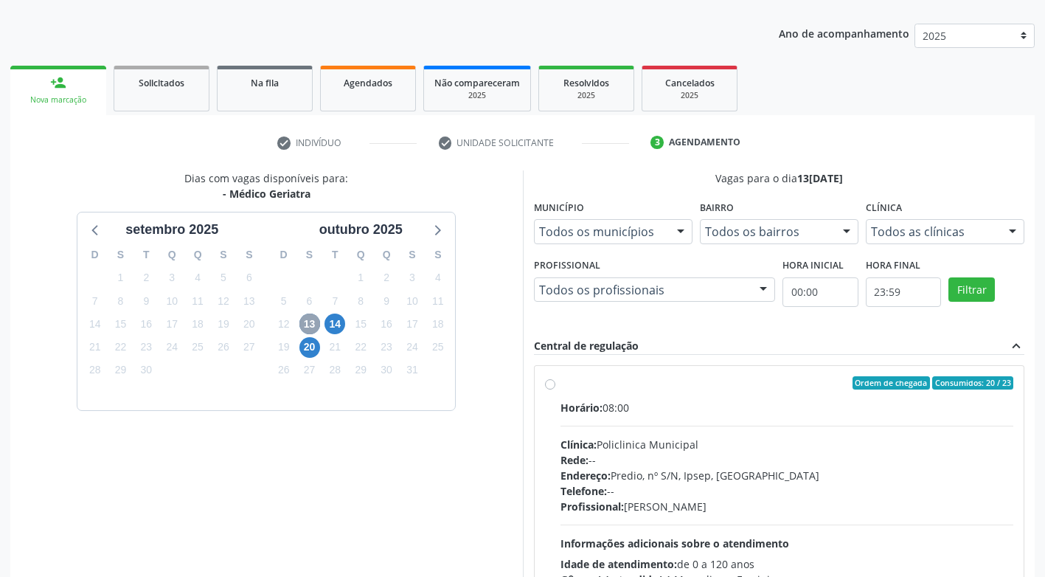
scroll to position [278, 0]
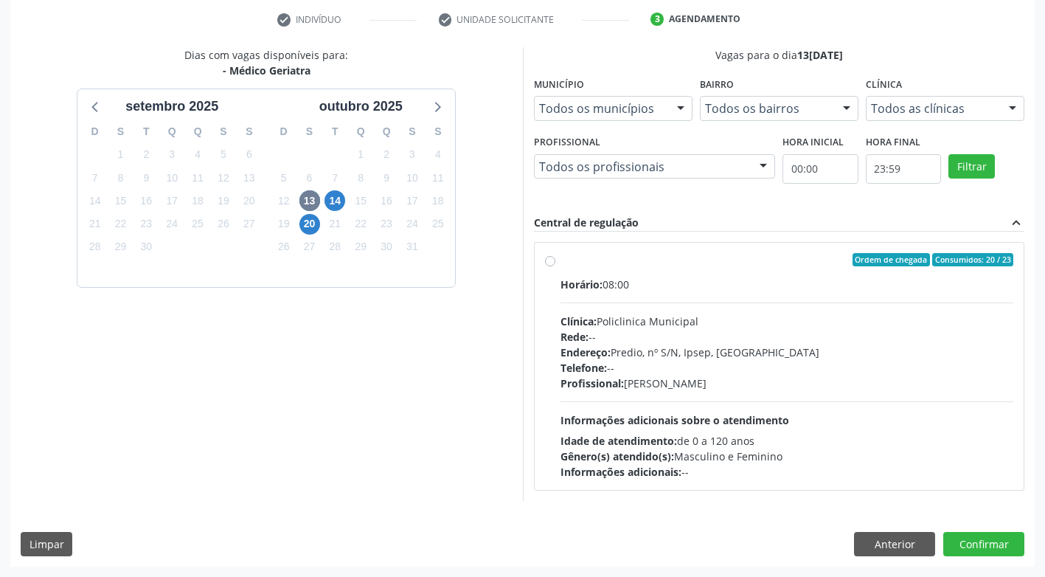
click at [561, 259] on label "Ordem de chegada Consumidos: 20 / 23 Horário: 08:00 Clínica: Policlinica Munici…" at bounding box center [788, 366] width 454 height 226
click at [552, 259] on input "Ordem de chegada Consumidos: 20 / 23 Horário: 08:00 Clínica: Policlinica Munici…" at bounding box center [550, 259] width 10 height 13
radio input "true"
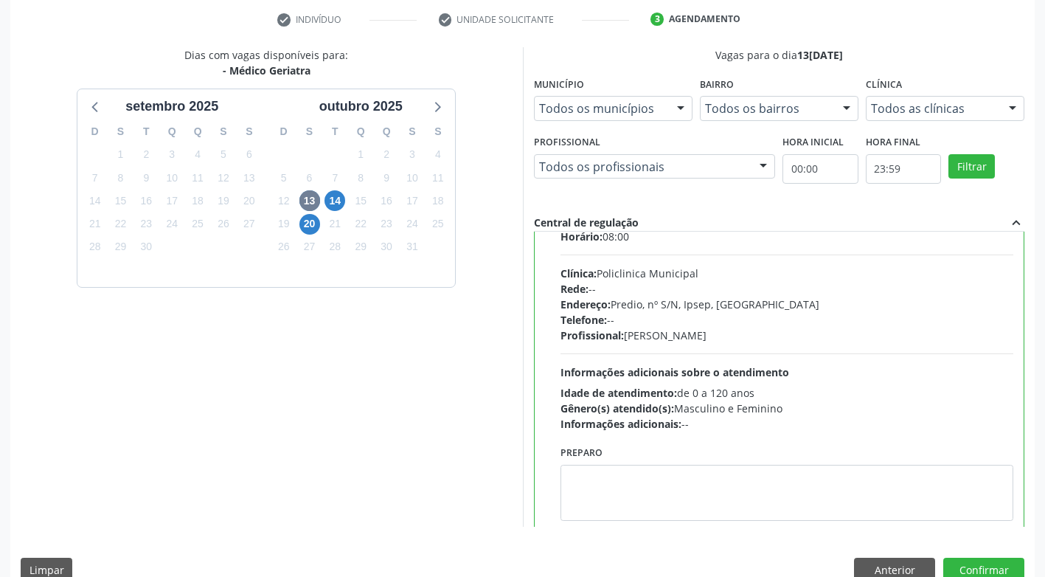
scroll to position [73, 0]
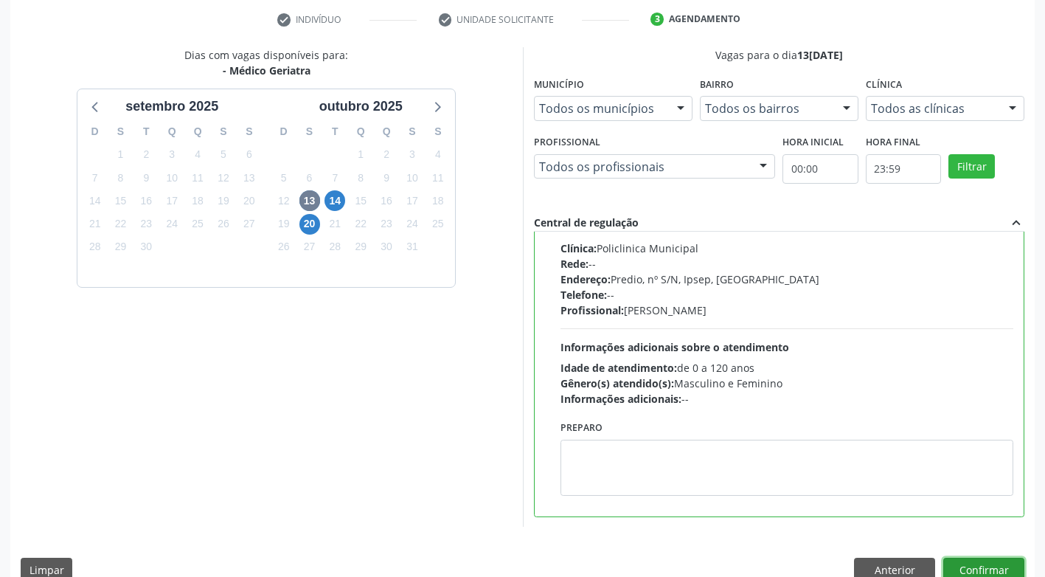
click at [981, 572] on button "Confirmar" at bounding box center [983, 570] width 81 height 25
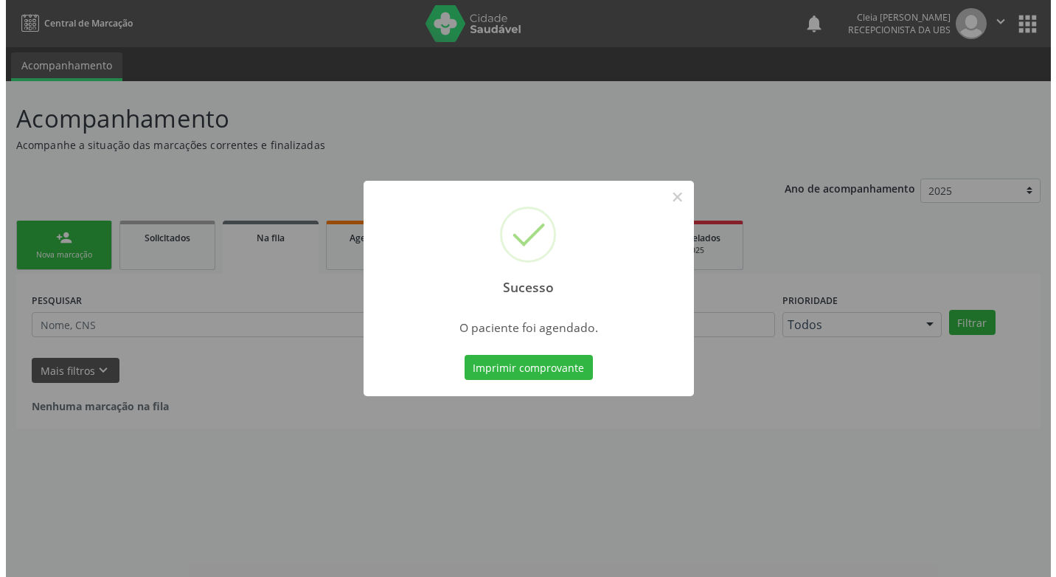
scroll to position [0, 0]
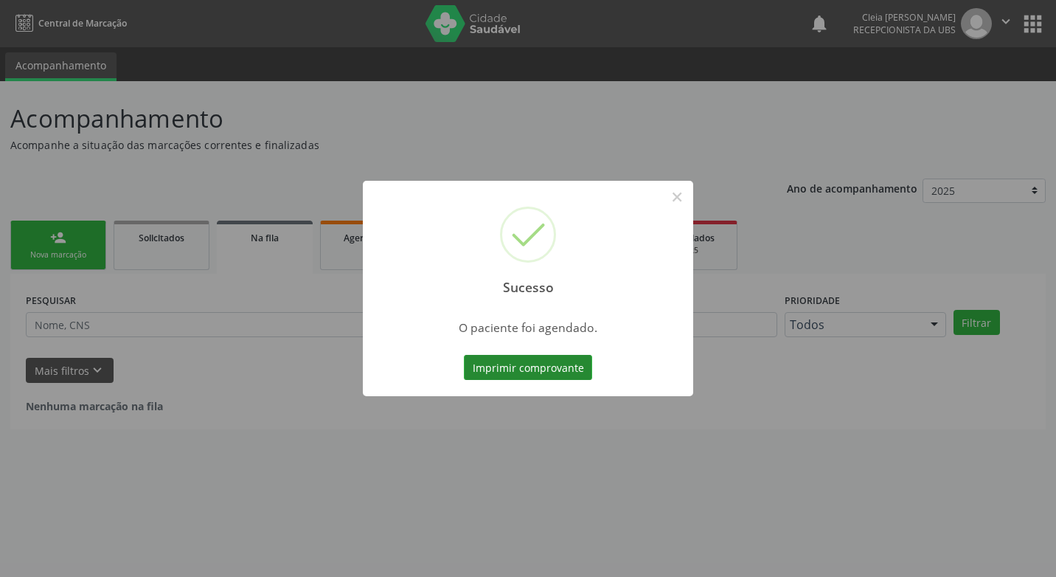
click at [535, 364] on button "Imprimir comprovante" at bounding box center [528, 367] width 128 height 25
